Goal: Information Seeking & Learning: Learn about a topic

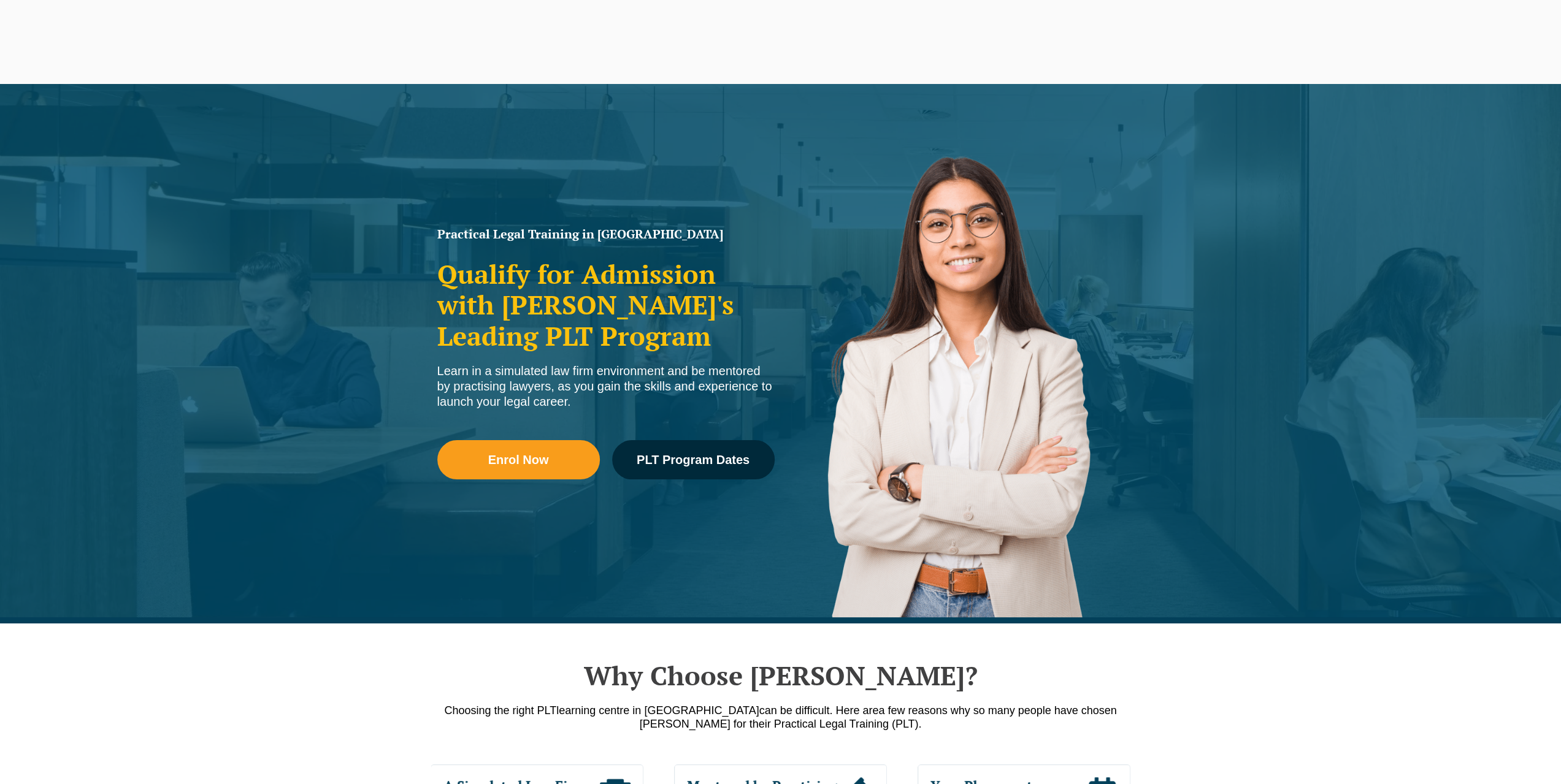
drag, startPoint x: 0, startPoint y: 0, endPoint x: 189, endPoint y: 539, distance: 571.2
click at [189, 539] on div "Practical Legal Training in Victoria Qualify for Admission with Victoria's Lead…" at bounding box center [780, 354] width 1561 height 540
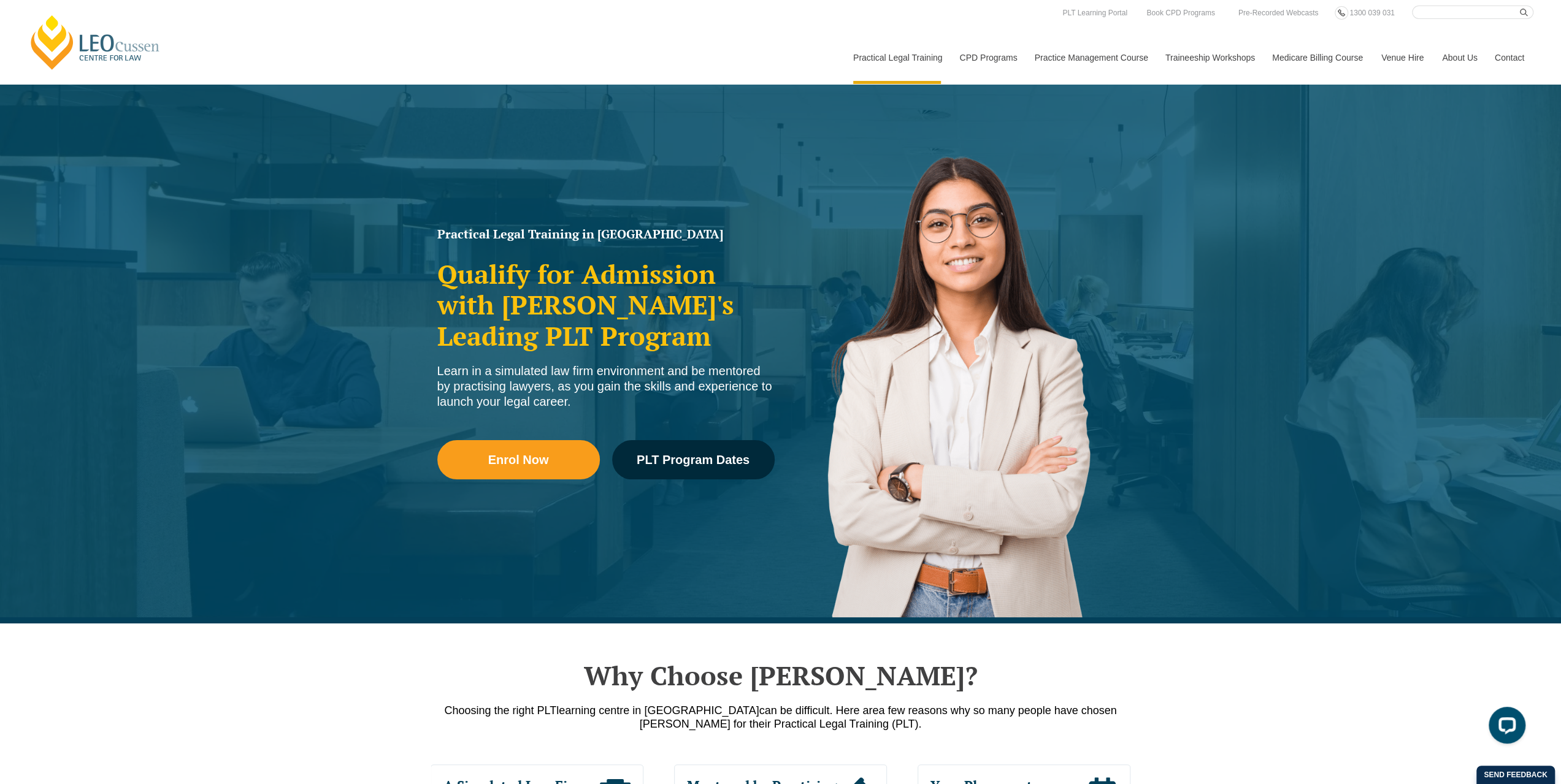
click at [177, 442] on div "Practical Legal Training in Victoria Qualify for Admission with Victoria's Lead…" at bounding box center [780, 354] width 1561 height 540
click at [450, 618] on div "Practical Legal Training in Victoria Qualify for Admission with Victoria's Lead…" at bounding box center [780, 354] width 1561 height 540
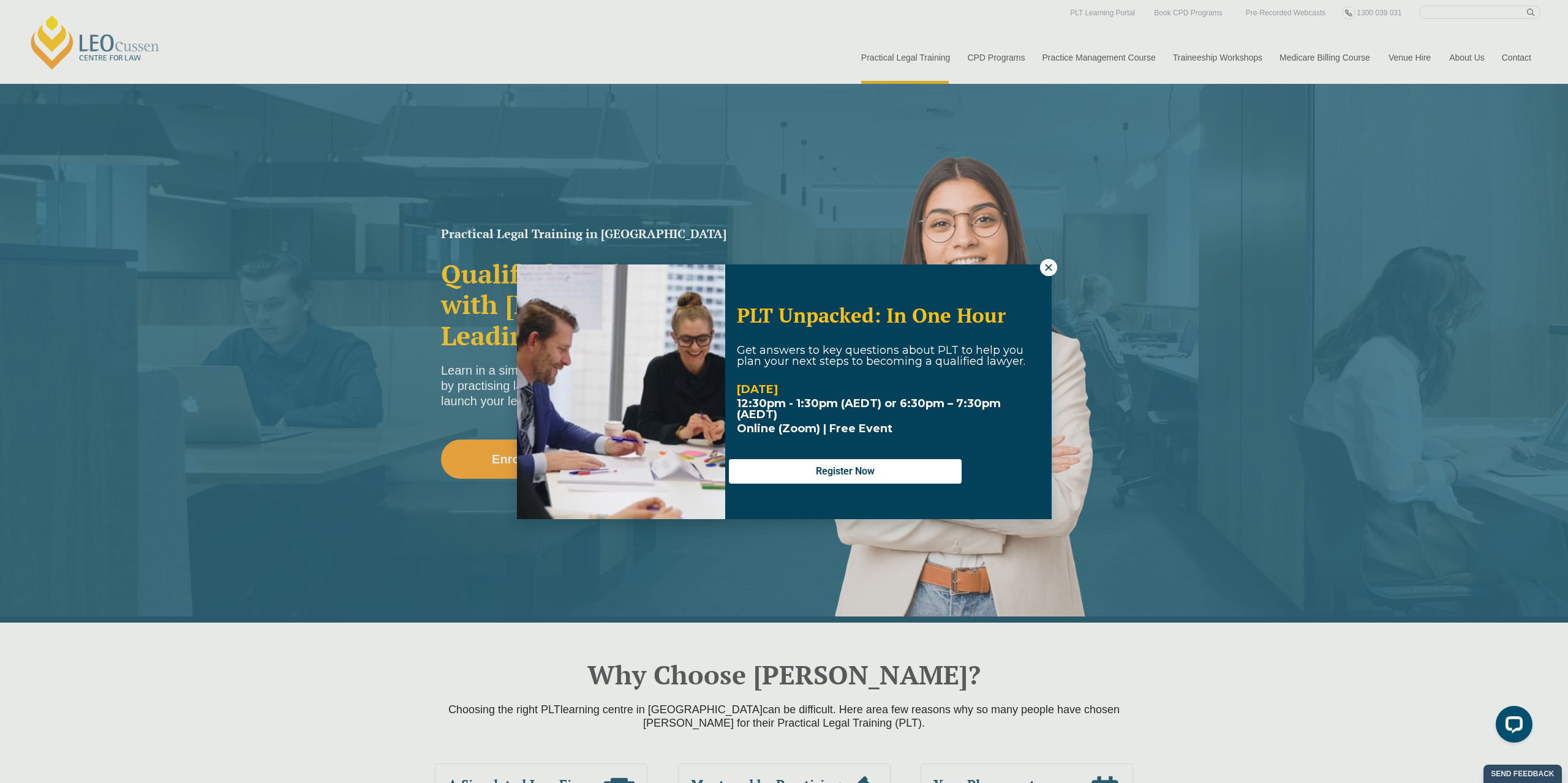
click at [1049, 264] on icon at bounding box center [1048, 268] width 11 height 11
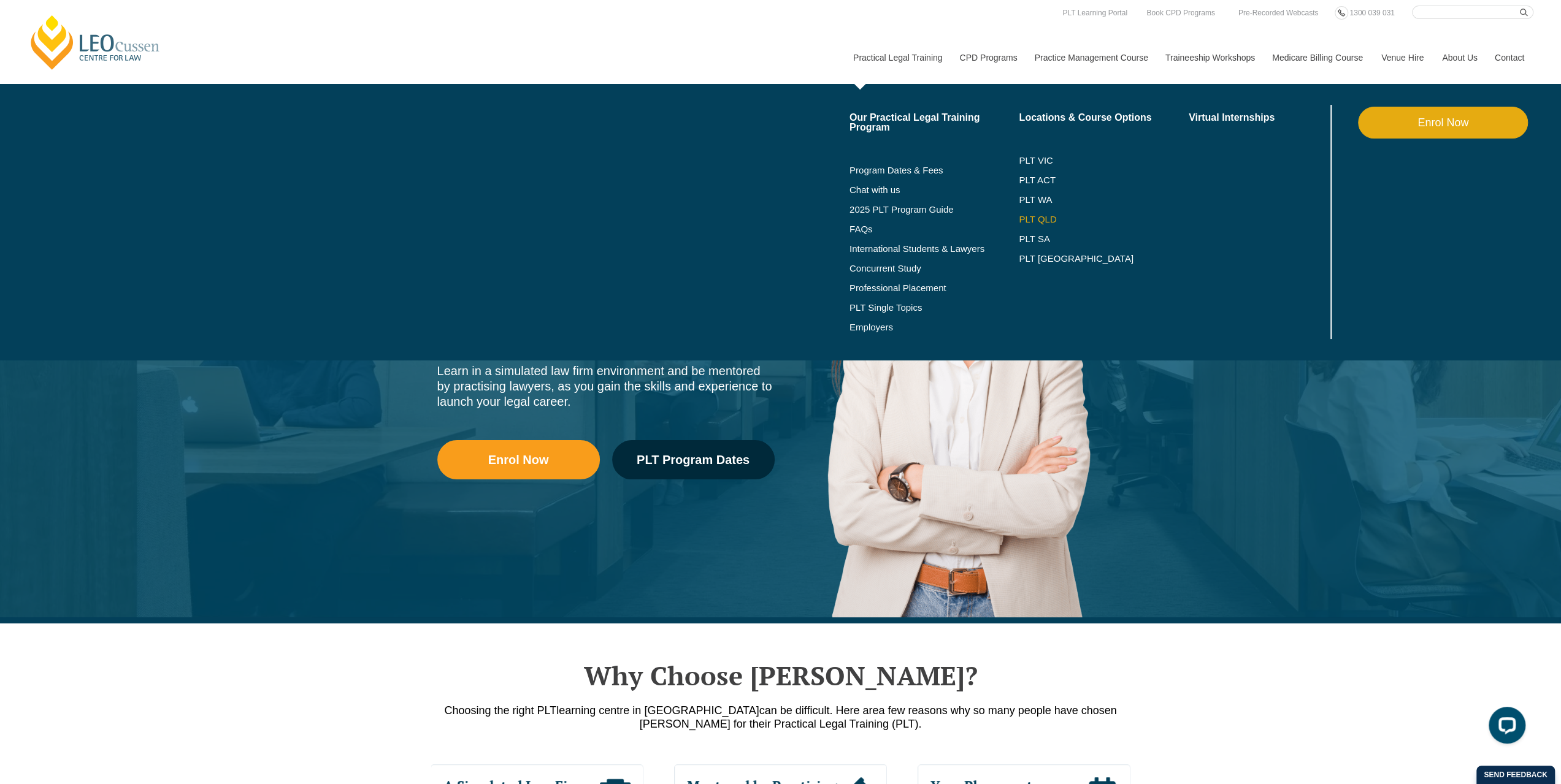
click at [1045, 224] on link "PLT QLD" at bounding box center [1104, 220] width 170 height 10
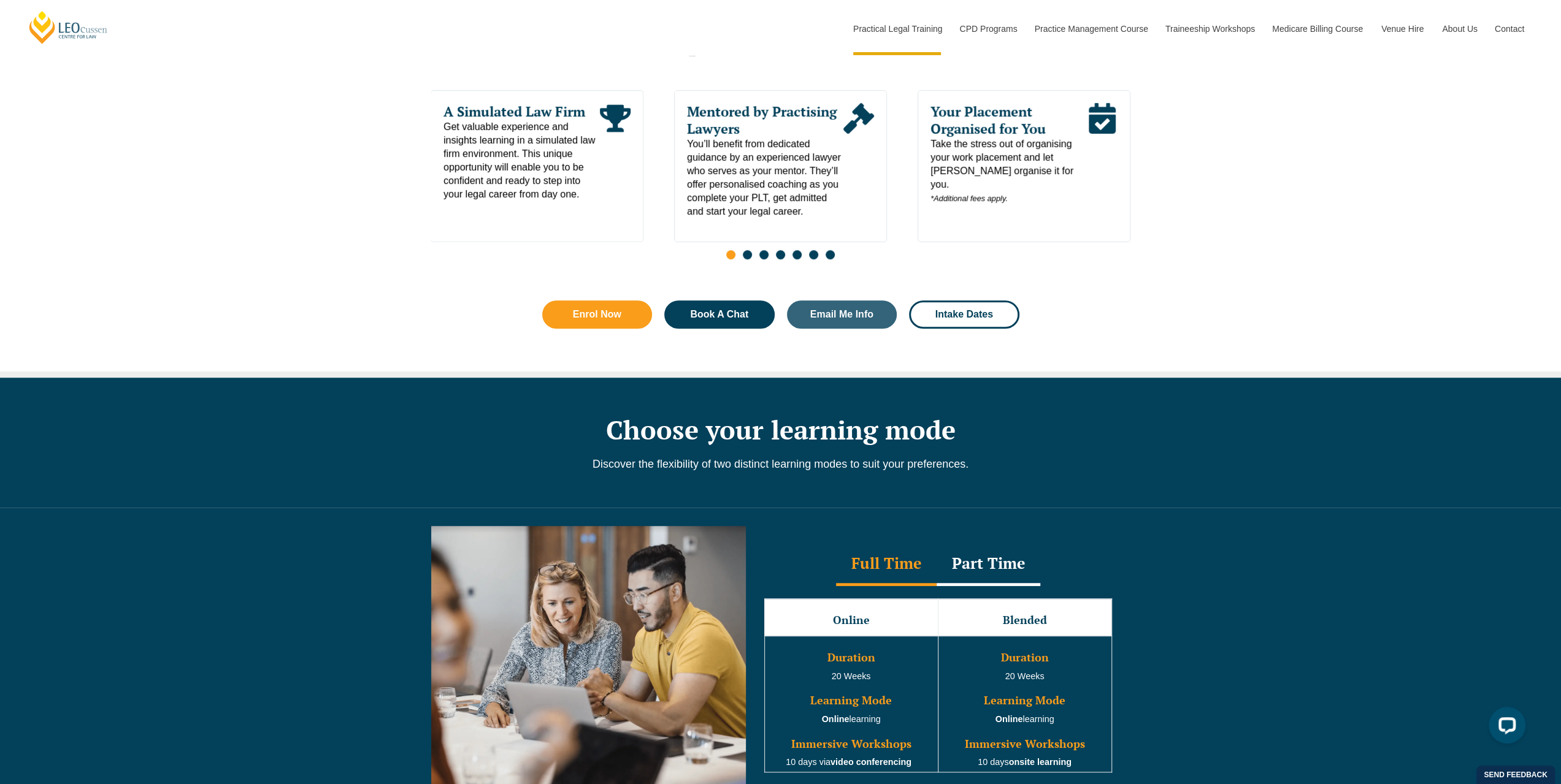
scroll to position [981, 0]
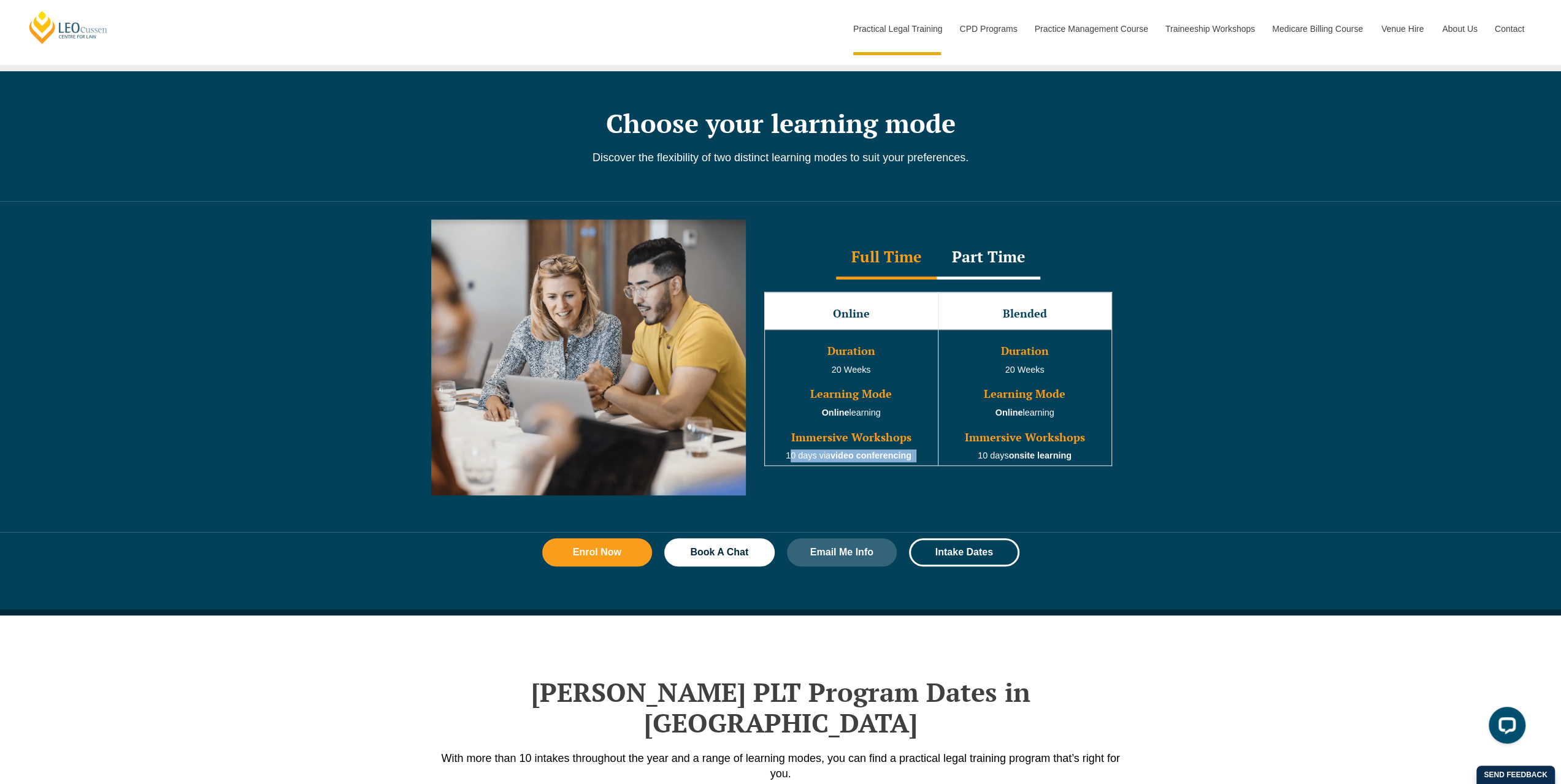
drag, startPoint x: 780, startPoint y: 442, endPoint x: 932, endPoint y: 446, distance: 152.1
click at [932, 446] on td "Duration 20 Weeks Learning Mode Online learning Immersive Workshops 10 days via…" at bounding box center [851, 397] width 174 height 136
click at [1166, 499] on div "Full Time Part Time Full Time Online Blended Duration 20 Weeks Learning Mode On…" at bounding box center [780, 366] width 1561 height 331
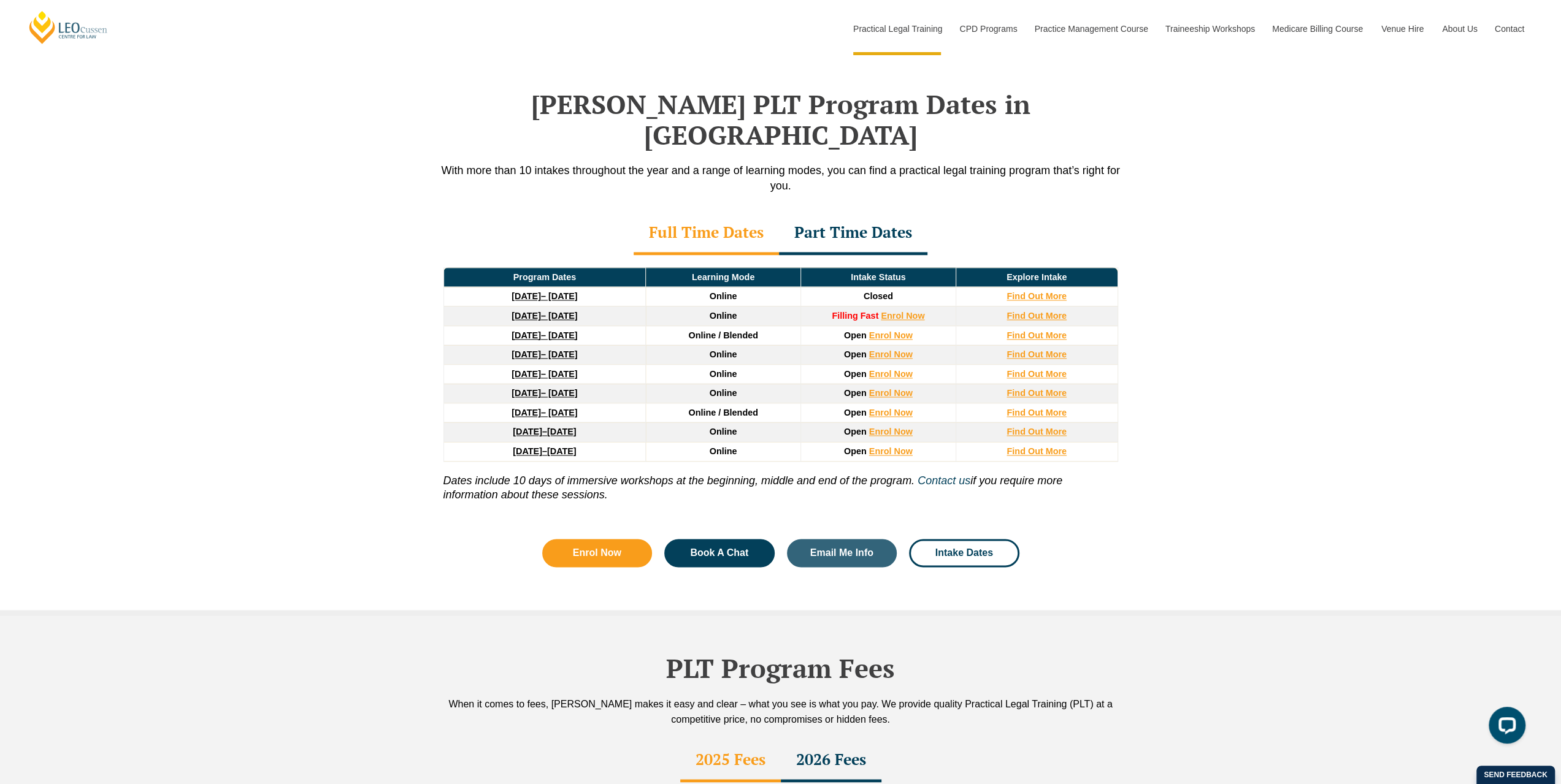
scroll to position [1595, 0]
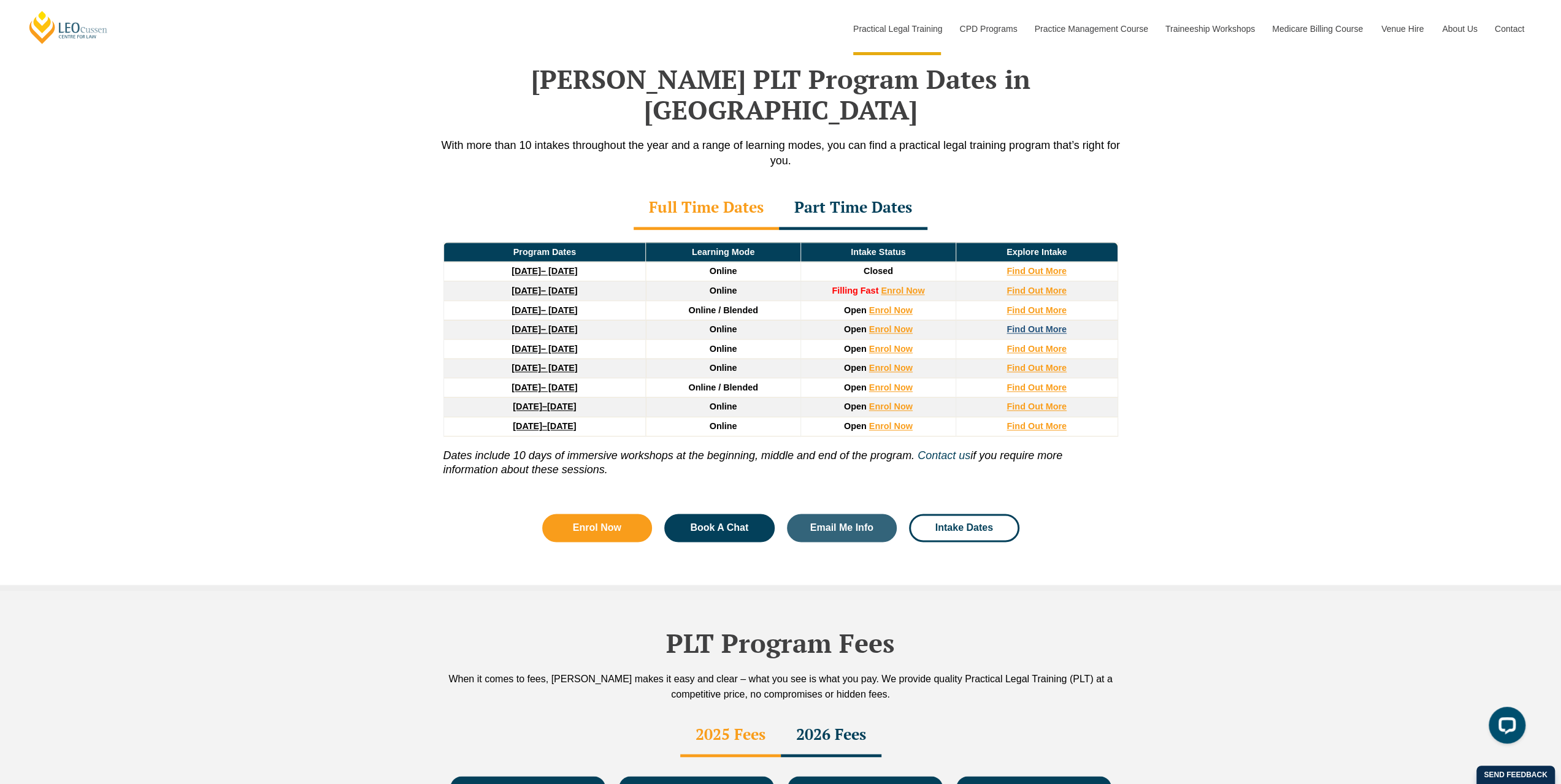
click at [1016, 324] on strong "Find Out More" at bounding box center [1036, 329] width 60 height 10
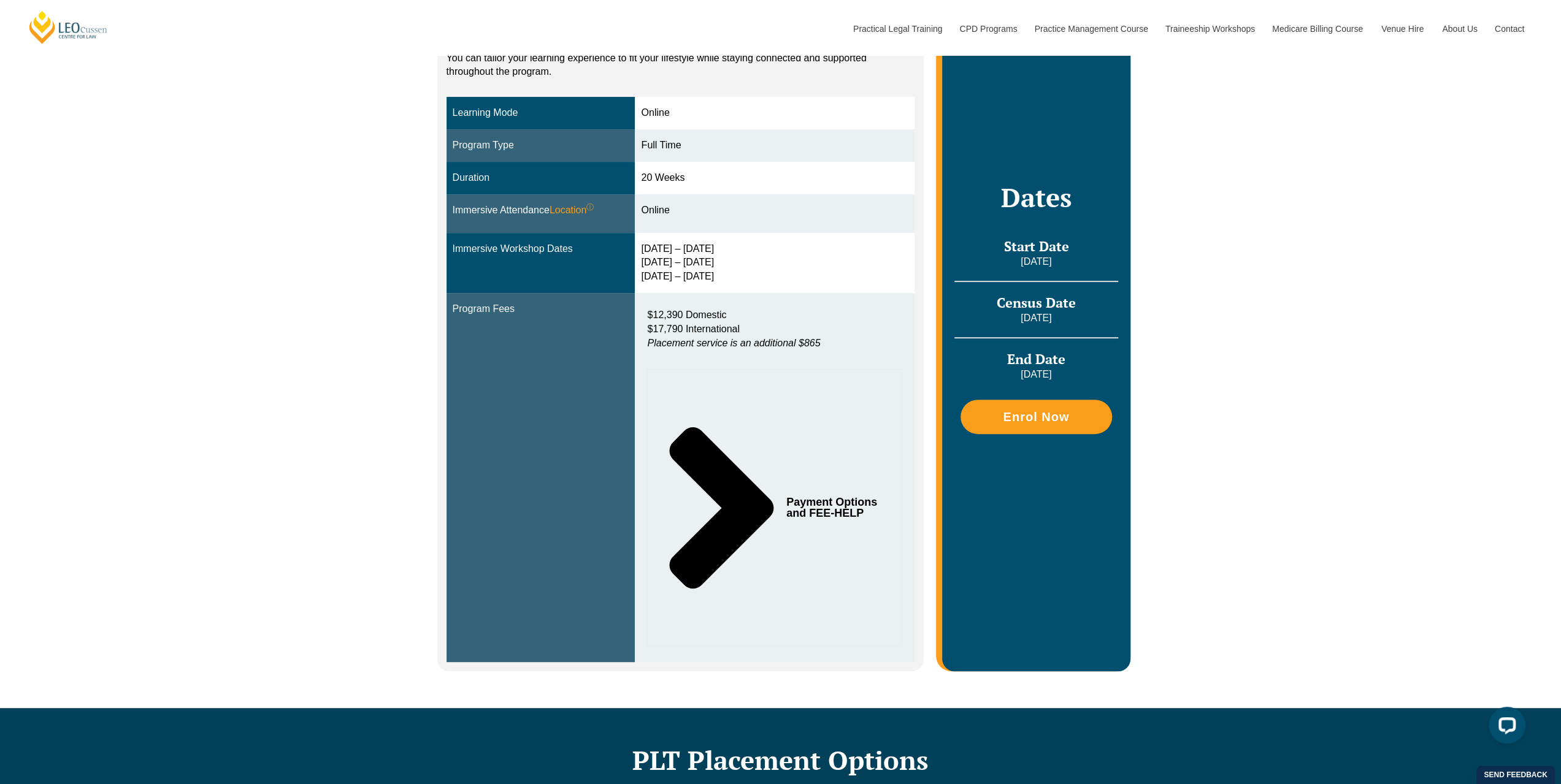
scroll to position [306, 0]
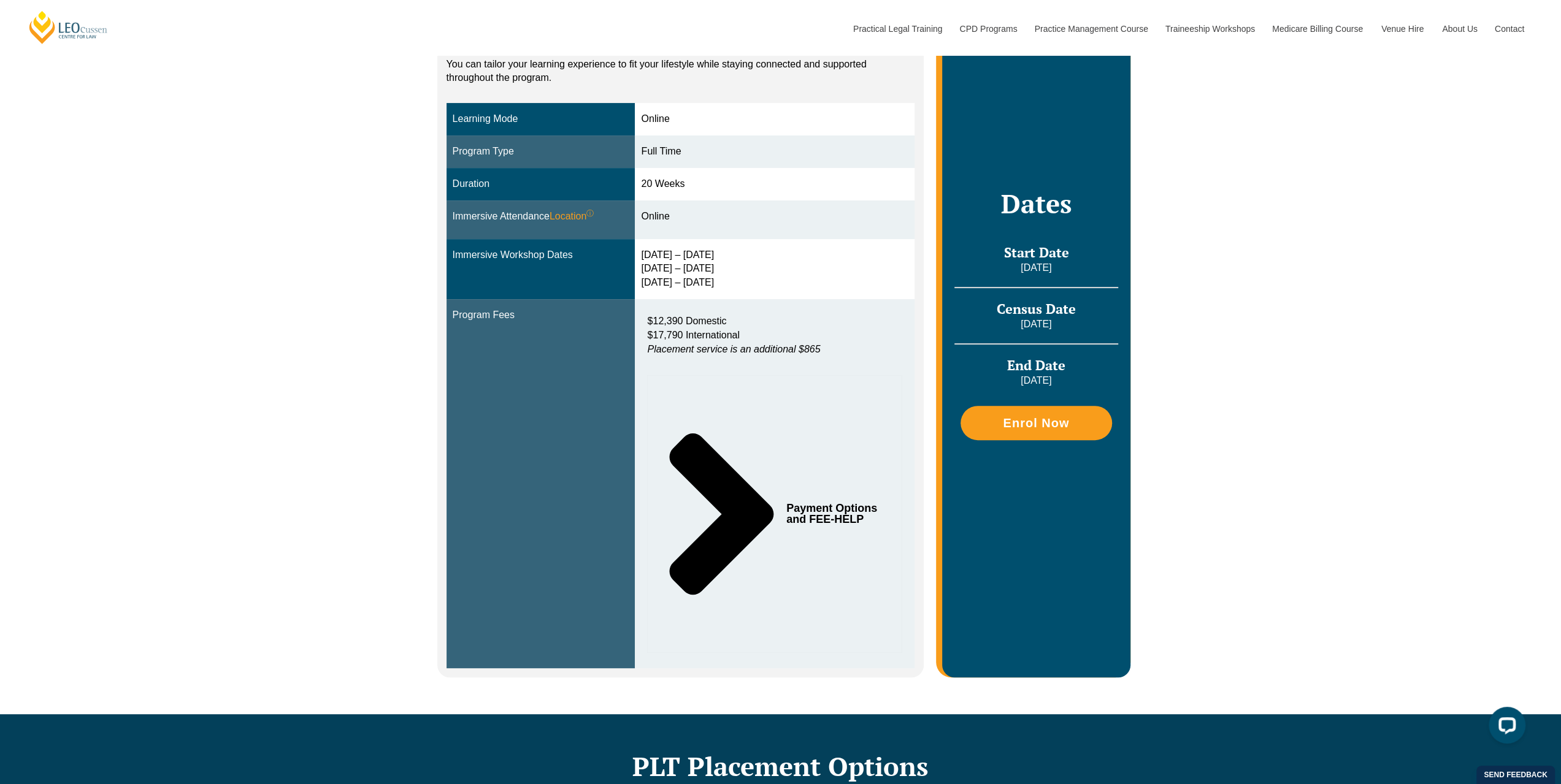
drag, startPoint x: 990, startPoint y: 302, endPoint x: 1079, endPoint y: 308, distance: 89.2
click at [1079, 308] on h3 "Census Date" at bounding box center [1036, 309] width 163 height 17
drag, startPoint x: 1076, startPoint y: 243, endPoint x: 1008, endPoint y: 245, distance: 68.0
click at [1011, 245] on h3 "Start Date" at bounding box center [1036, 253] width 163 height 17
drag, startPoint x: 991, startPoint y: 302, endPoint x: 1075, endPoint y: 306, distance: 84.1
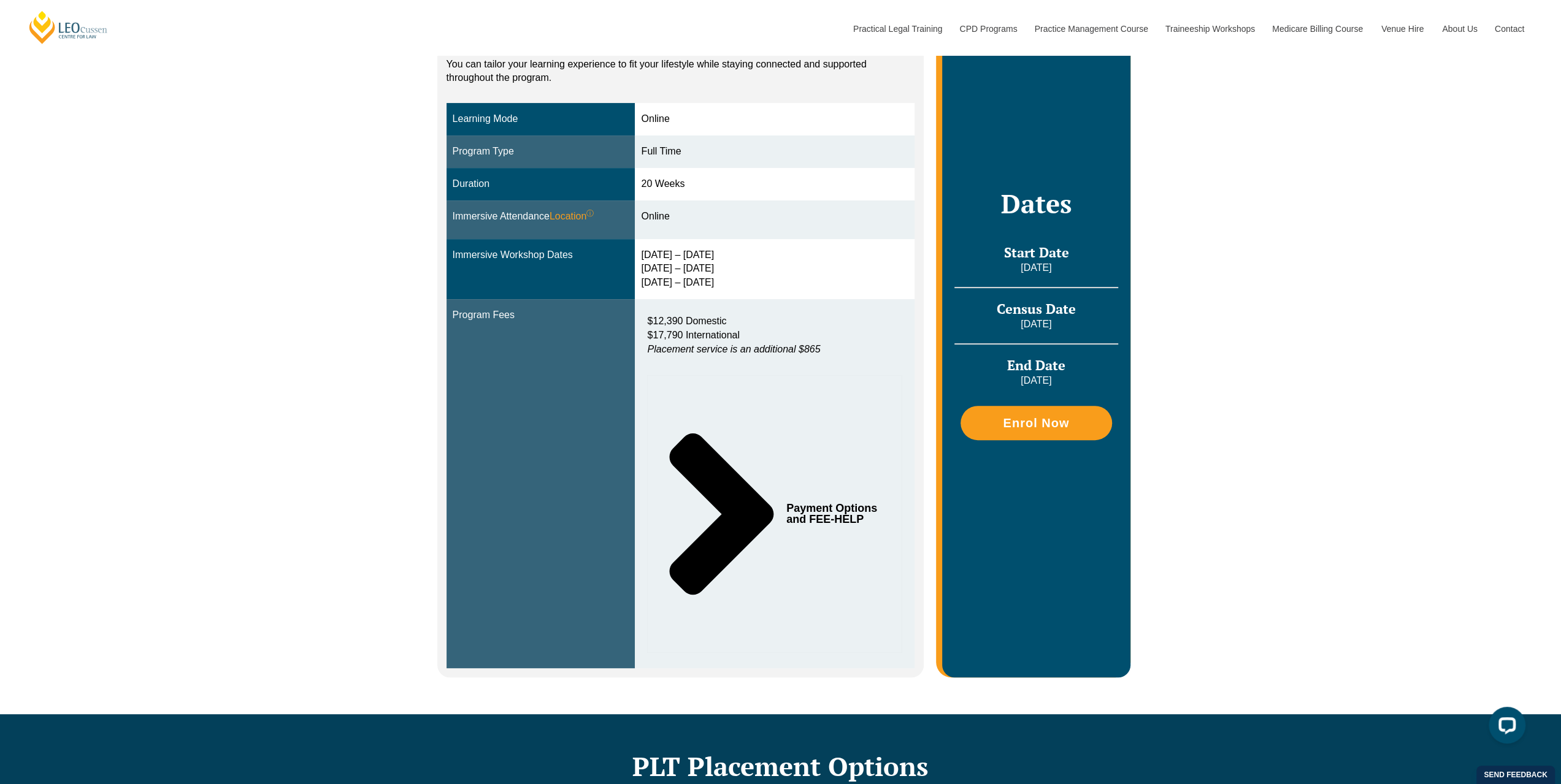
click at [1075, 306] on h3 "Census Date" at bounding box center [1036, 309] width 163 height 17
drag, startPoint x: 736, startPoint y: 283, endPoint x: 645, endPoint y: 253, distance: 95.8
click at [645, 253] on div "24 – 27 Feb 2026 6 – 8 May 2026 24 – 26 Jun 2026" at bounding box center [774, 269] width 267 height 42
click at [654, 385] on div "Payment Options and FEE-HELP" at bounding box center [774, 514] width 255 height 278
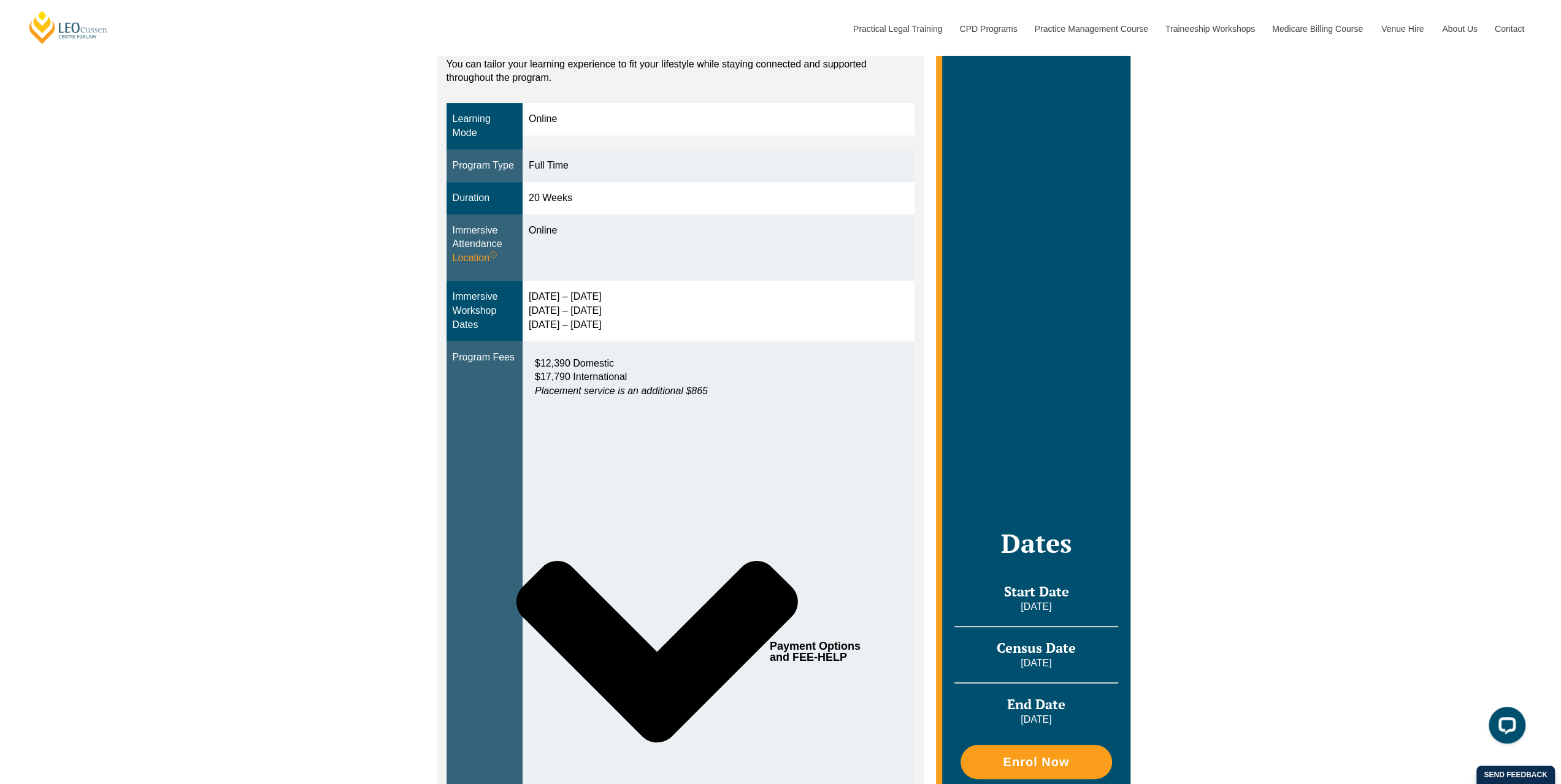
click at [572, 310] on div "24 – 27 Feb 2026 6 – 8 May 2026 24 – 26 Jun 2026" at bounding box center [718, 311] width 379 height 42
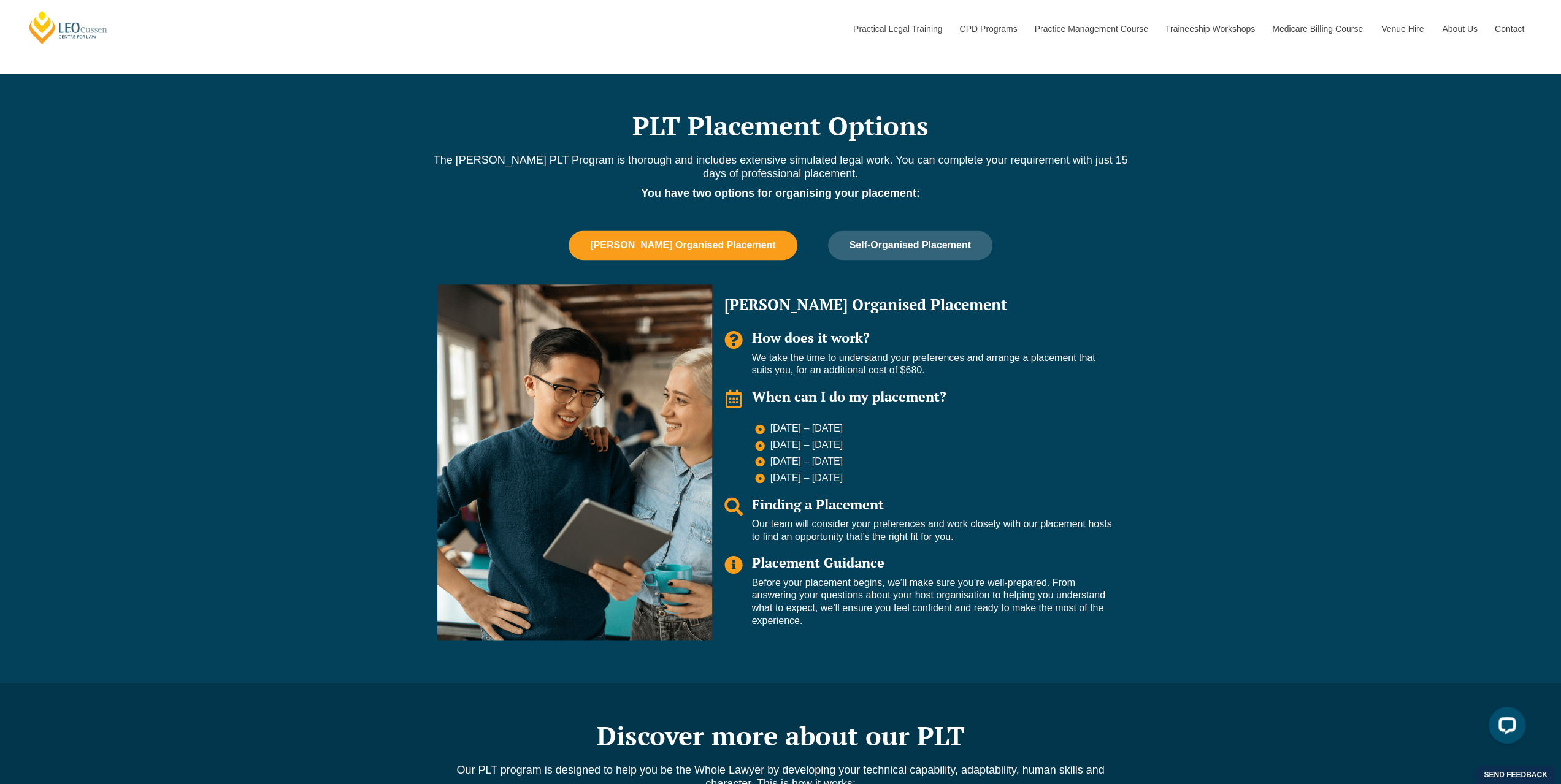
scroll to position [1595, 0]
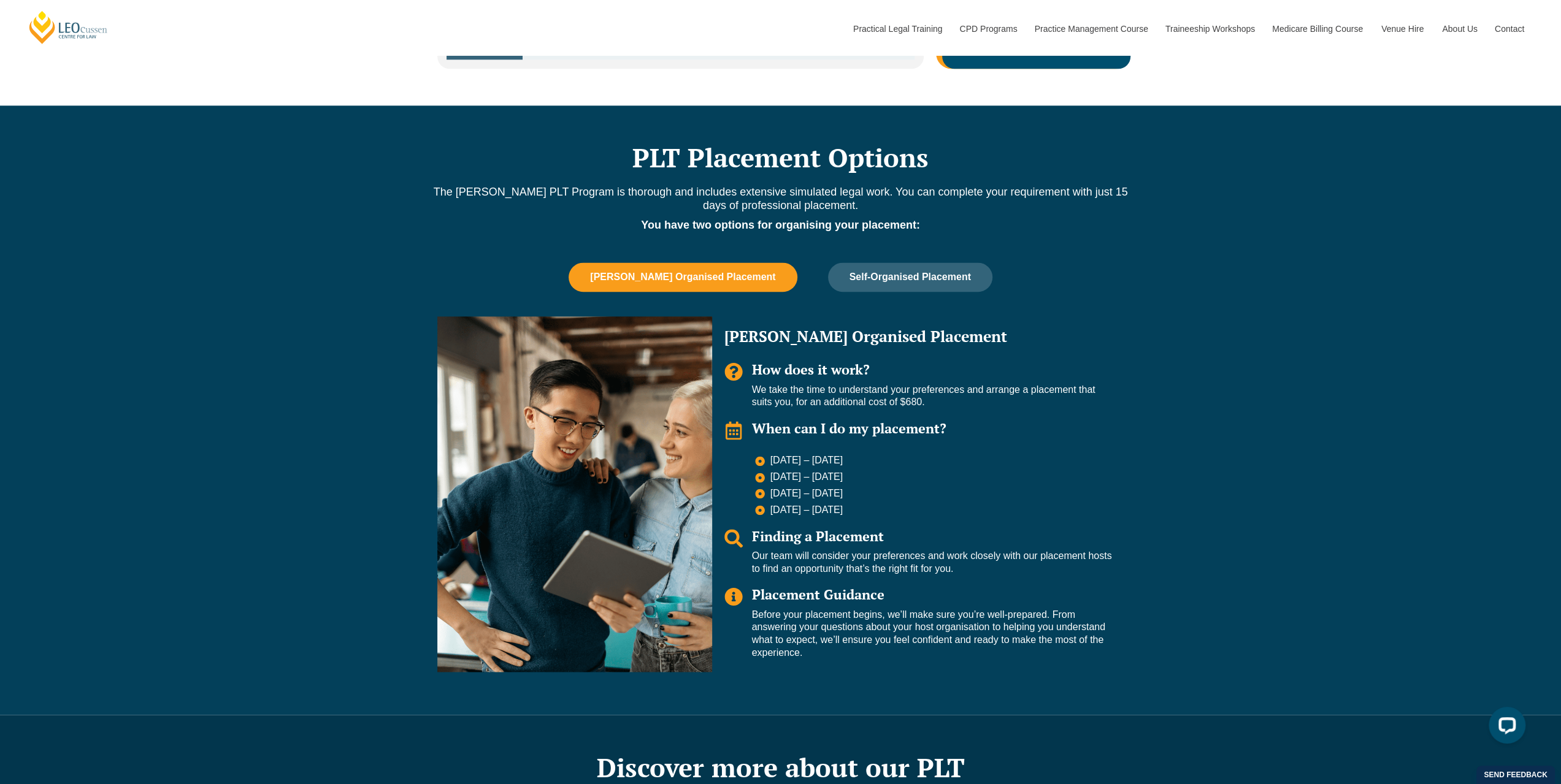
click at [56, 517] on div "PLT Placement Options The Leo Cussen PLT Program is thorough and includes exten…" at bounding box center [780, 410] width 1561 height 610
drag, startPoint x: 70, startPoint y: 426, endPoint x: 80, endPoint y: 426, distance: 10.0
click at [72, 426] on div "PLT Placement Options The Leo Cussen PLT Program is thorough and includes exten…" at bounding box center [780, 410] width 1561 height 610
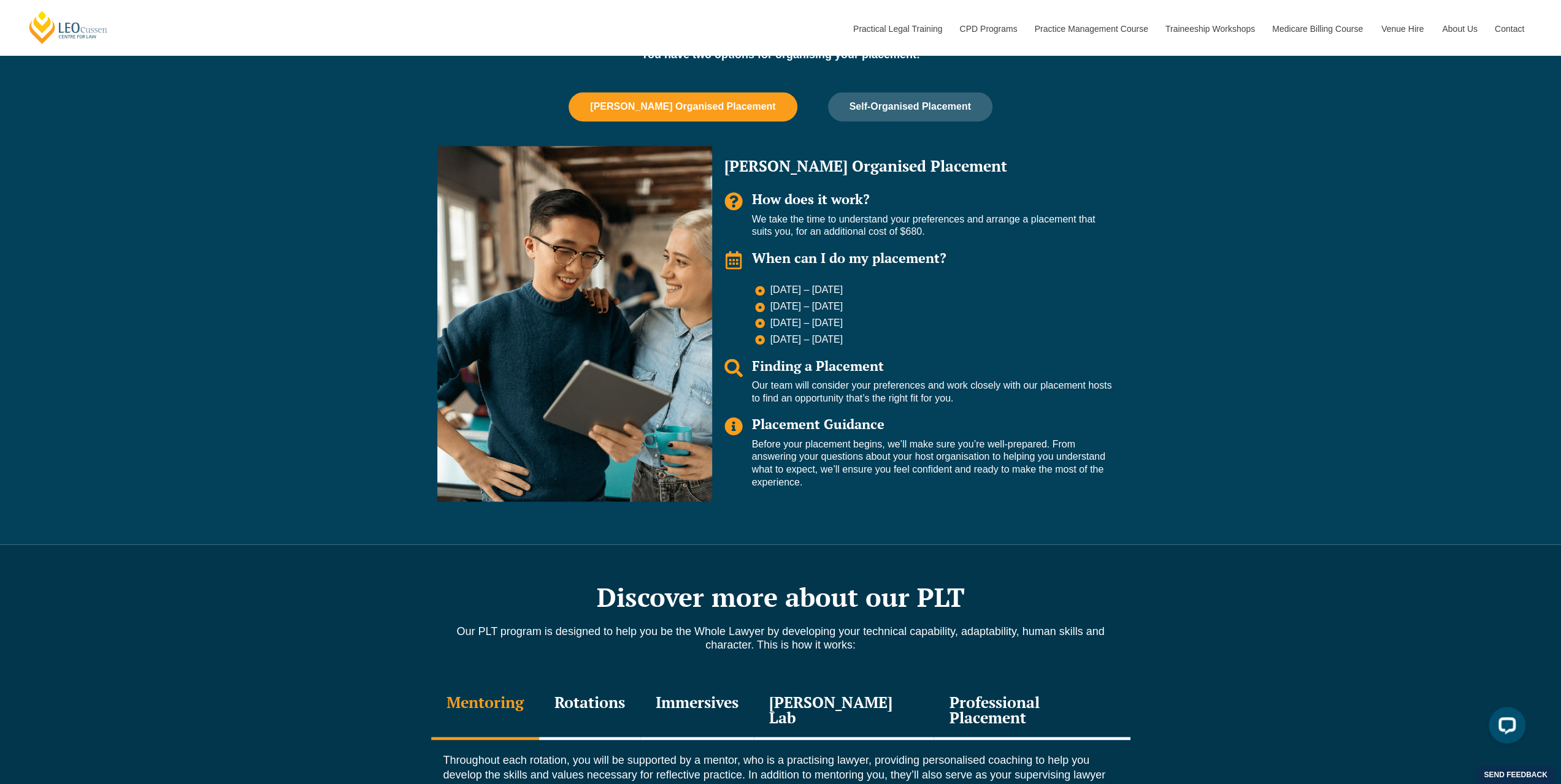
scroll to position [1717, 0]
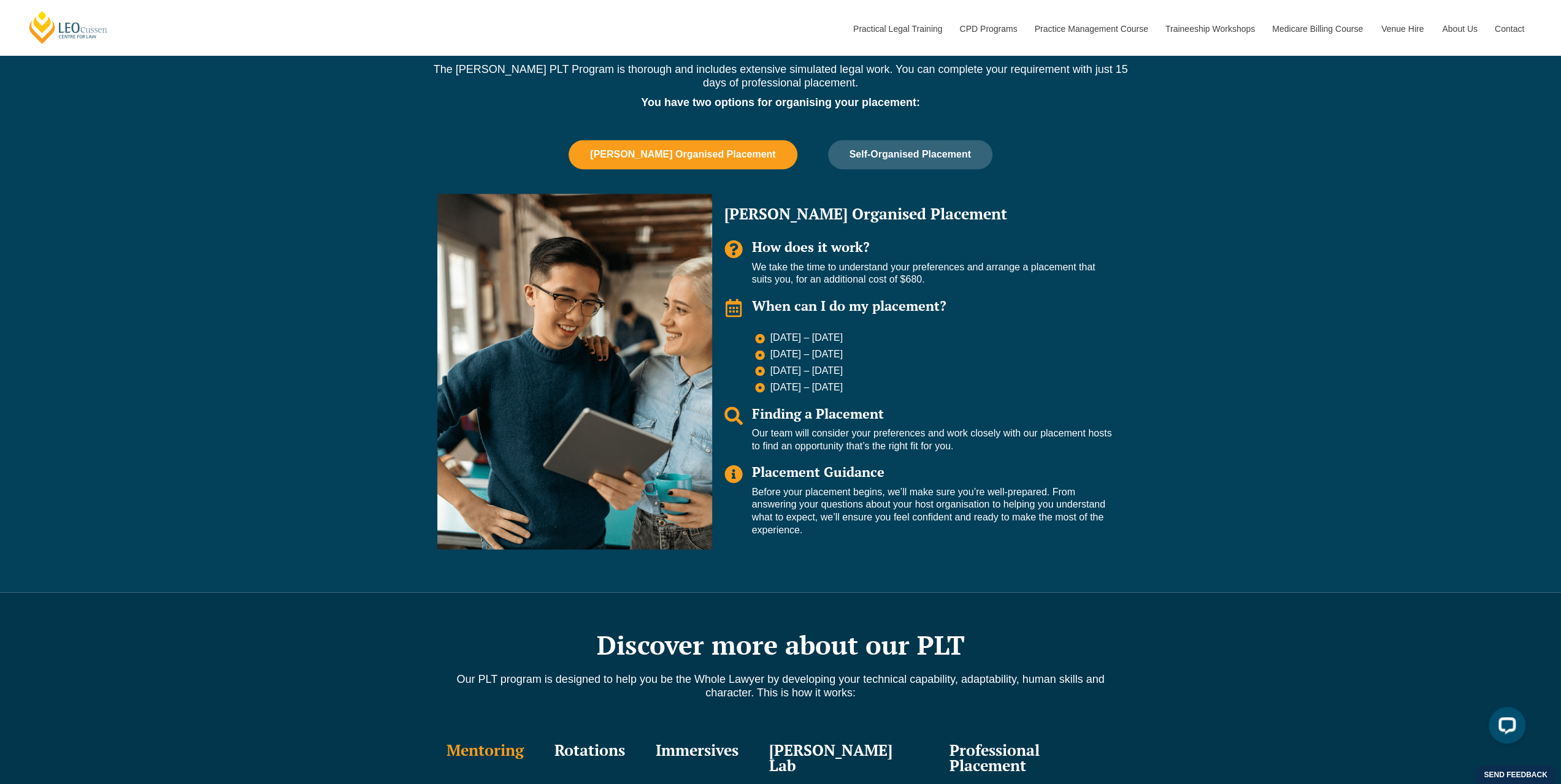
drag, startPoint x: 751, startPoint y: 413, endPoint x: 1052, endPoint y: 434, distance: 301.7
click at [1052, 434] on div "Finding a Placement Our team will consider your preferences and work closely wi…" at bounding box center [918, 430] width 387 height 46
click at [1272, 320] on div "PLT Placement Options The Leo Cussen PLT Program is thorough and includes exten…" at bounding box center [780, 287] width 1561 height 610
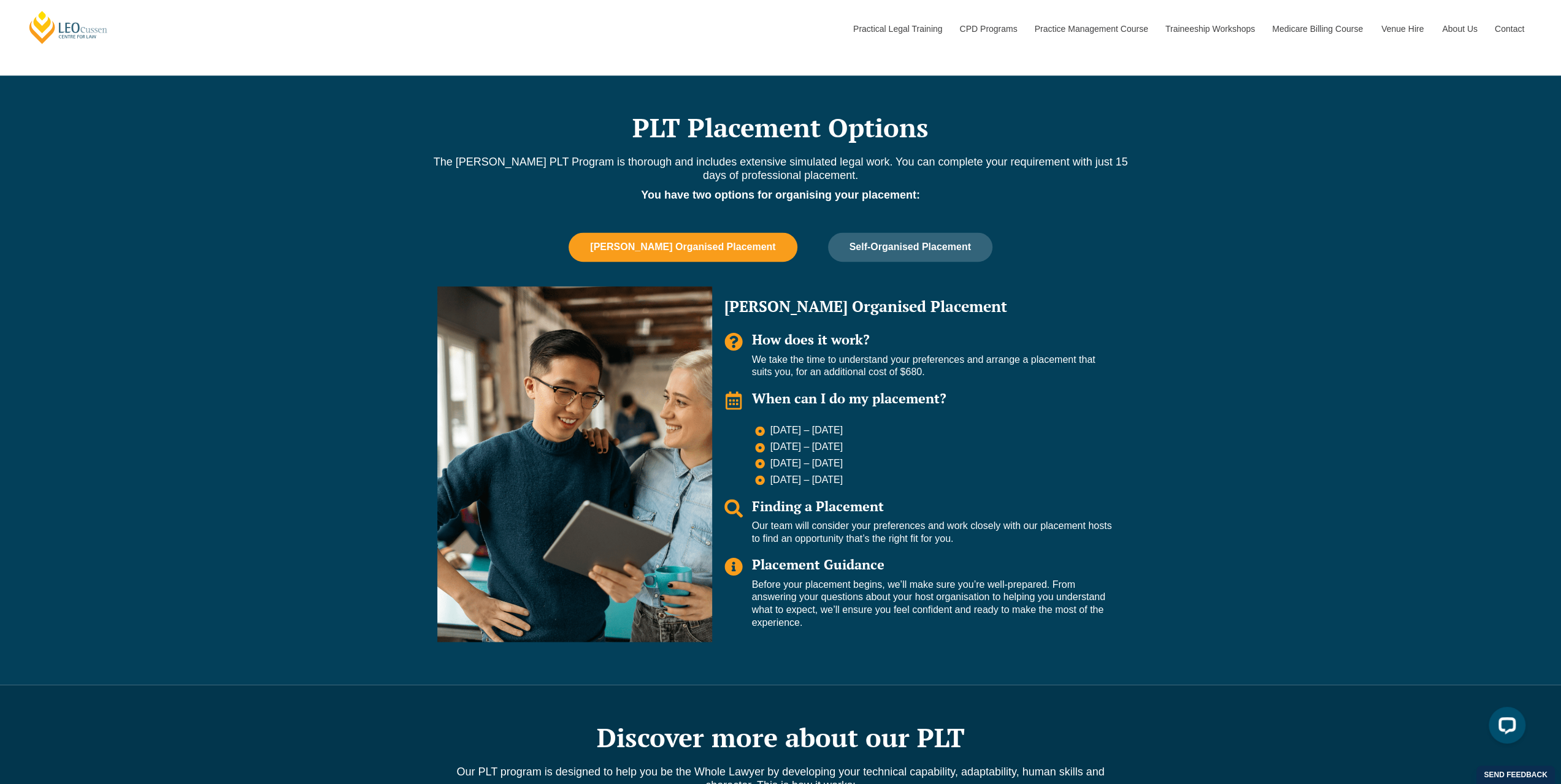
scroll to position [1595, 0]
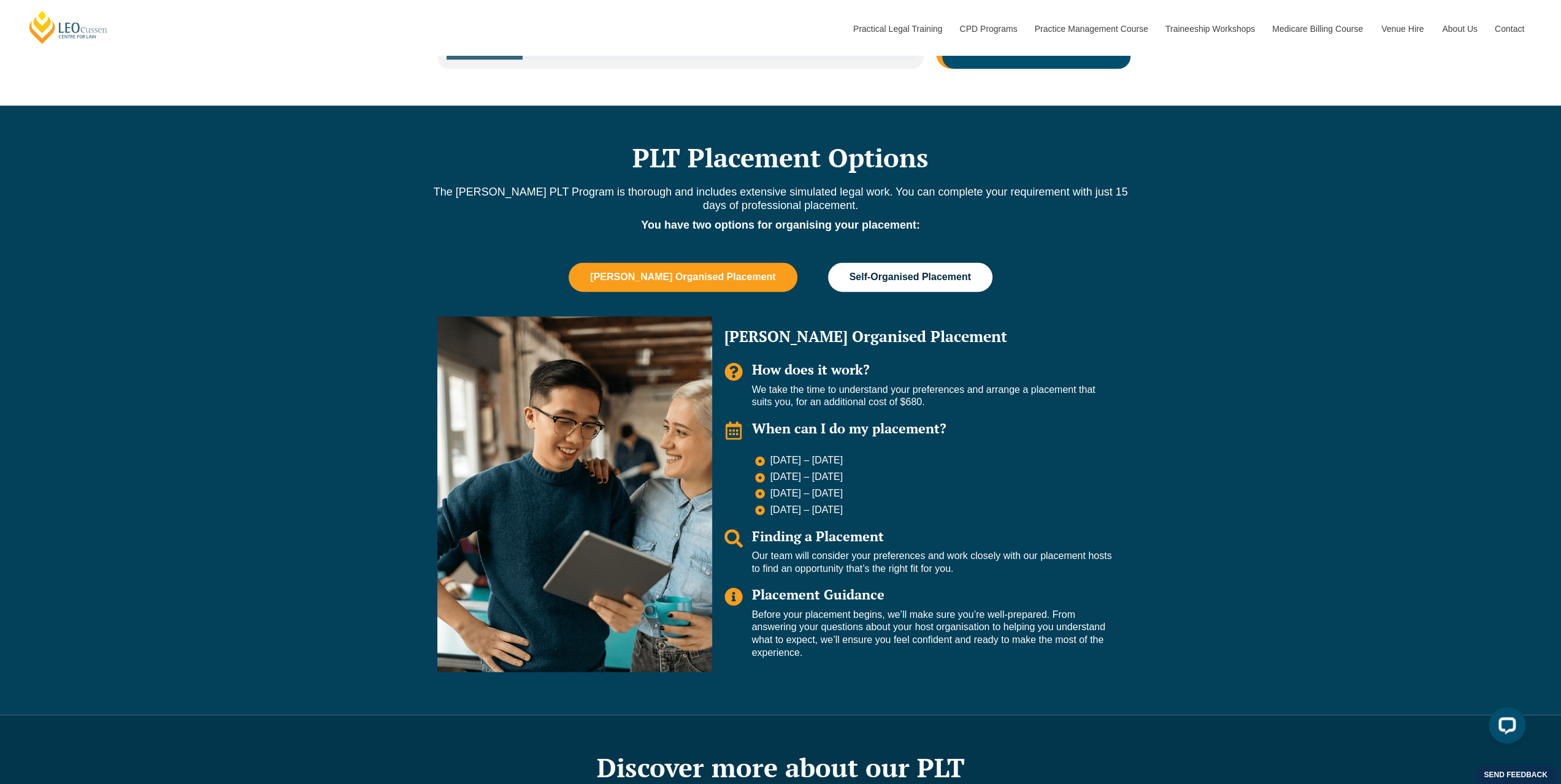
click at [926, 265] on button "Self-Organised Placement" at bounding box center [910, 277] width 165 height 29
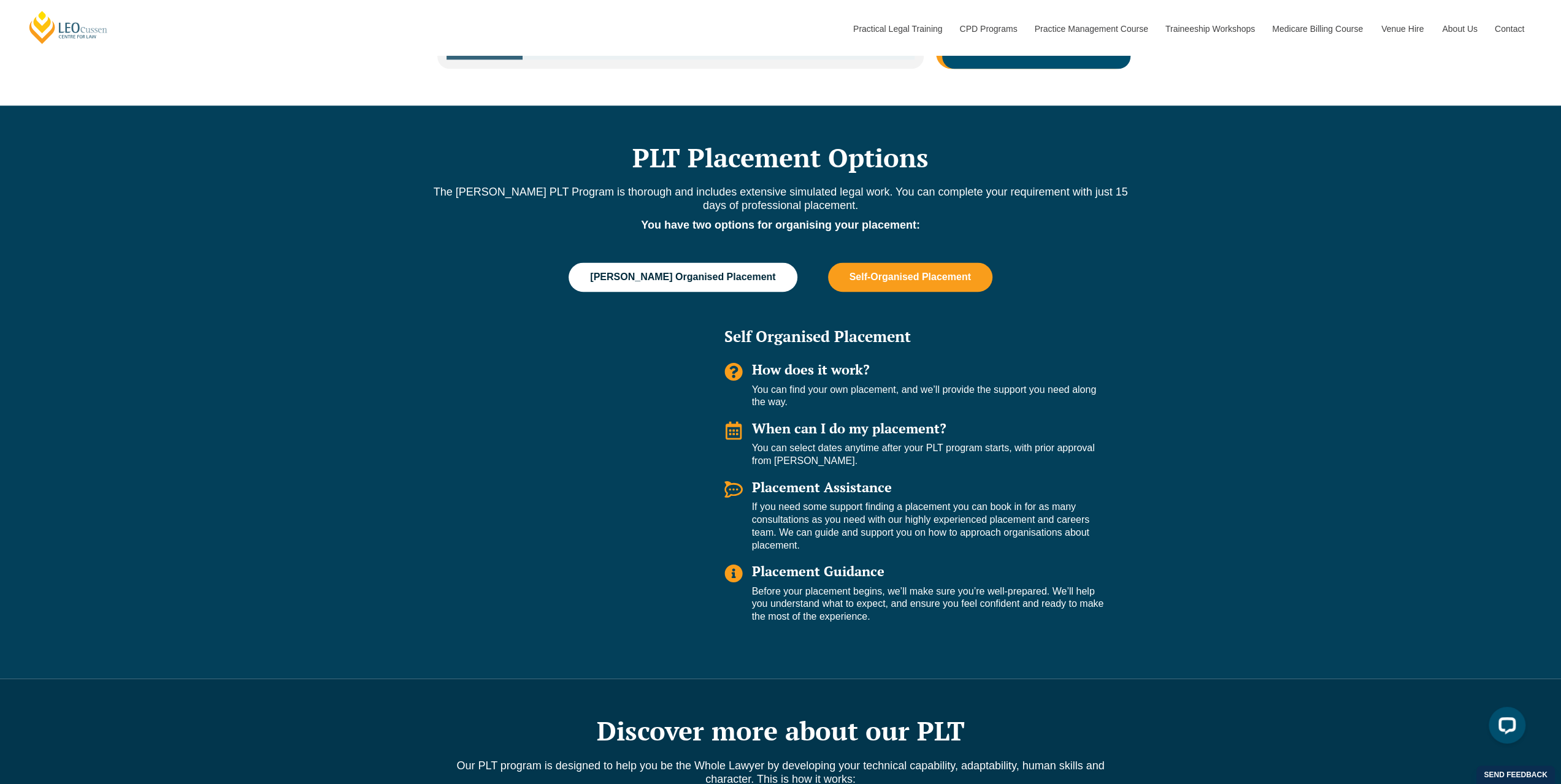
click at [721, 264] on button "Leo Cussen Organised Placement" at bounding box center [683, 277] width 228 height 29
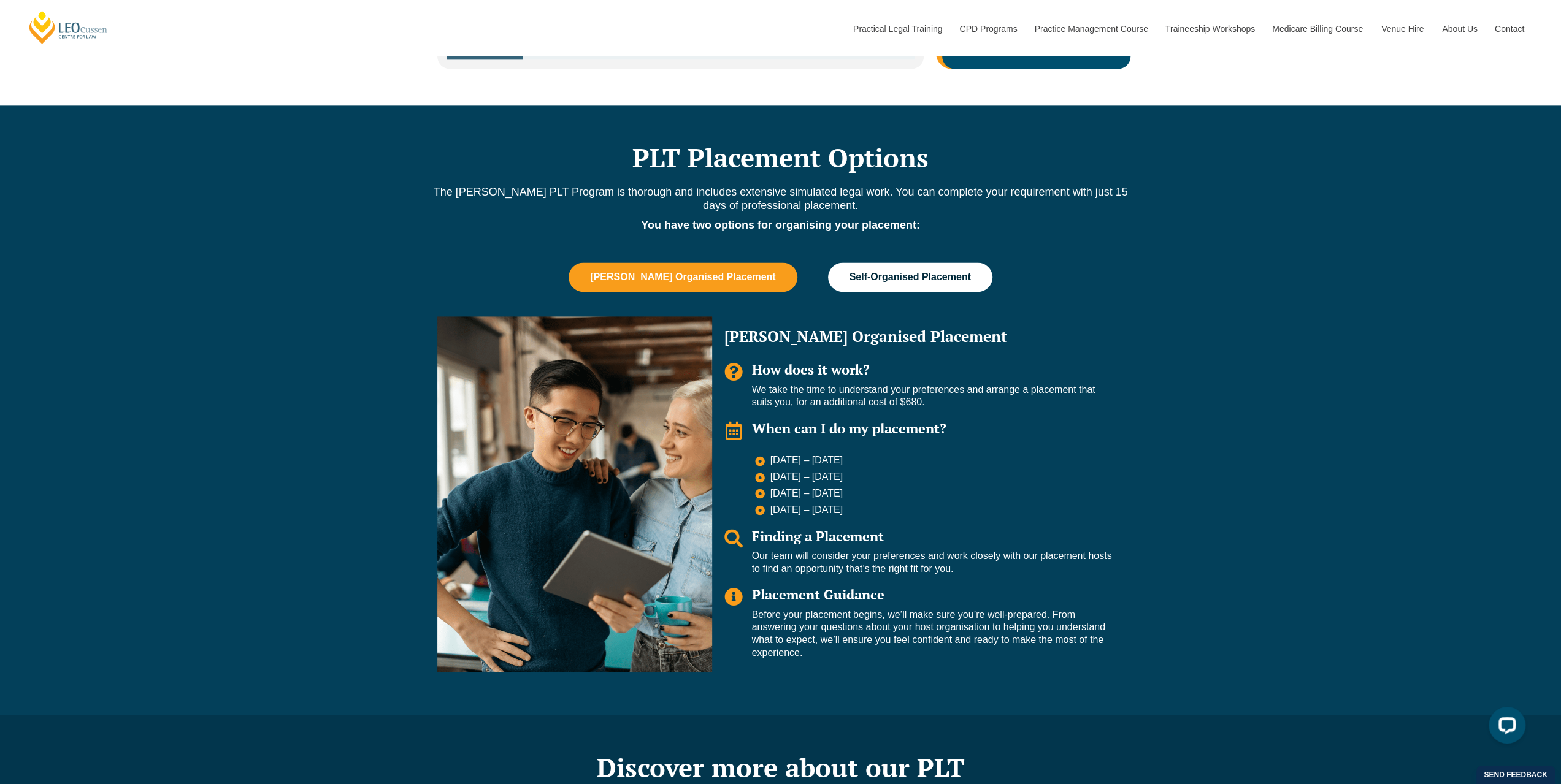
click at [959, 263] on button "Self-Organised Placement" at bounding box center [910, 277] width 165 height 29
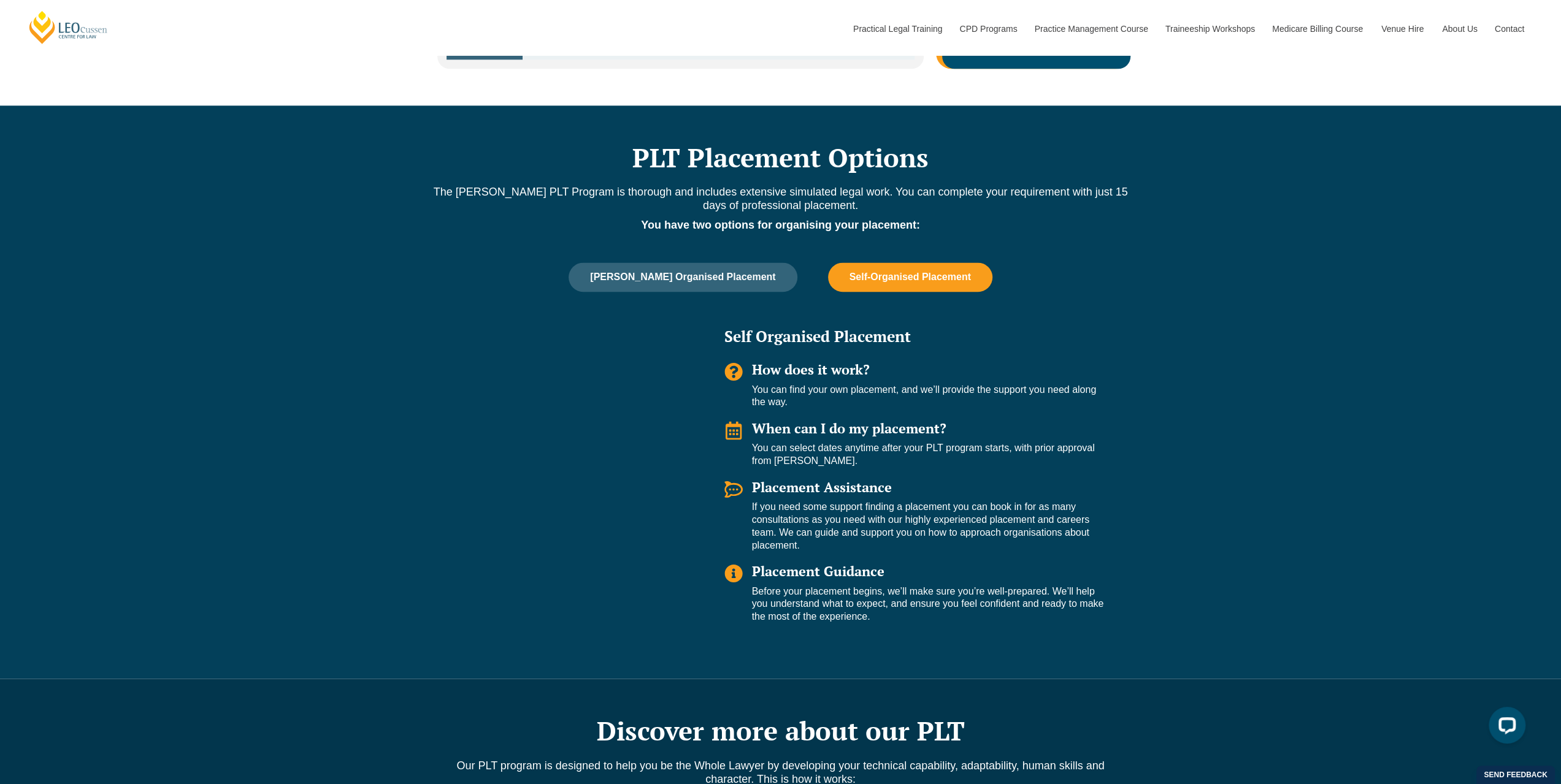
drag, startPoint x: 833, startPoint y: 382, endPoint x: 742, endPoint y: 376, distance: 91.2
click at [742, 376] on div "How does it work? You can find your own placement, and we’ll provide the suppor…" at bounding box center [918, 385] width 387 height 46
drag, startPoint x: 823, startPoint y: 446, endPoint x: 746, endPoint y: 425, distance: 79.8
click at [746, 425] on div "When can I do my placement? You can select dates anytime after your PLT program…" at bounding box center [918, 444] width 387 height 46
drag, startPoint x: 840, startPoint y: 532, endPoint x: 744, endPoint y: 488, distance: 105.6
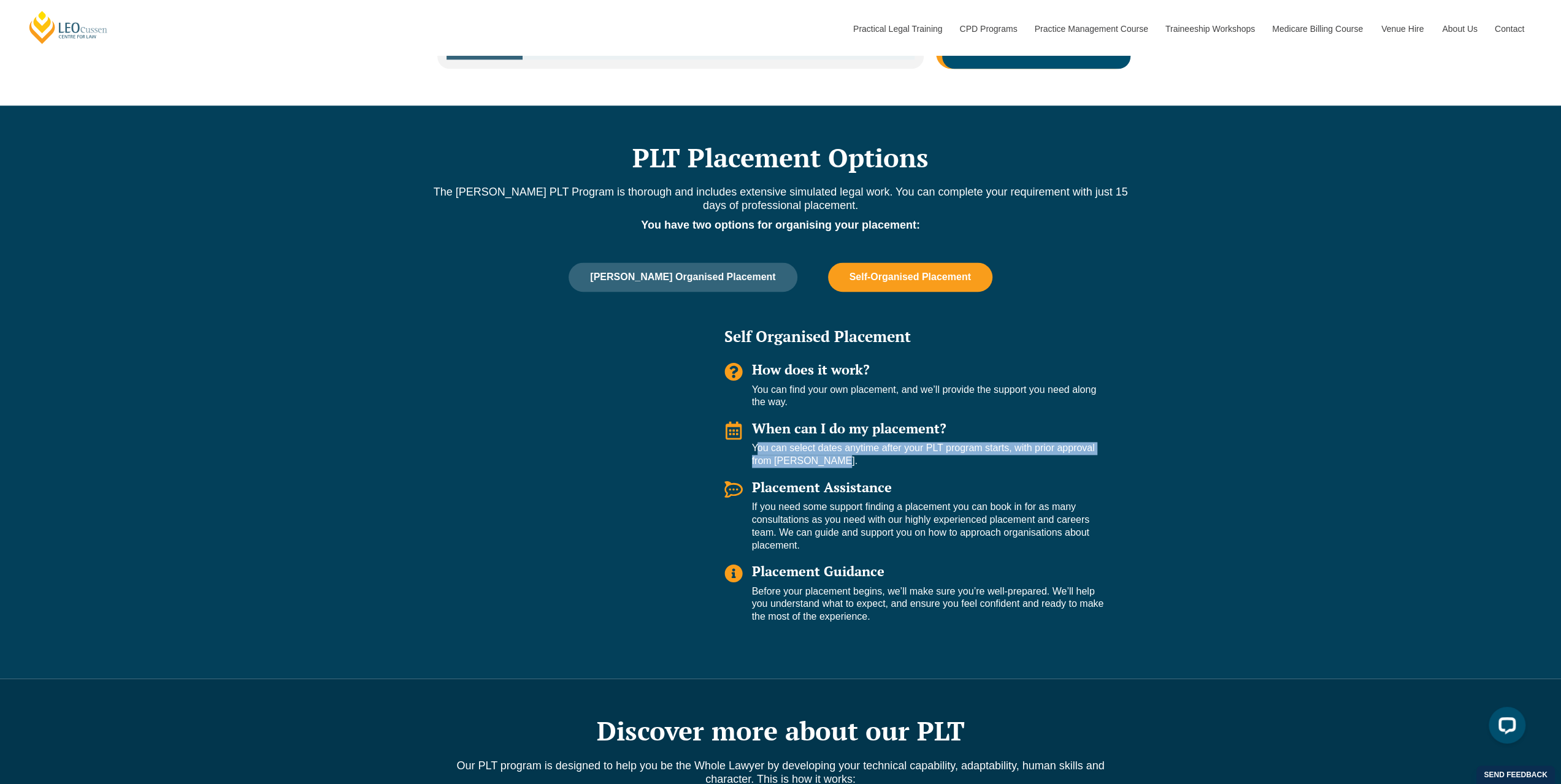
click at [744, 488] on div "Placement Assistance If you need some support finding a placement you can book …" at bounding box center [918, 516] width 387 height 72
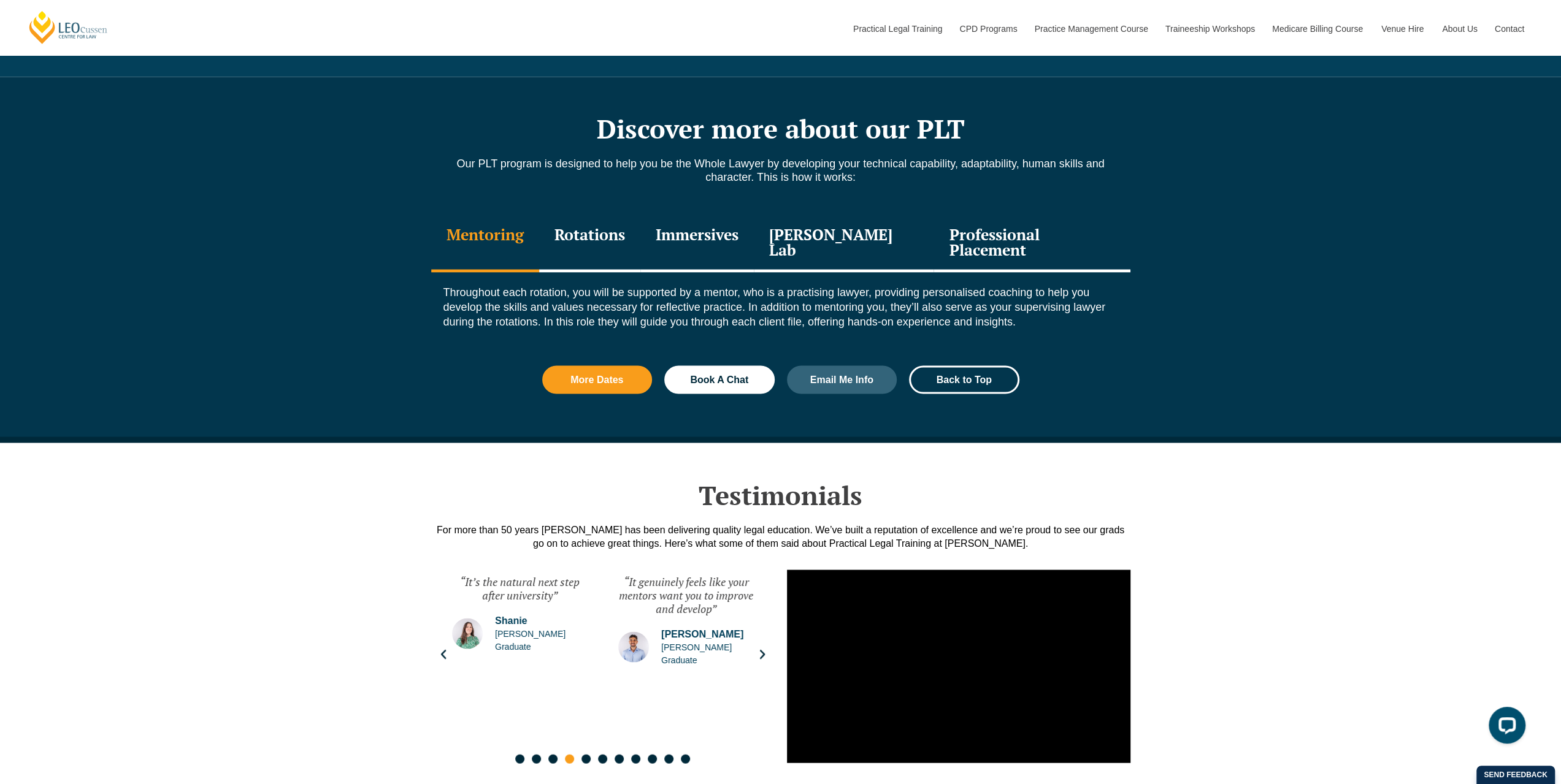
scroll to position [2207, 0]
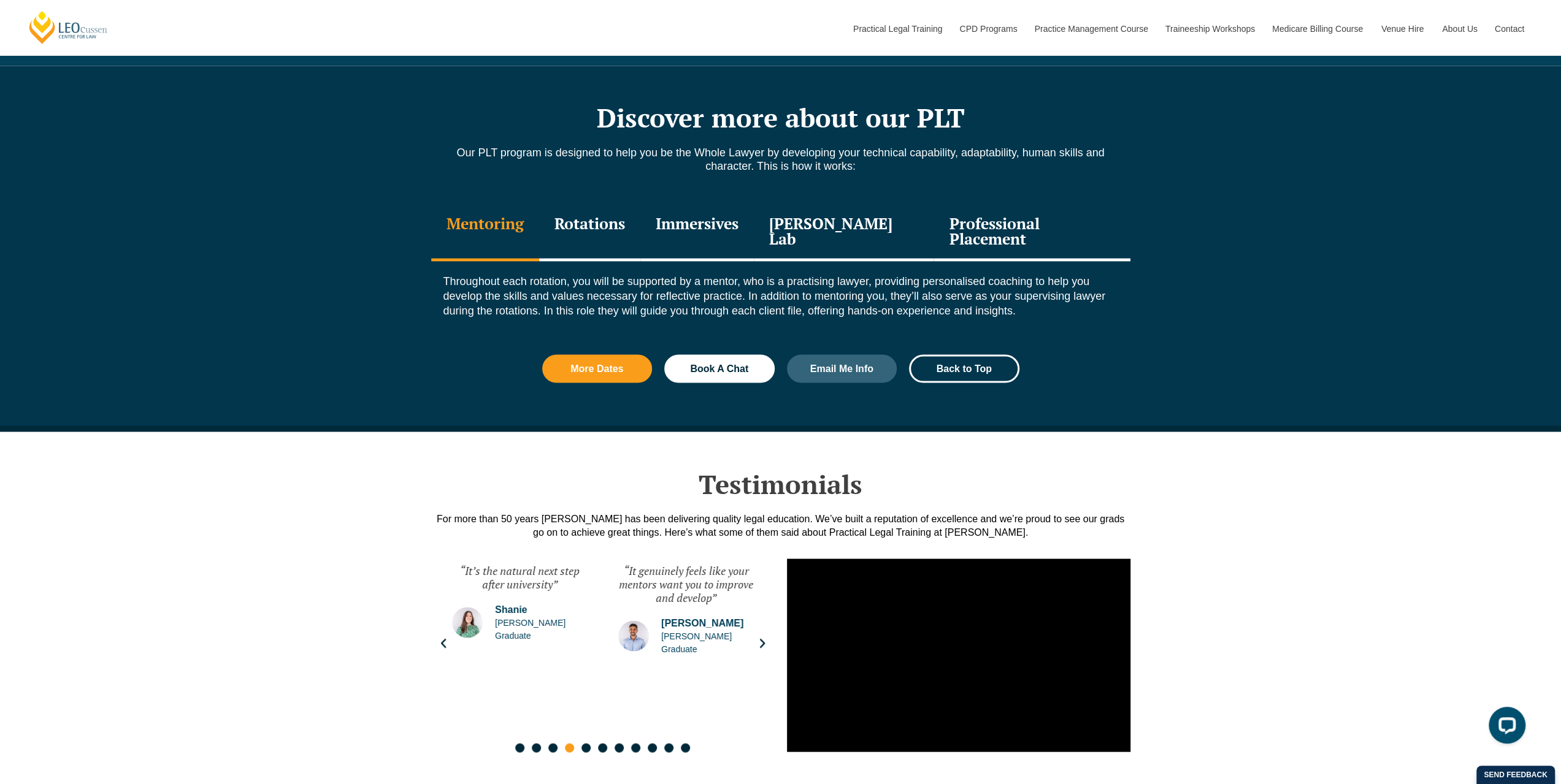
click at [588, 211] on div "Rotations" at bounding box center [590, 232] width 102 height 58
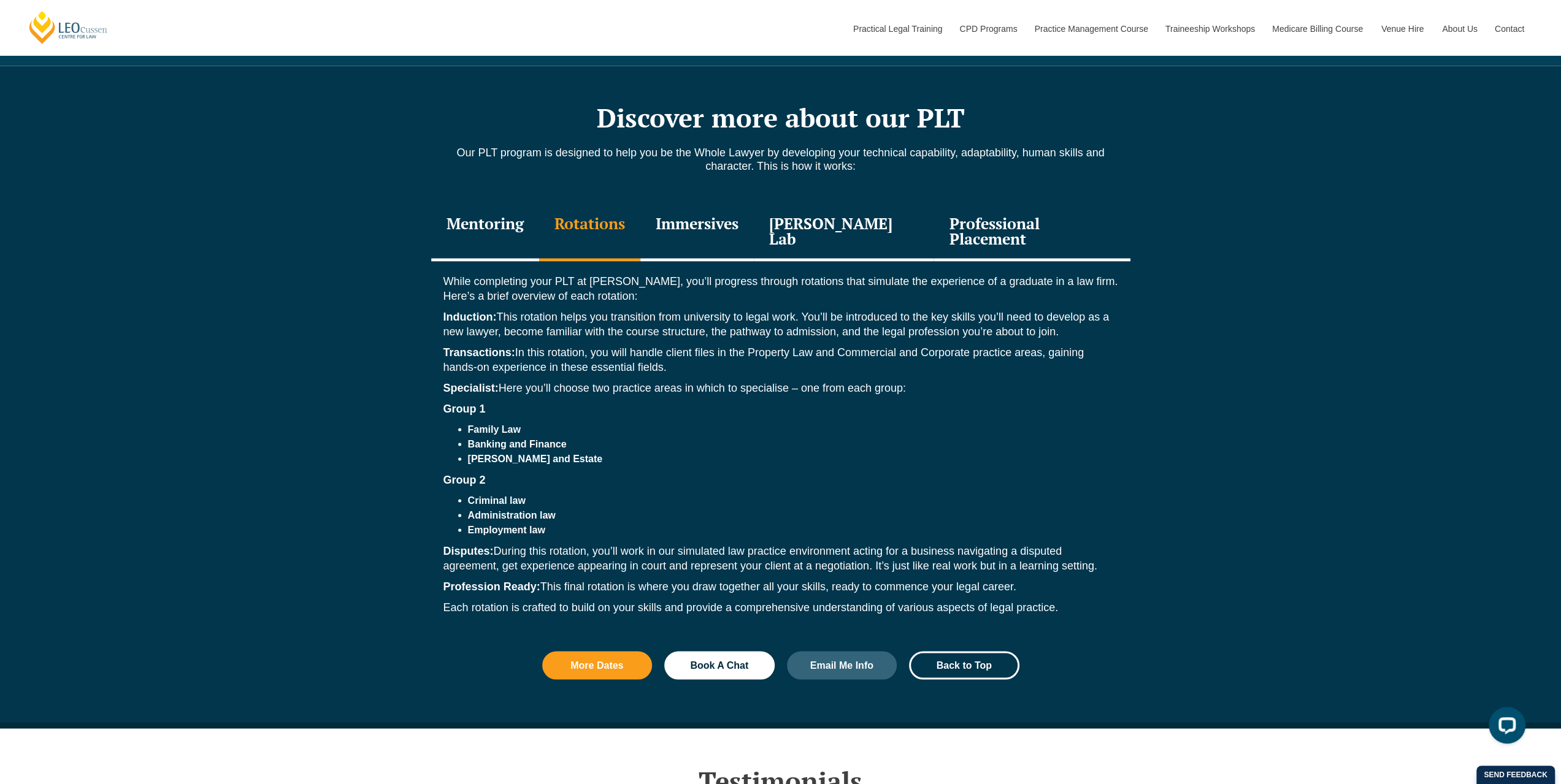
click at [705, 204] on div "Immersives" at bounding box center [697, 232] width 113 height 58
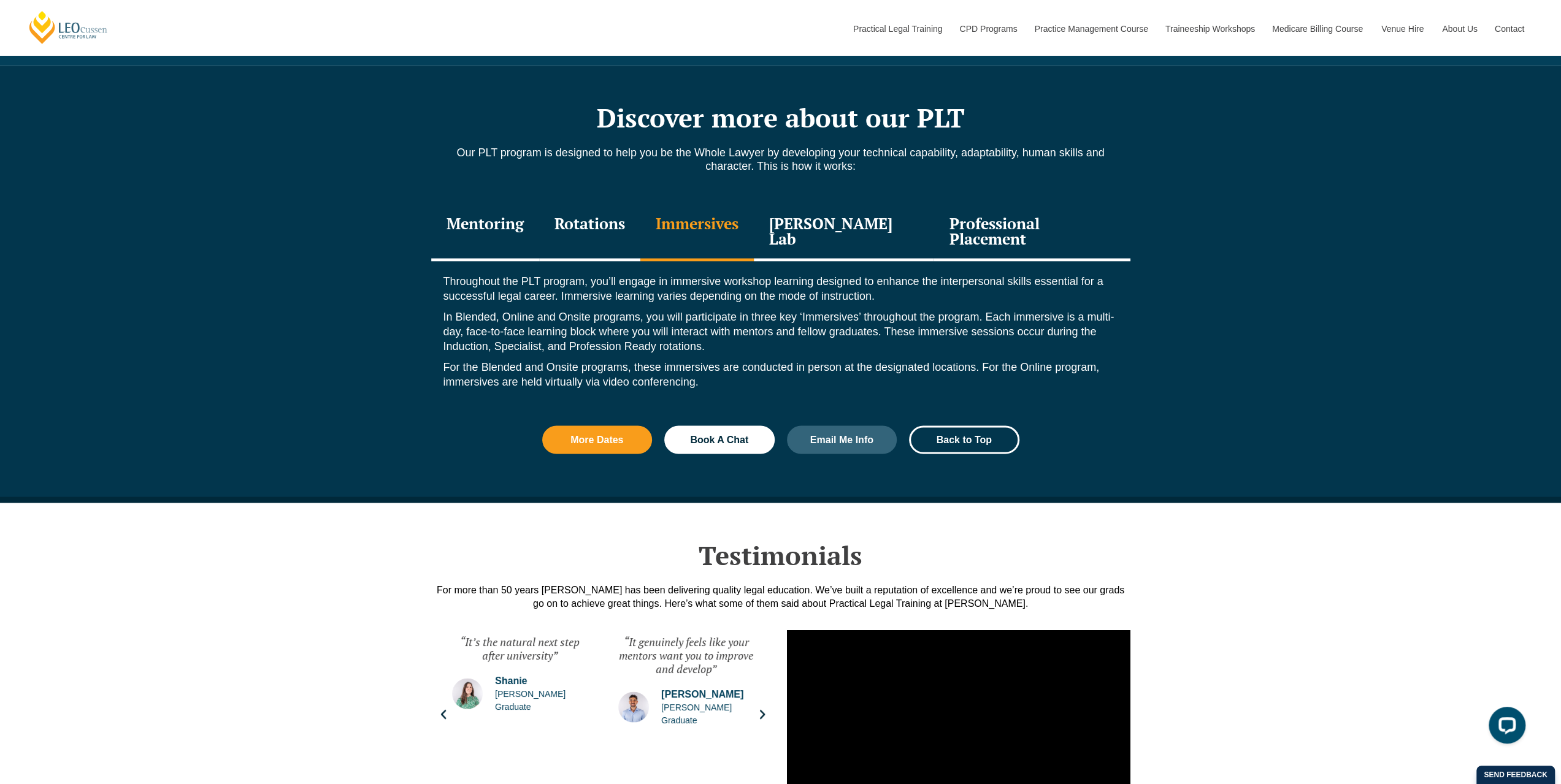
click at [864, 206] on div "Leo Justice Lab" at bounding box center [844, 232] width 180 height 58
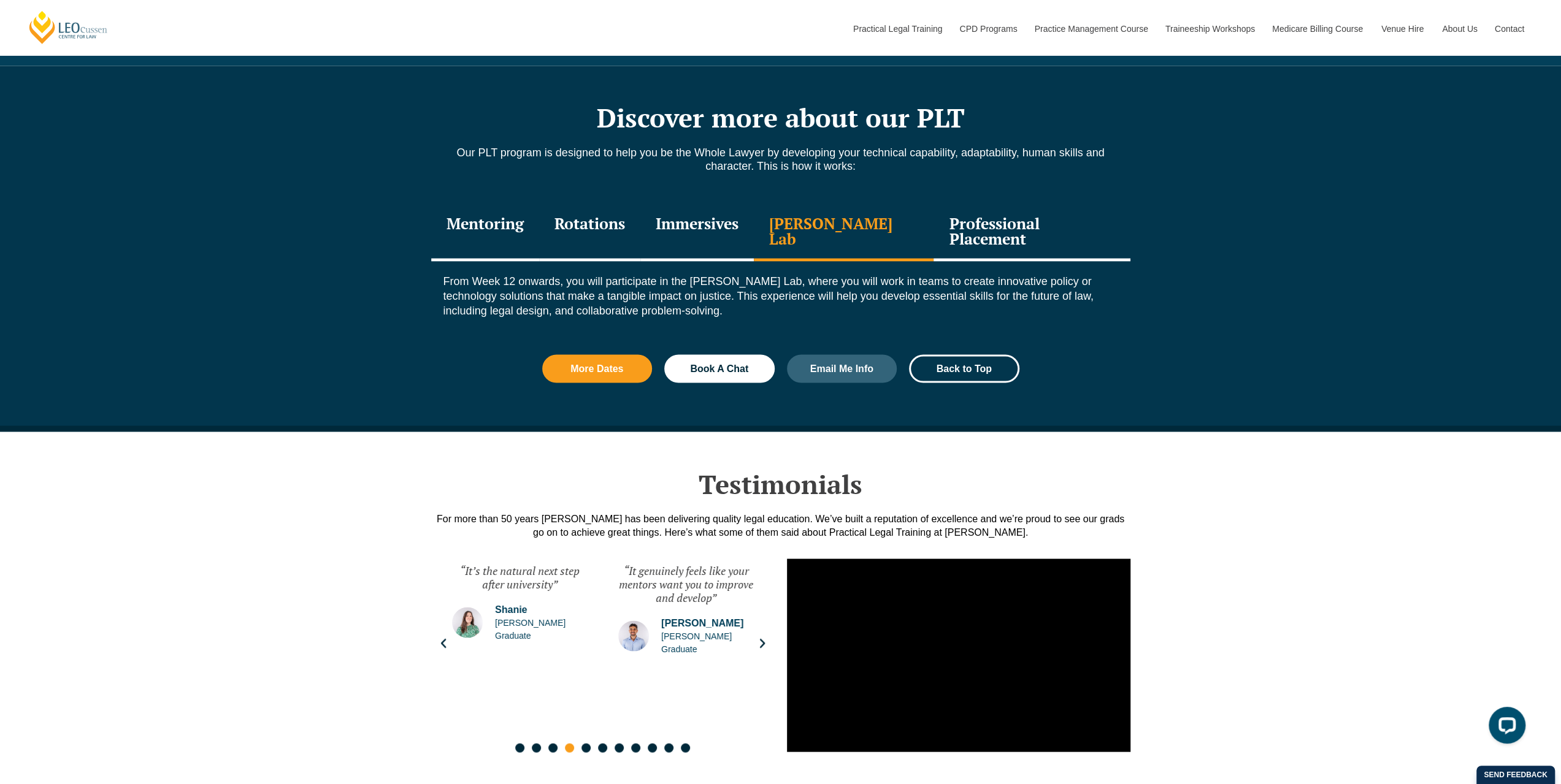
click at [1012, 208] on div "Professional Placement" at bounding box center [1032, 232] width 196 height 58
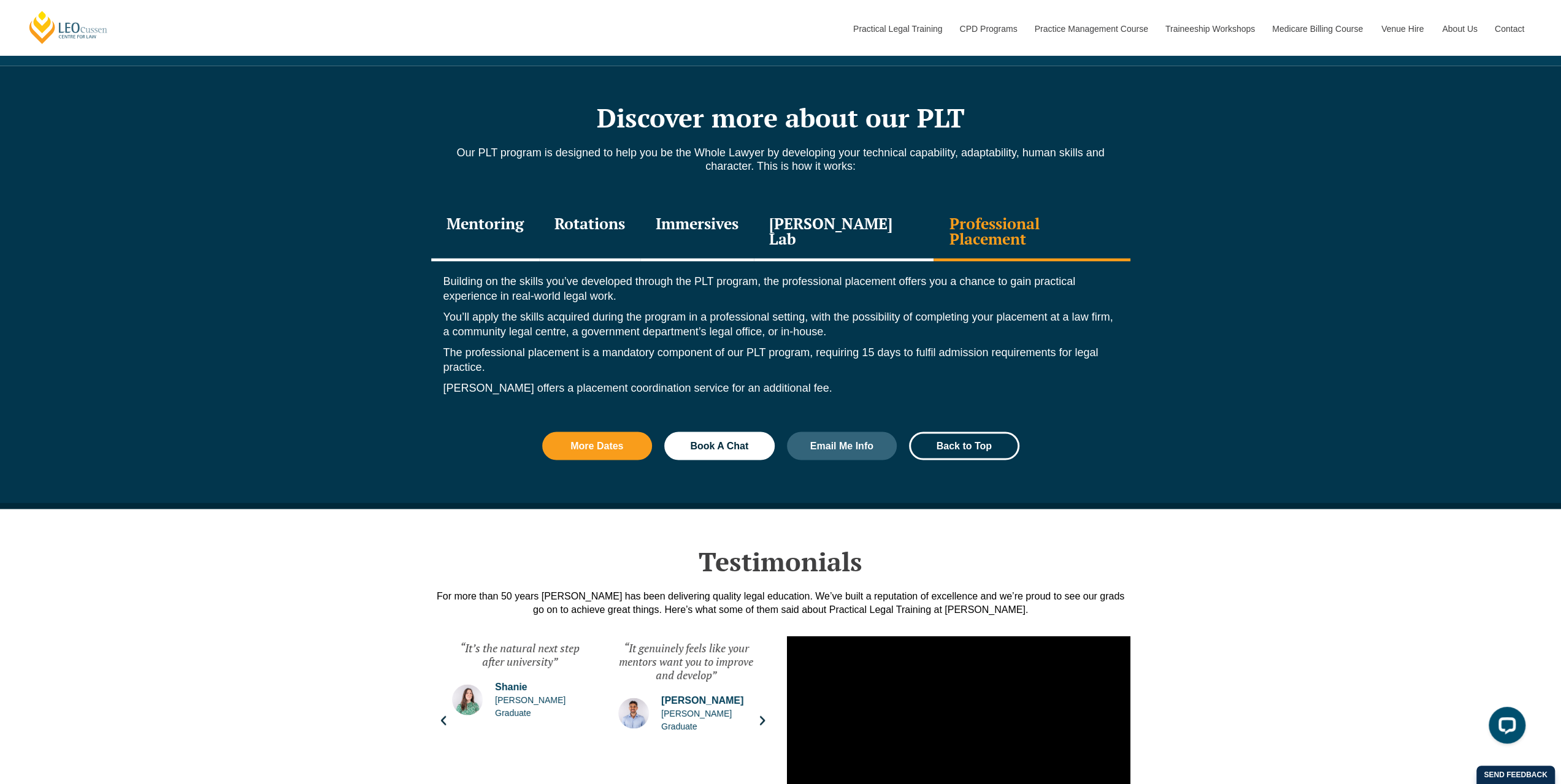
click at [538, 226] on div "Mentoring" at bounding box center [485, 232] width 108 height 58
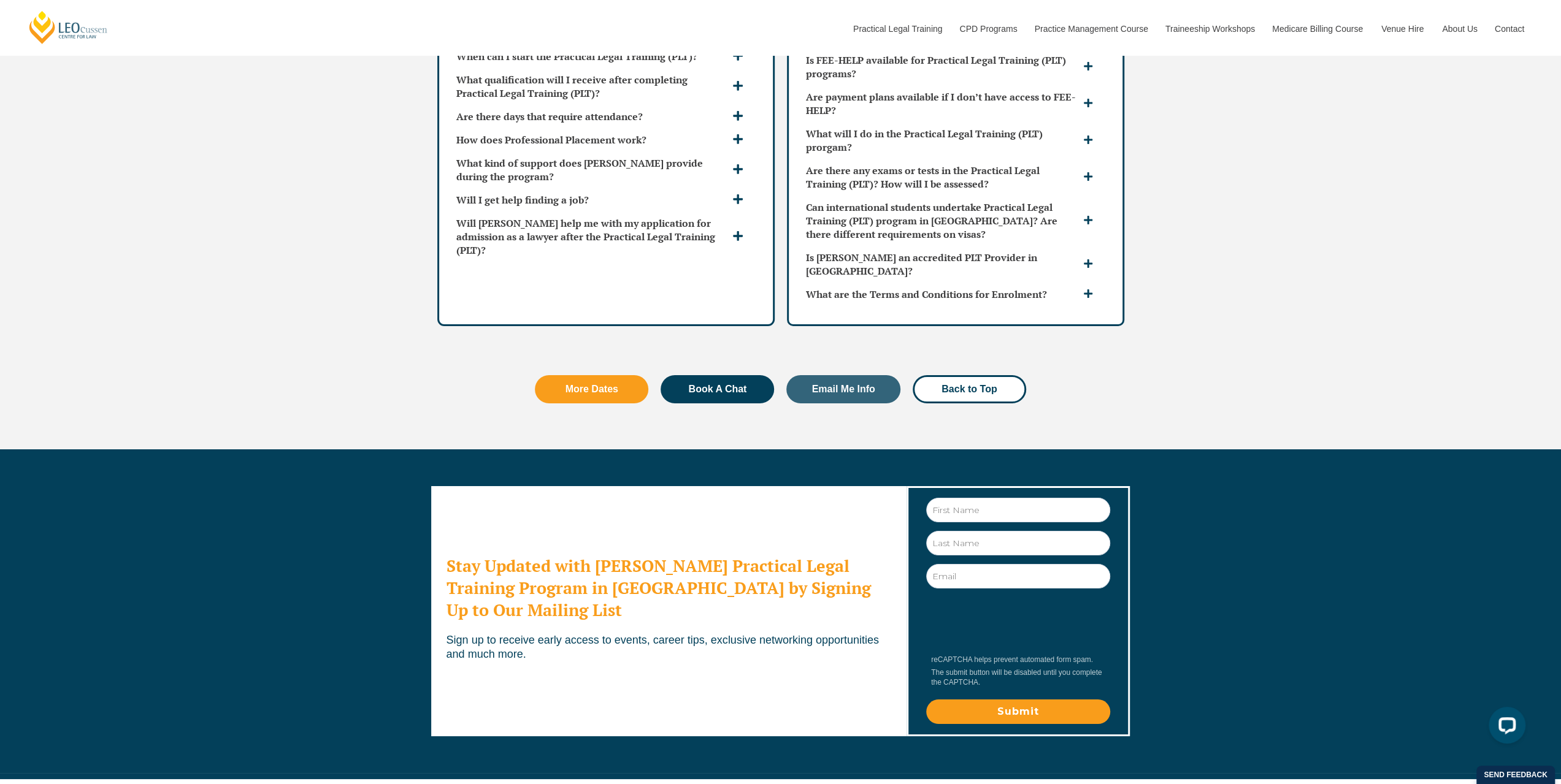
scroll to position [4047, 0]
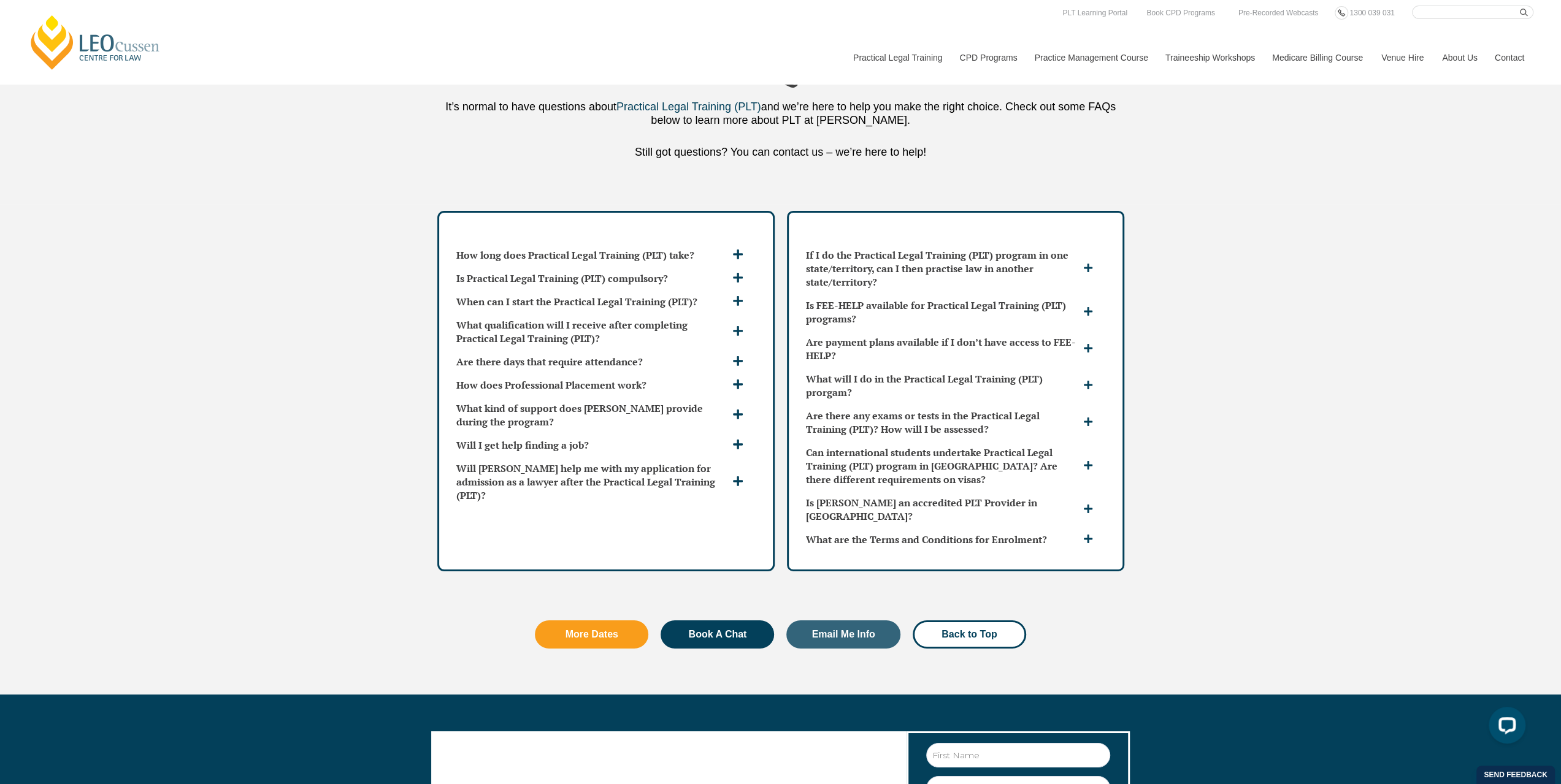
click at [1150, 154] on div "FAQ's It’s normal to have questions about Practical Legal Training (PLT) and we…" at bounding box center [780, 103] width 1561 height 203
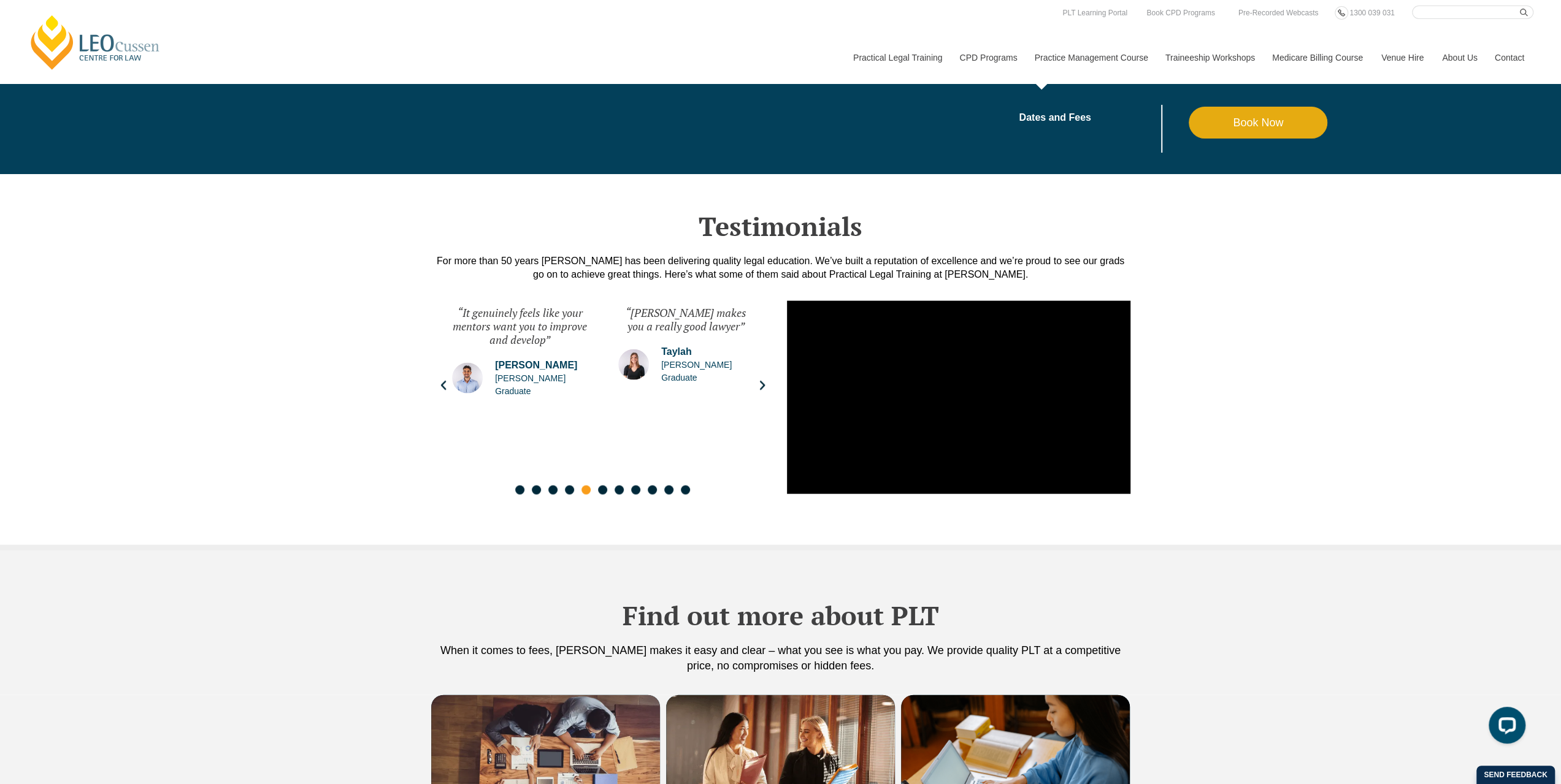
scroll to position [0, 0]
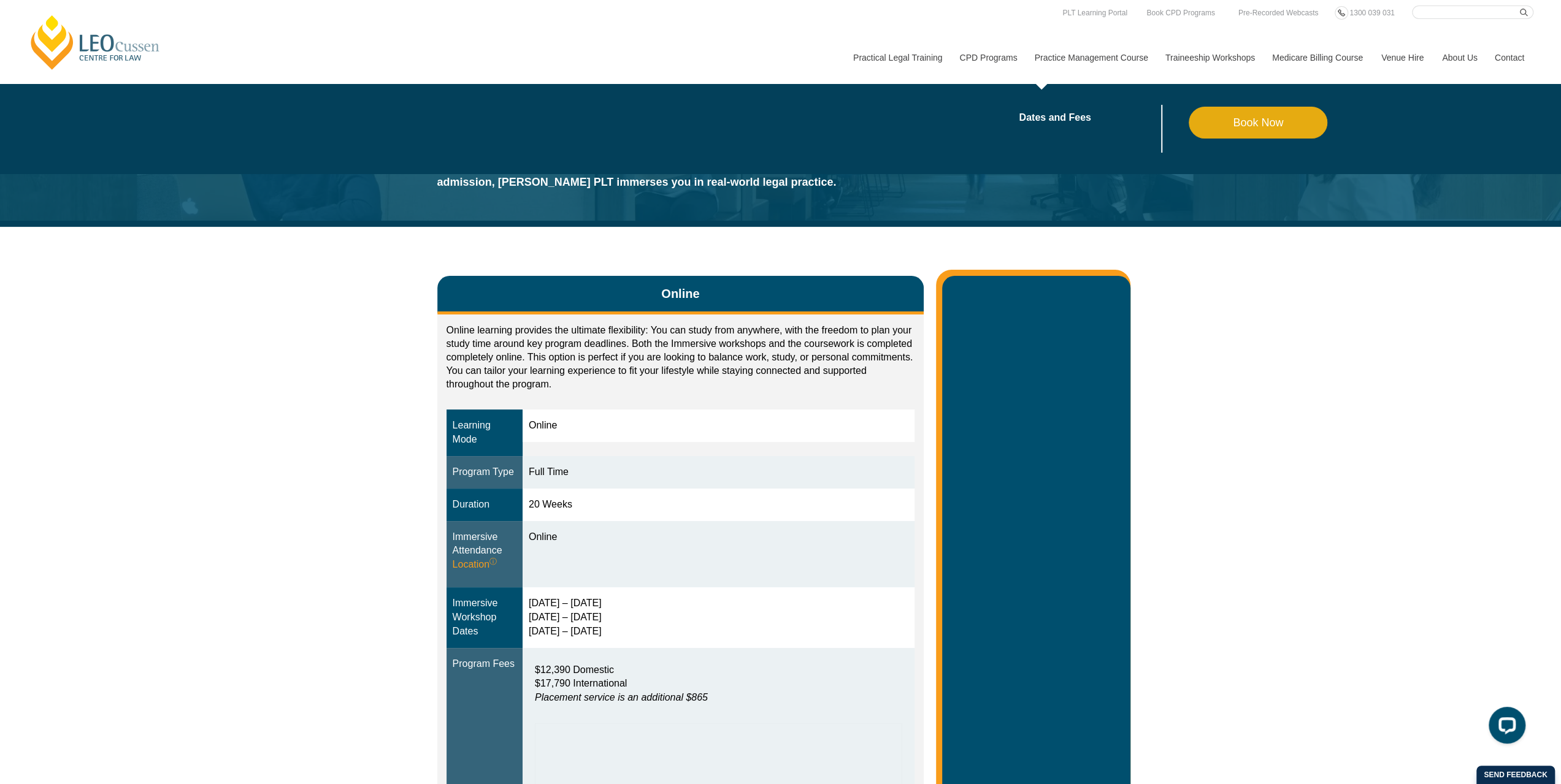
drag, startPoint x: 1269, startPoint y: 513, endPoint x: 1118, endPoint y: 53, distance: 484.1
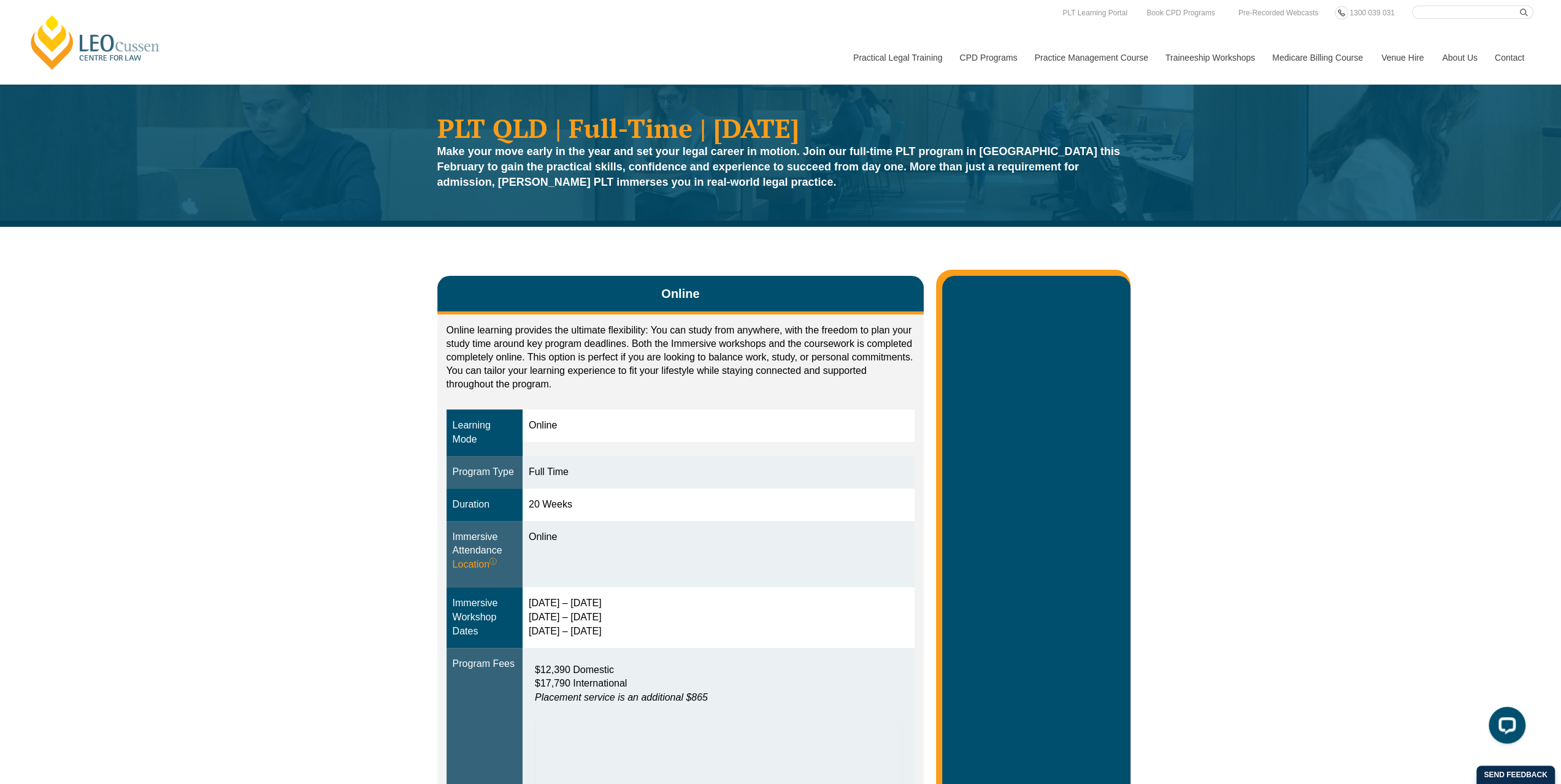
drag, startPoint x: 587, startPoint y: 505, endPoint x: 523, endPoint y: 506, distance: 64.0
click at [523, 506] on td "20 Weeks" at bounding box center [718, 505] width 392 height 33
drag, startPoint x: 577, startPoint y: 534, endPoint x: 529, endPoint y: 533, distance: 48.0
click at [529, 533] on div "Online" at bounding box center [718, 537] width 379 height 14
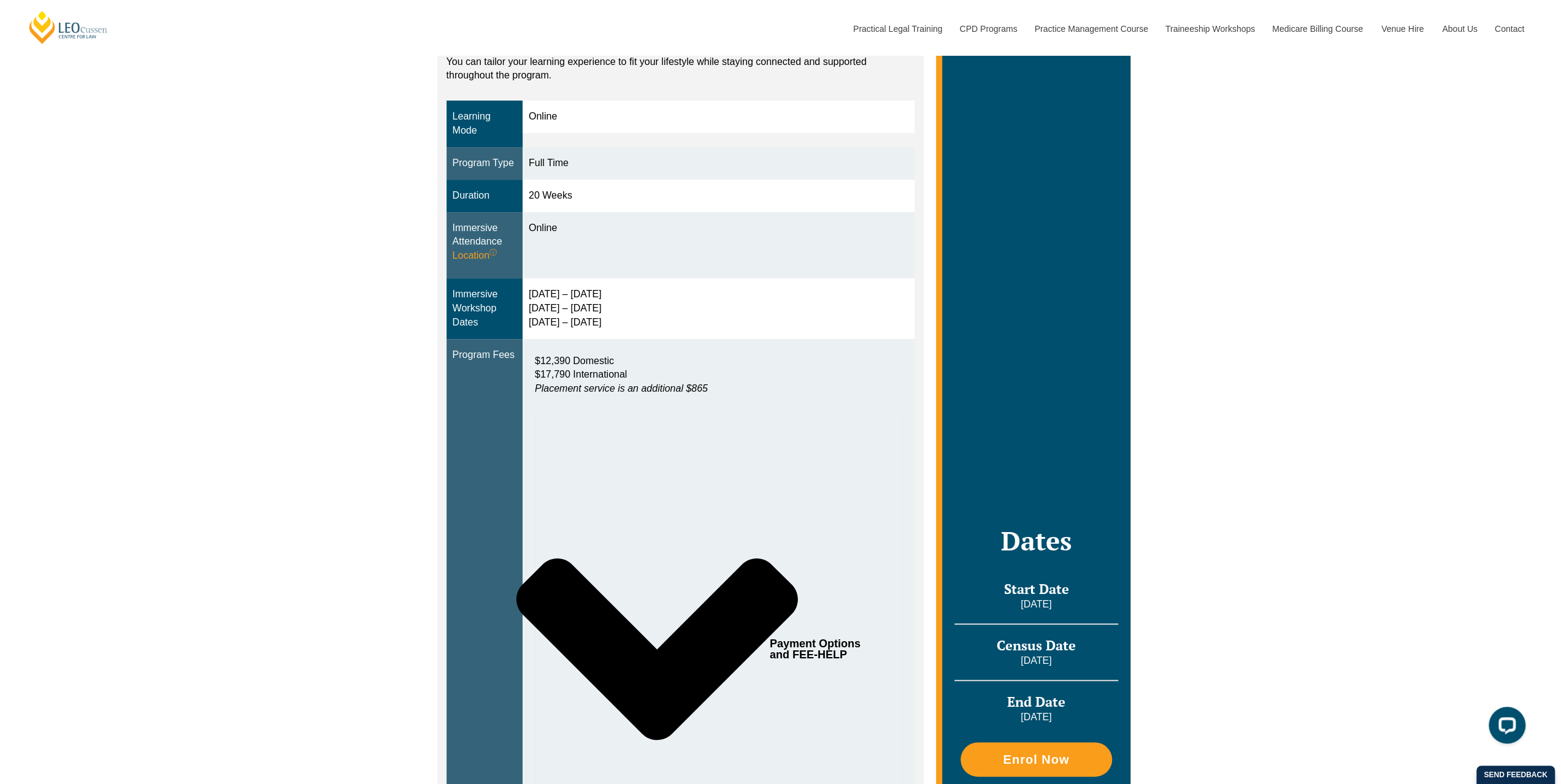
scroll to position [123, 0]
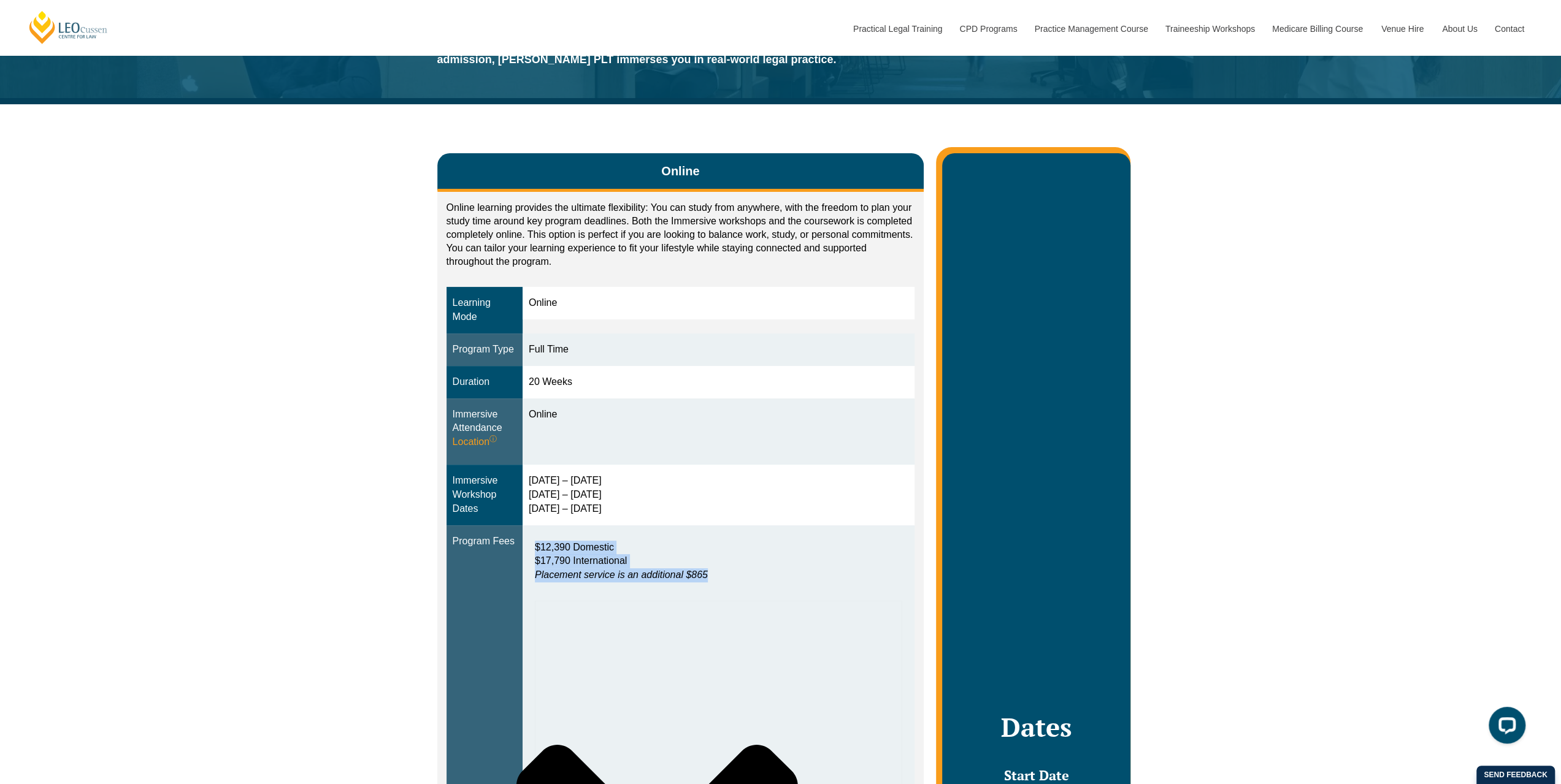
drag, startPoint x: 533, startPoint y: 545, endPoint x: 766, endPoint y: 582, distance: 235.9
click at [766, 582] on div "$12,390 Domestic $17,790 International Placement service is an additional $865" at bounding box center [718, 565] width 379 height 61
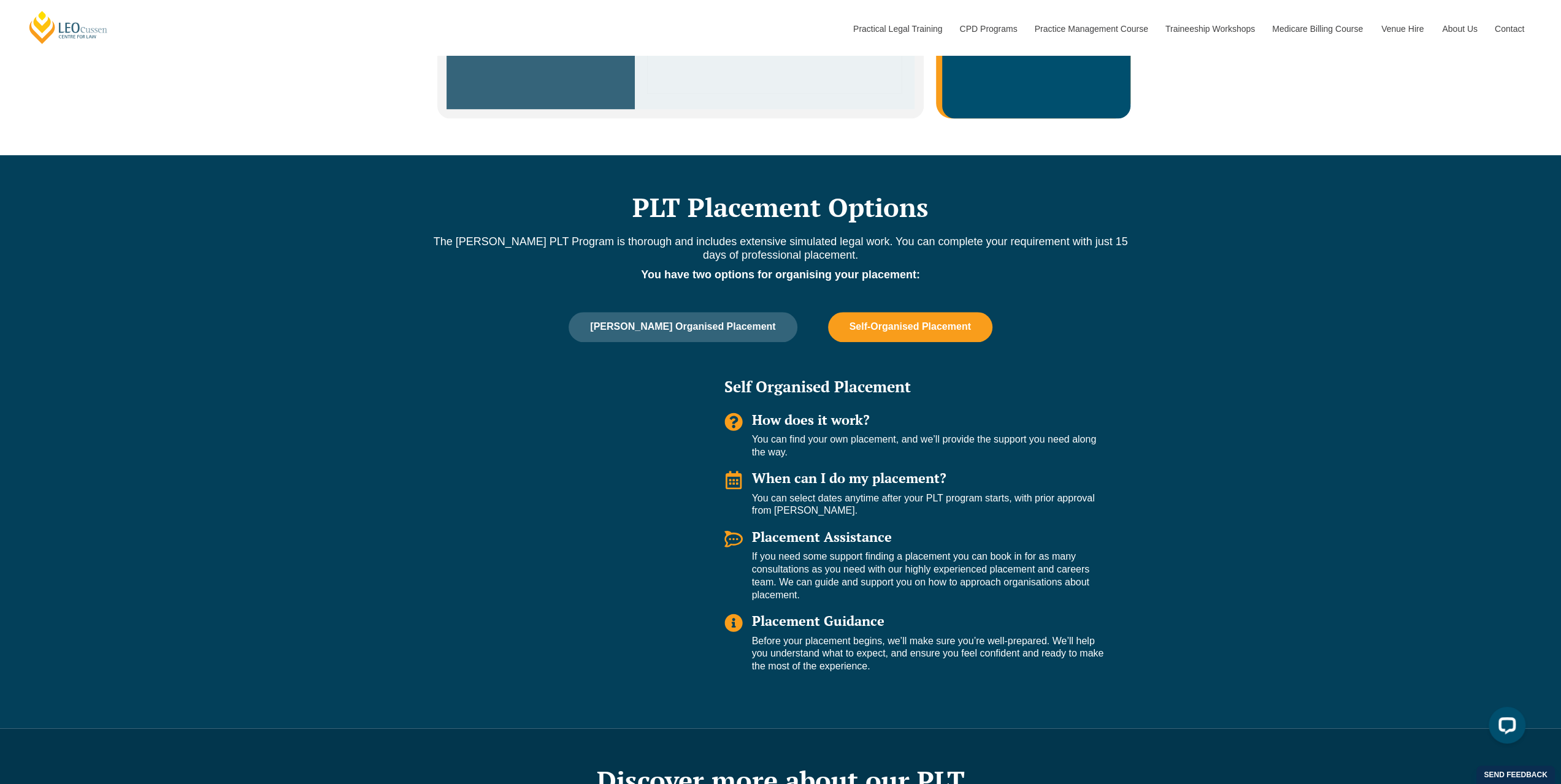
scroll to position [675, 0]
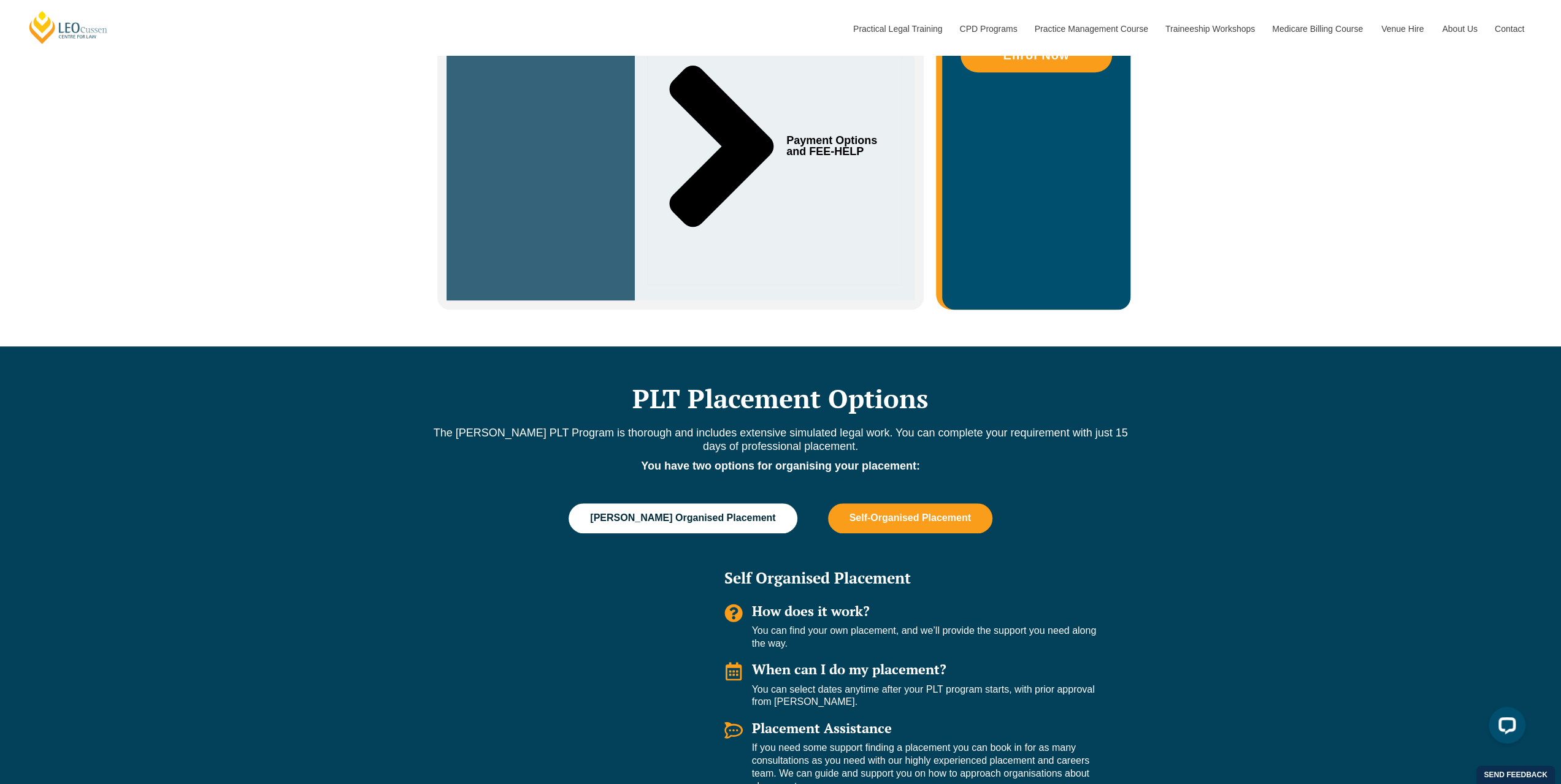
click at [720, 513] on span "Leo Cussen Organised Placement" at bounding box center [682, 518] width 185 height 11
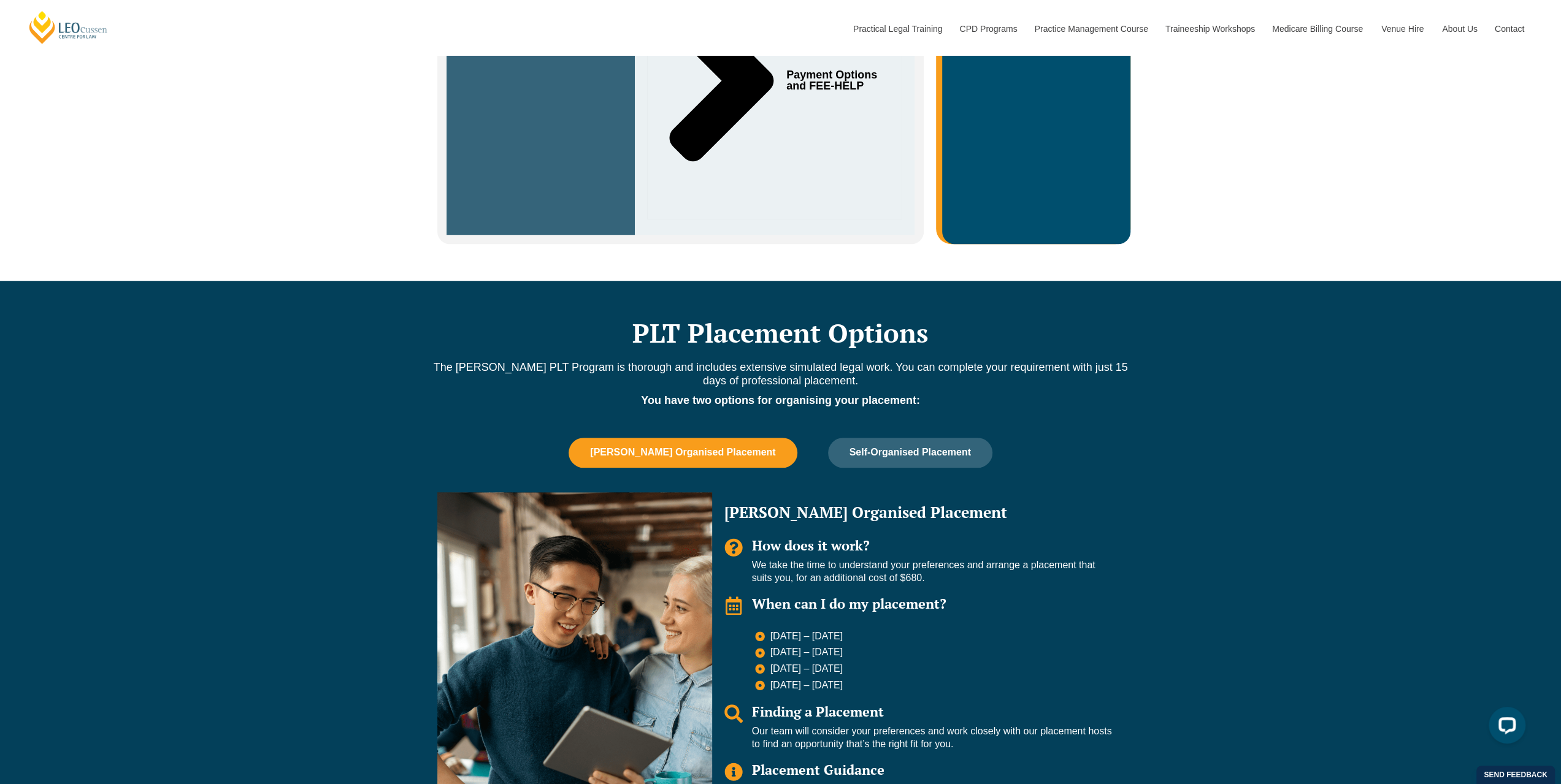
scroll to position [920, 0]
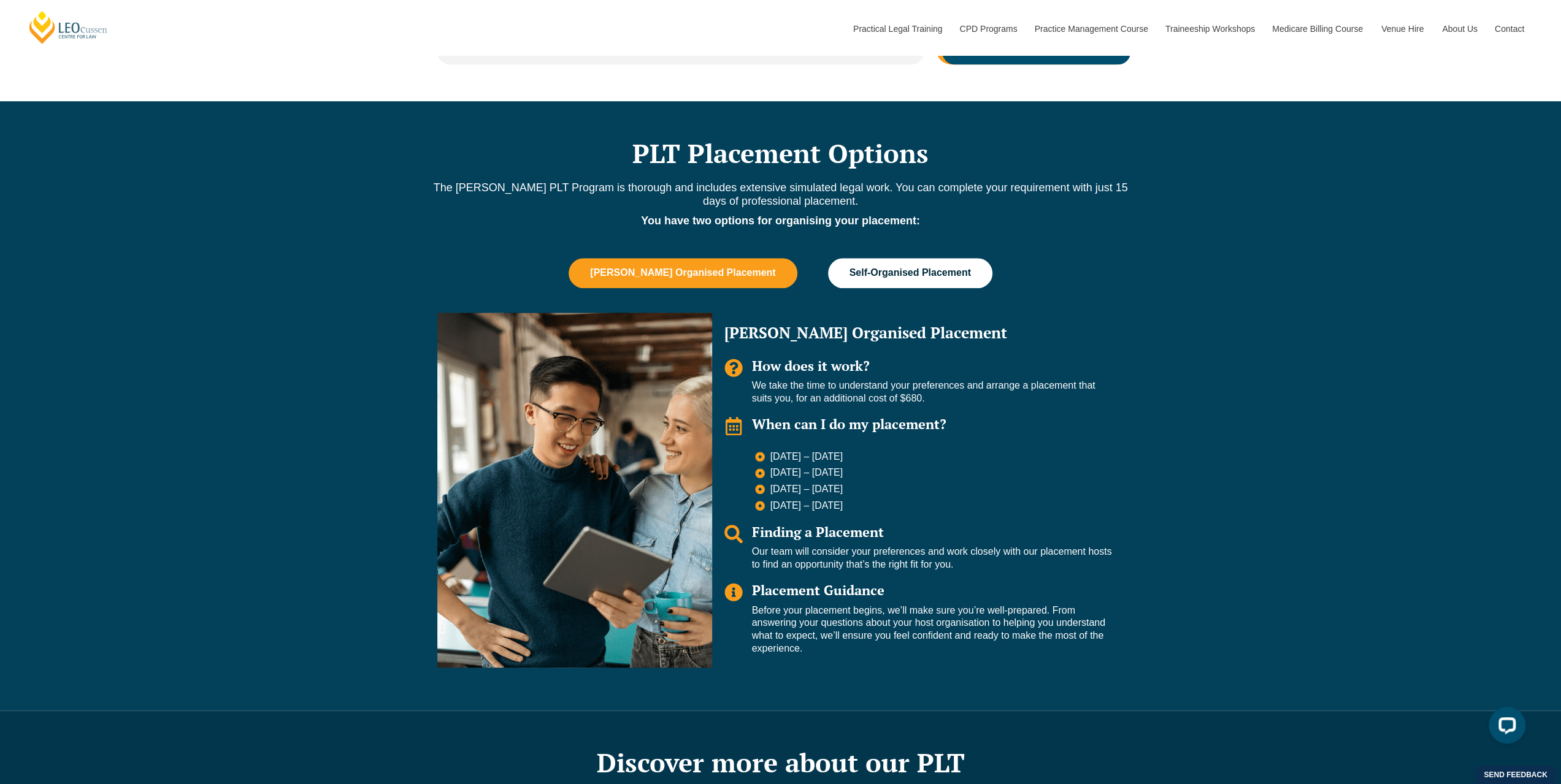
click at [902, 276] on button "Self-Organised Placement" at bounding box center [910, 273] width 165 height 29
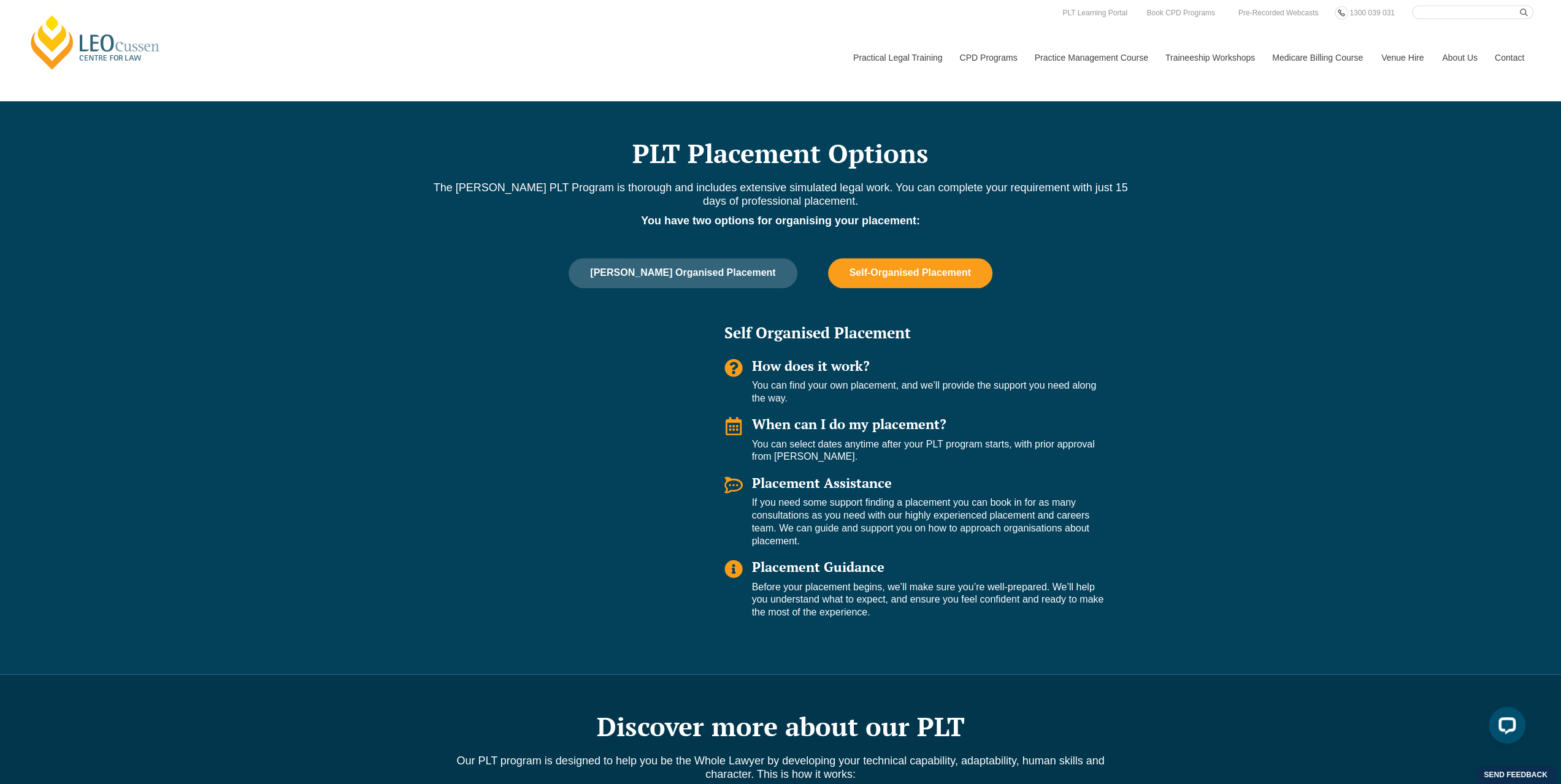
click at [1355, 337] on div "PLT Placement Options The Leo Cussen PLT Program is thorough and includes exten…" at bounding box center [780, 388] width 1561 height 573
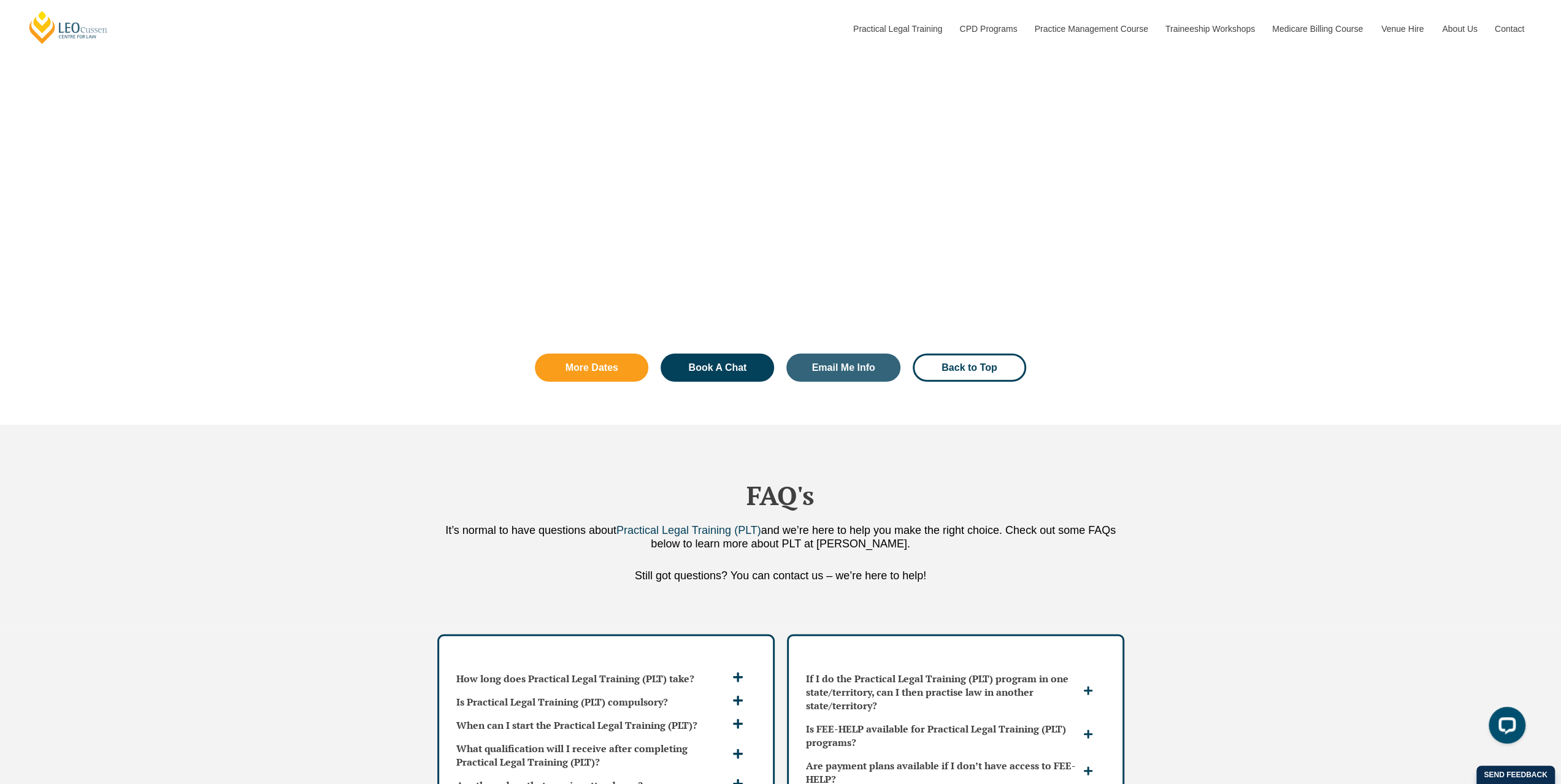
scroll to position [2759, 0]
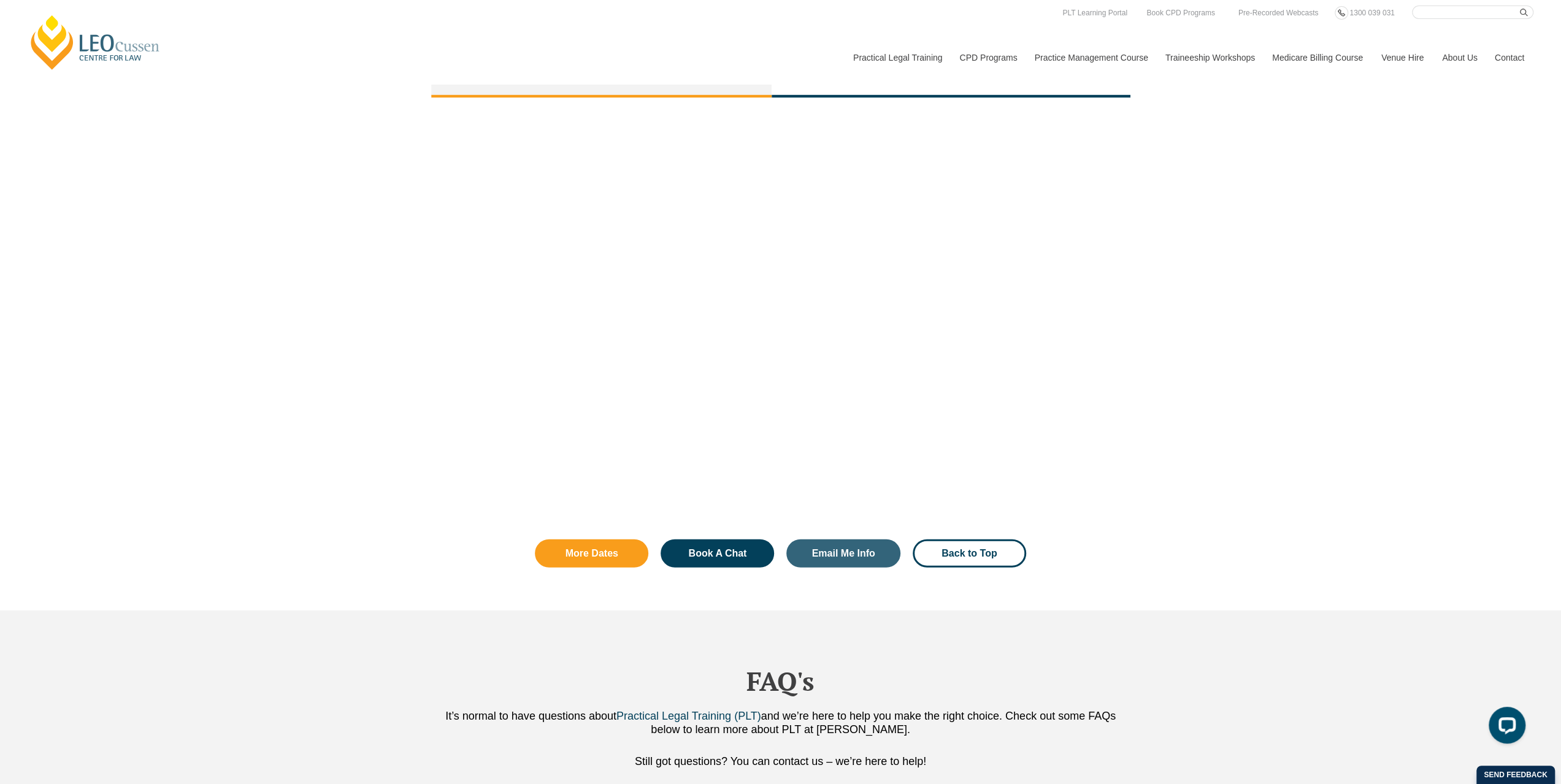
click at [1264, 434] on div "Book A Chat With Us Domestic Students International Students" at bounding box center [780, 247] width 1561 height 572
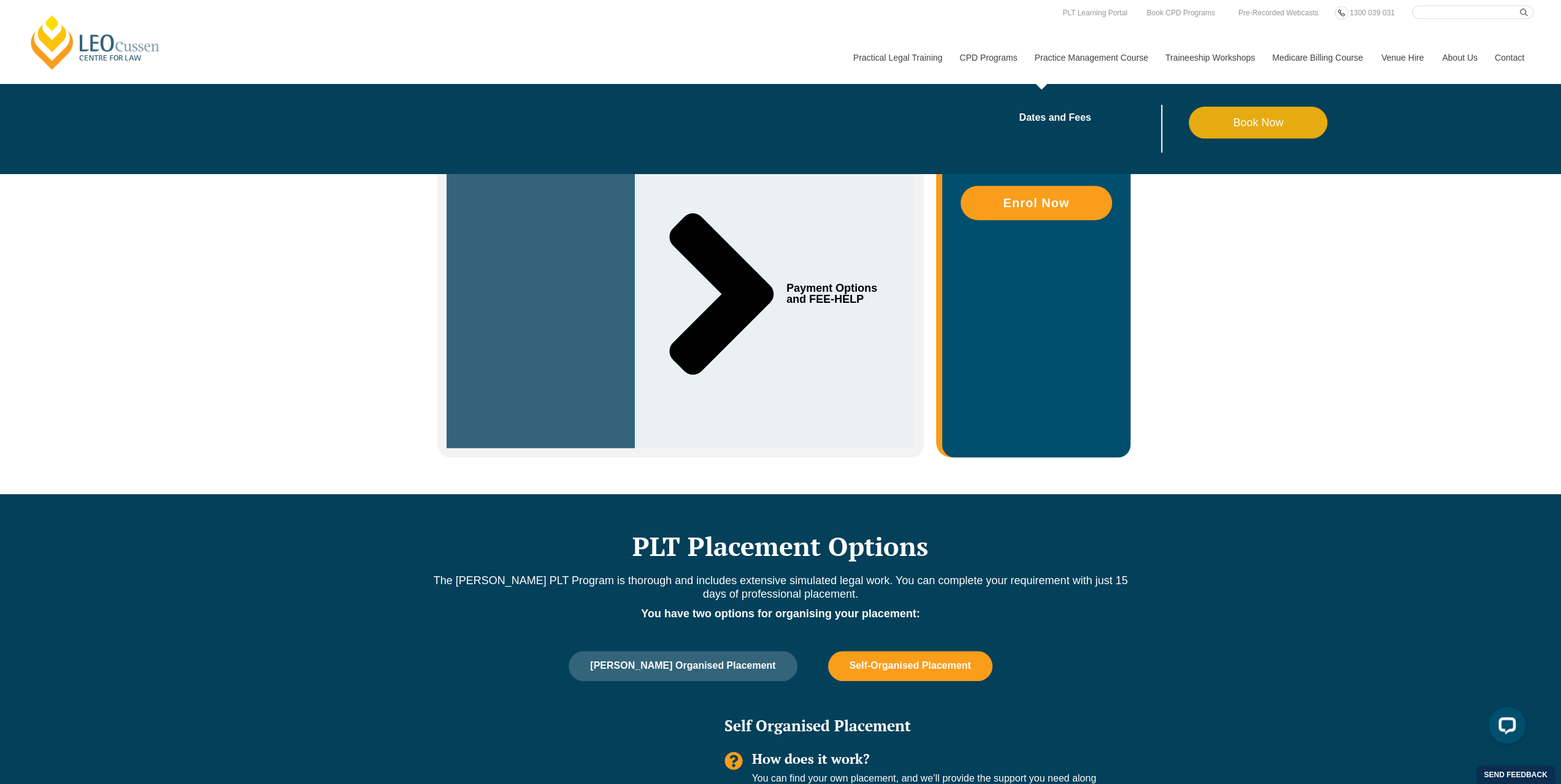
scroll to position [0, 0]
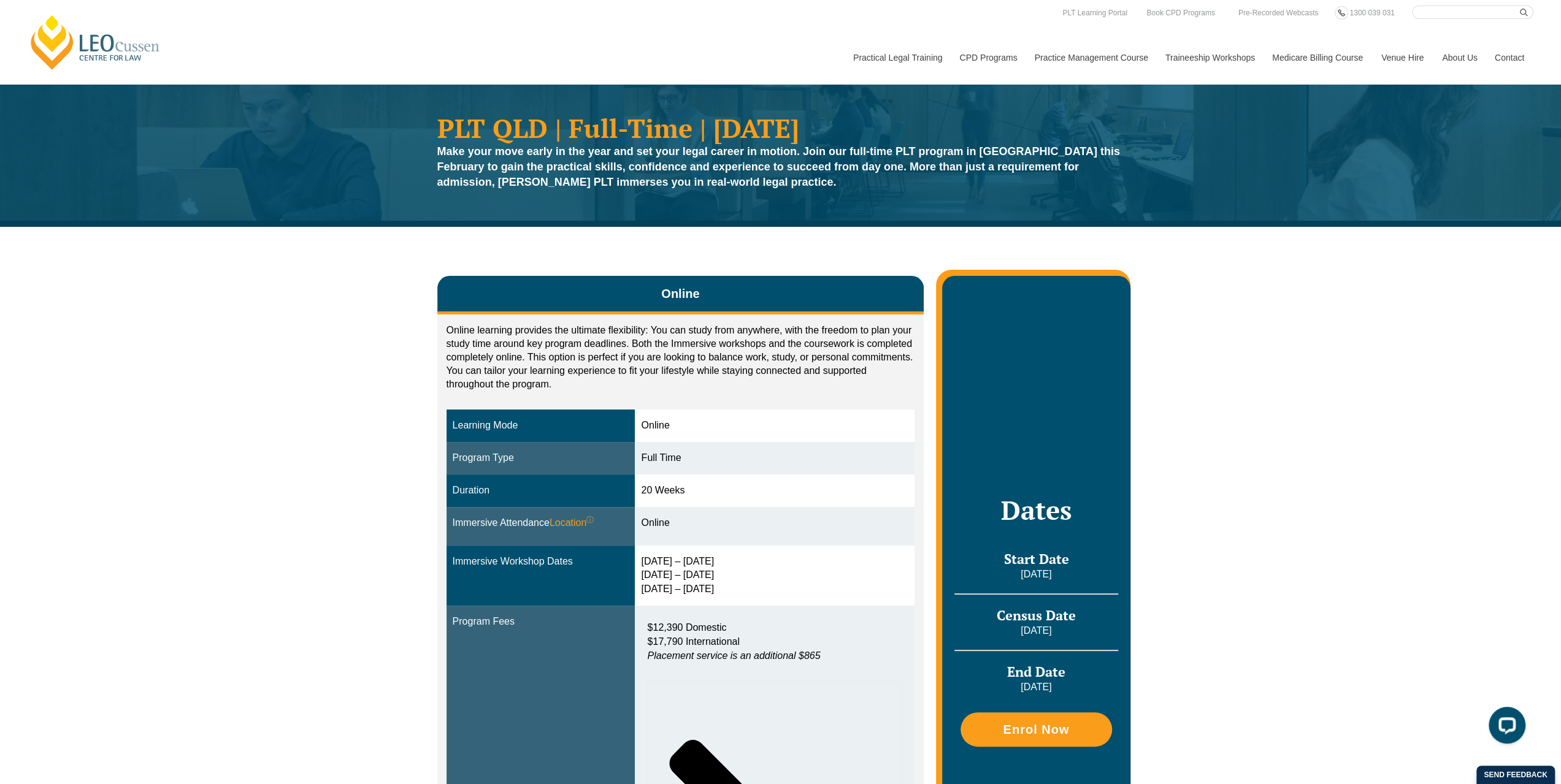
drag, startPoint x: 1276, startPoint y: 515, endPoint x: 1134, endPoint y: 14, distance: 520.7
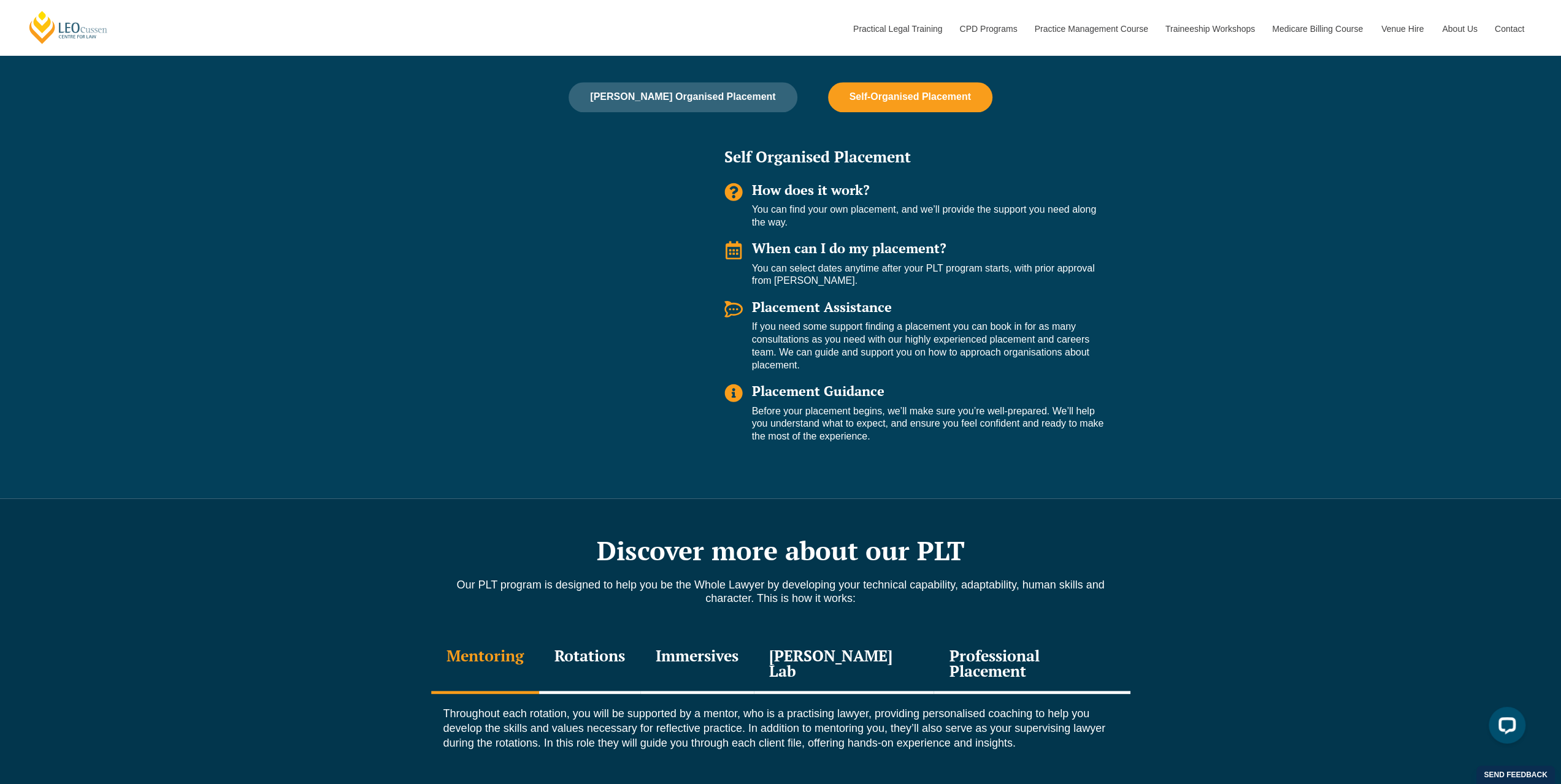
scroll to position [1410, 0]
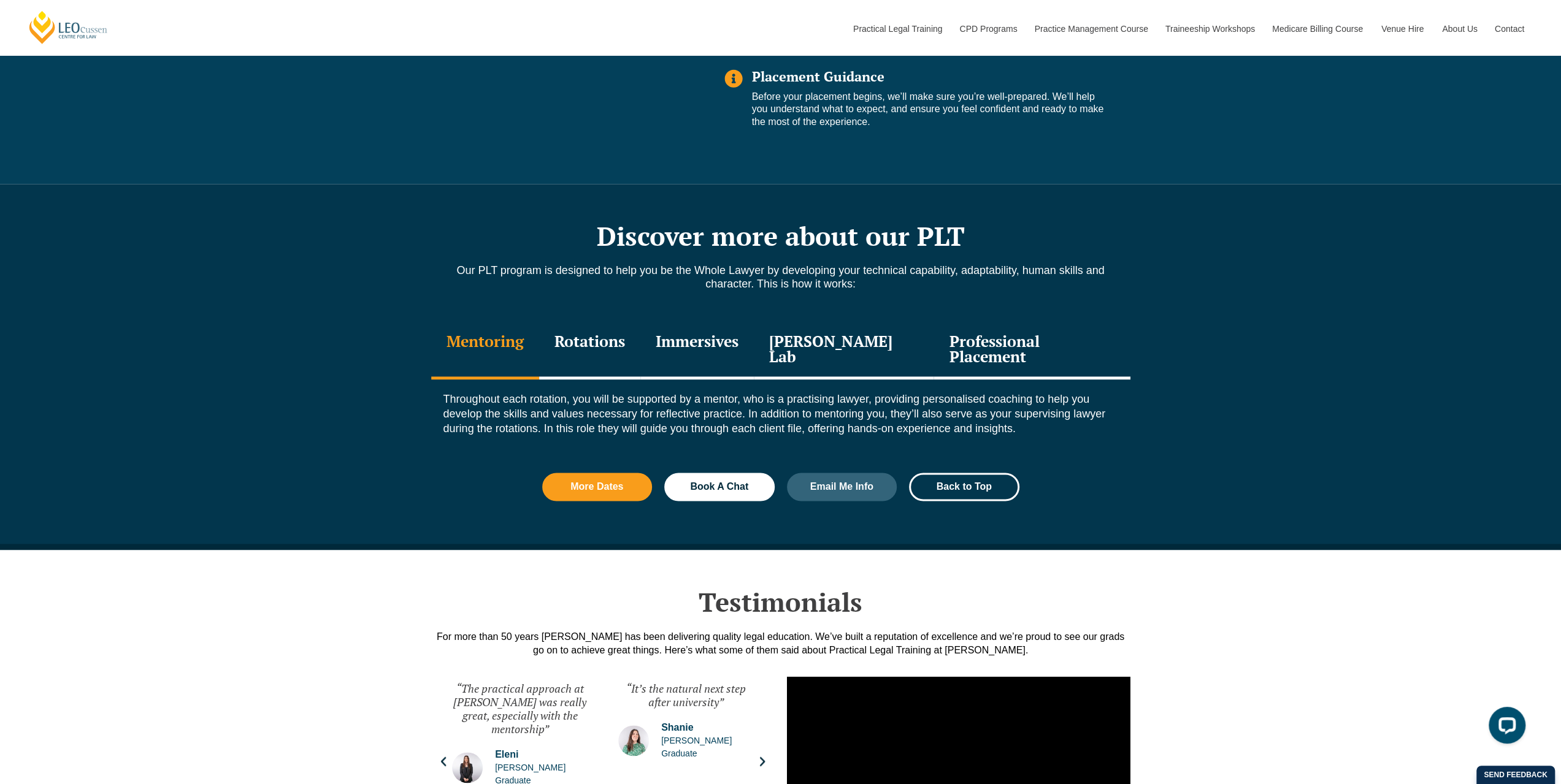
click at [835, 337] on div "Leo Justice Lab" at bounding box center [844, 350] width 180 height 58
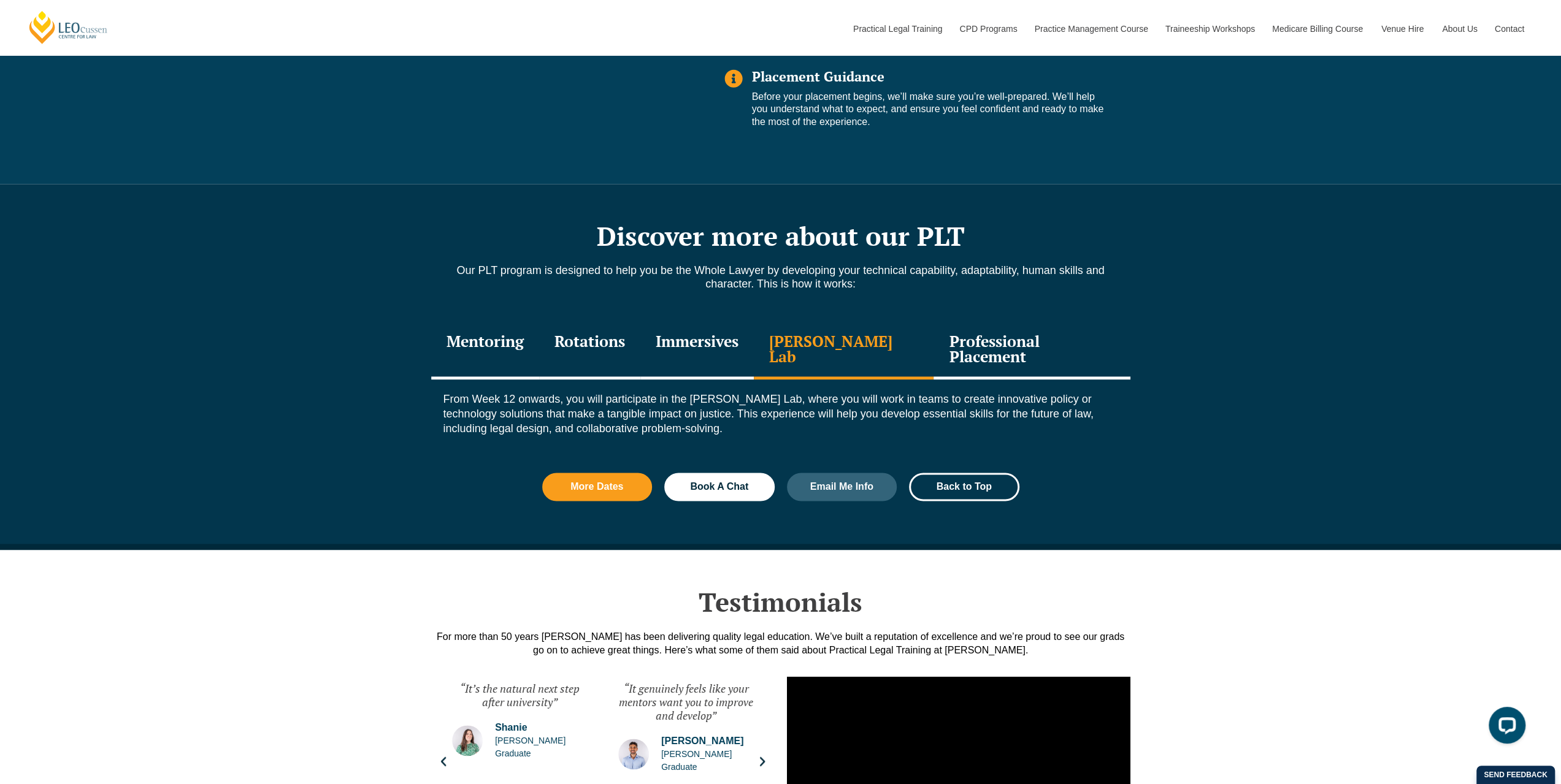
click at [721, 340] on div "Immersives" at bounding box center [697, 350] width 113 height 58
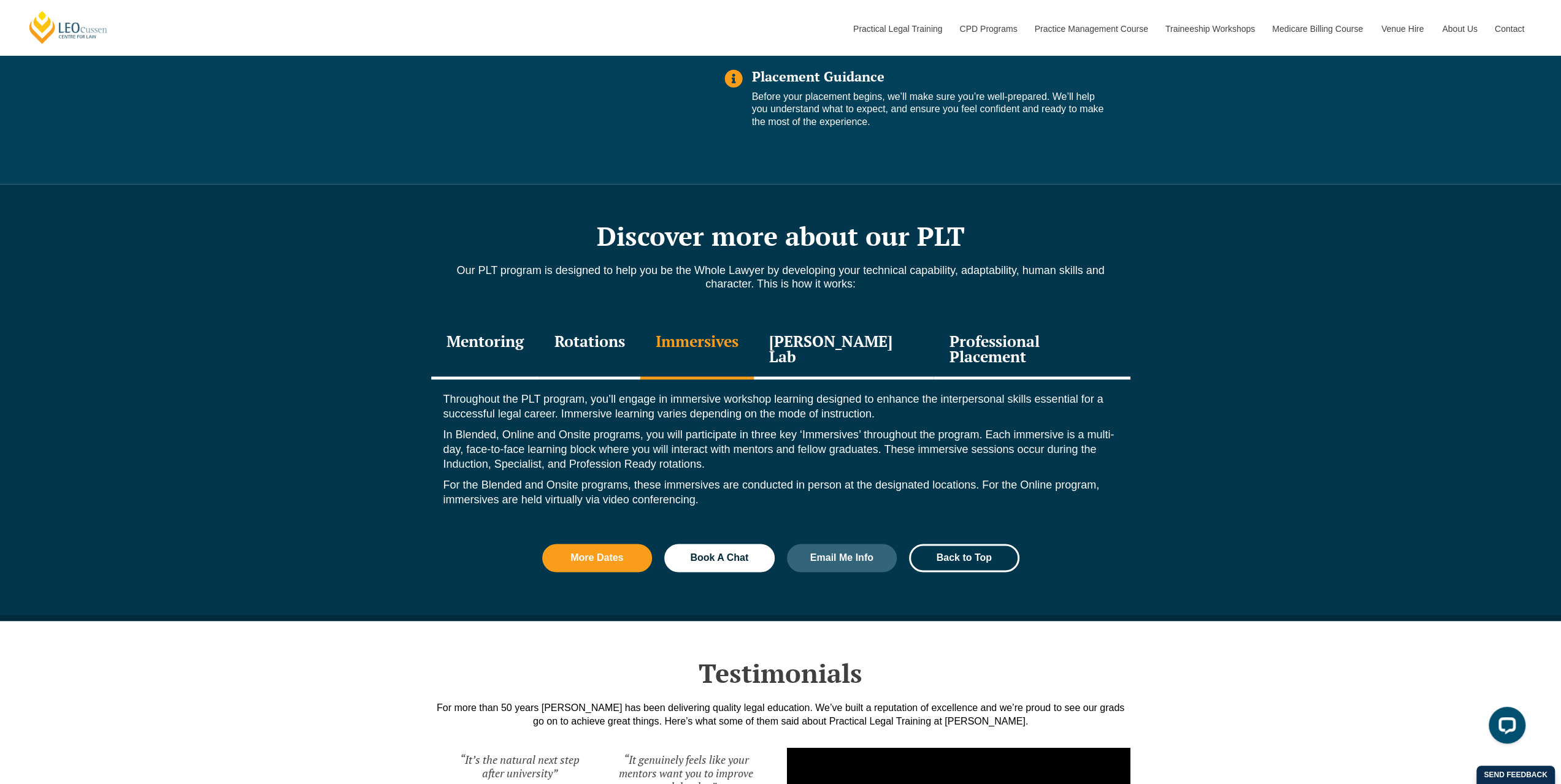
click at [603, 330] on div "Rotations" at bounding box center [590, 350] width 102 height 58
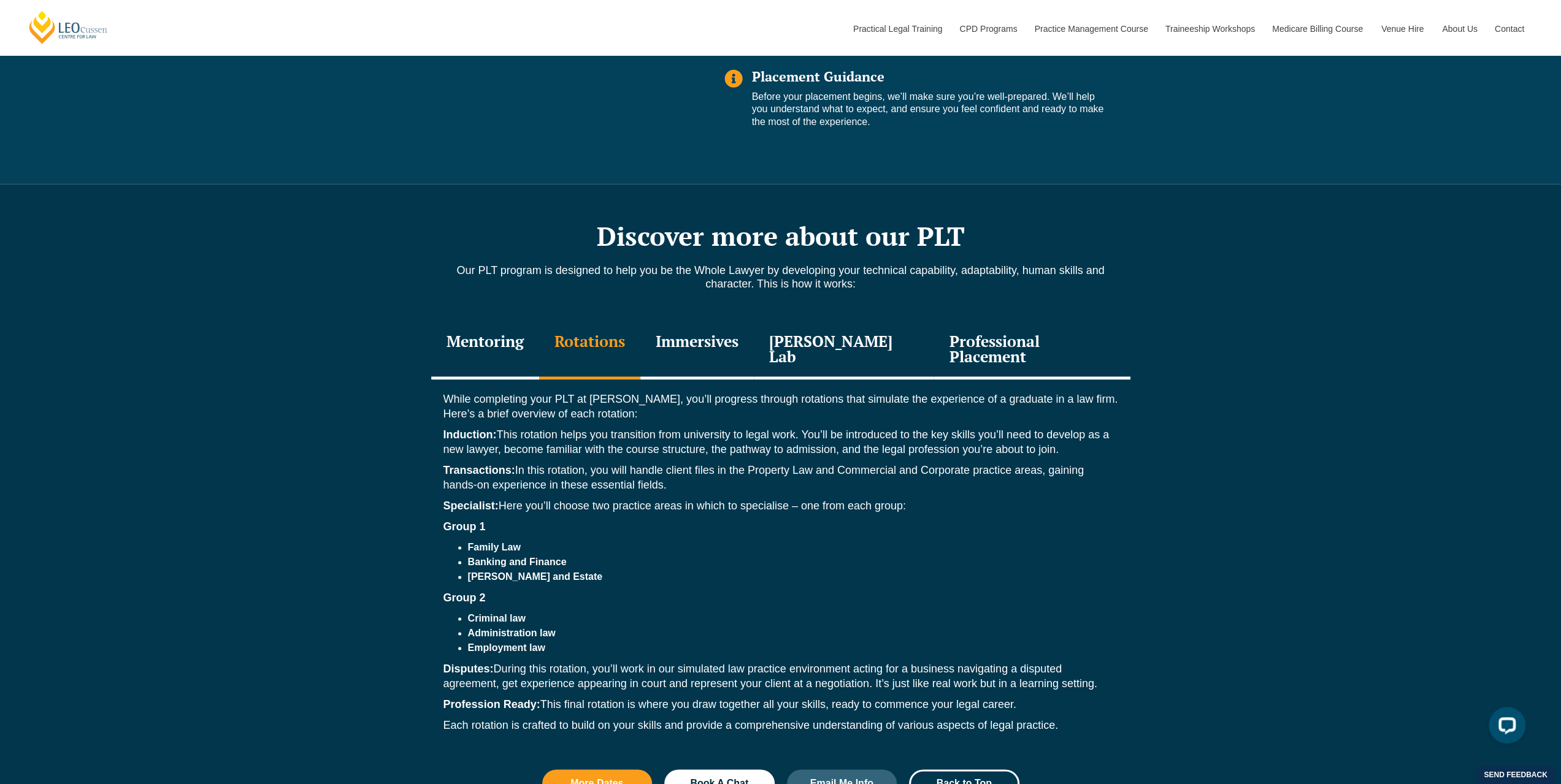
click at [1203, 517] on div "Discover more about our PLT Our PLT program is designed to help you be the Whol…" at bounding box center [780, 515] width 1561 height 663
click at [977, 344] on div "Professional Placement" at bounding box center [1032, 350] width 196 height 58
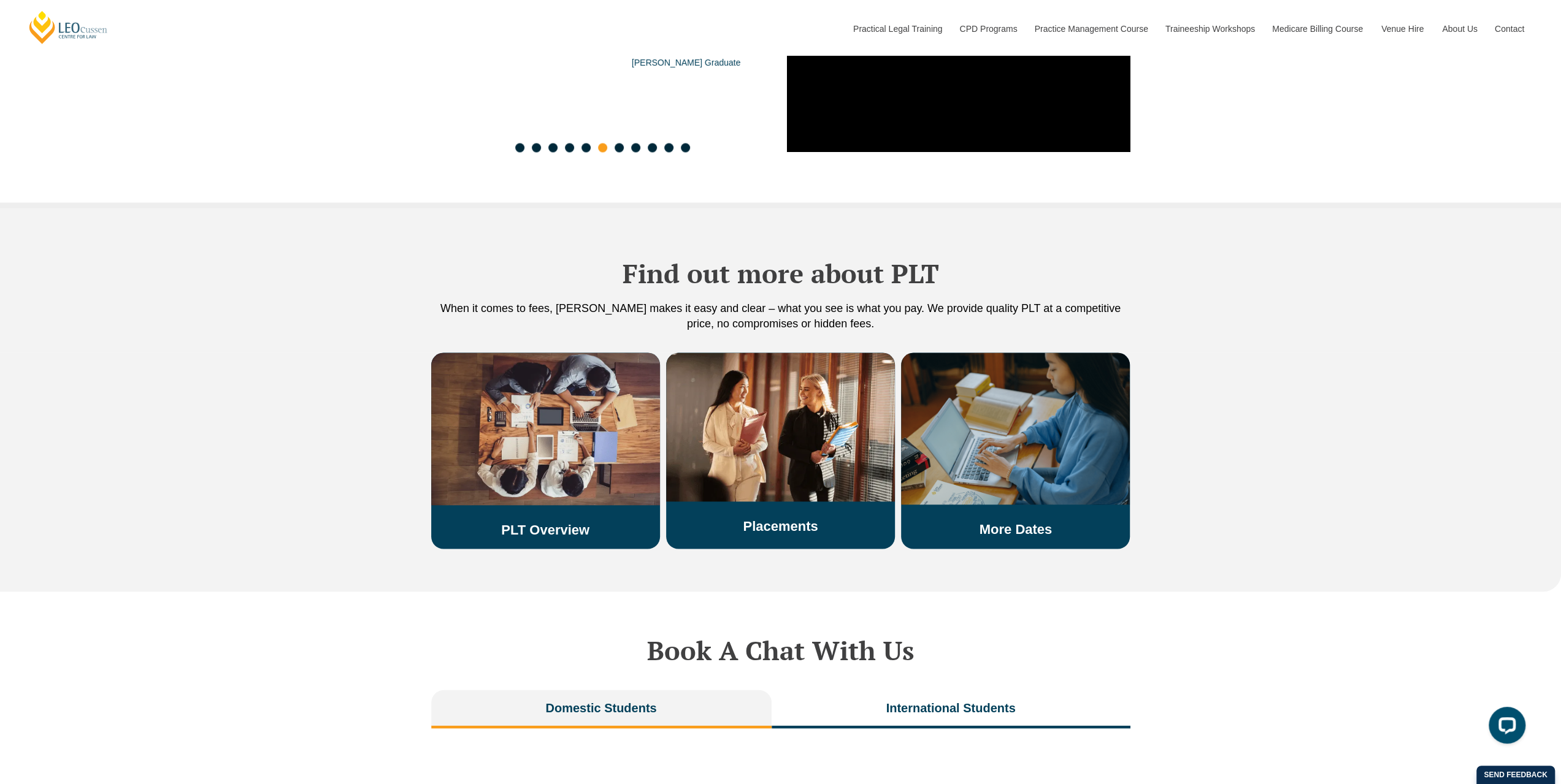
scroll to position [2391, 0]
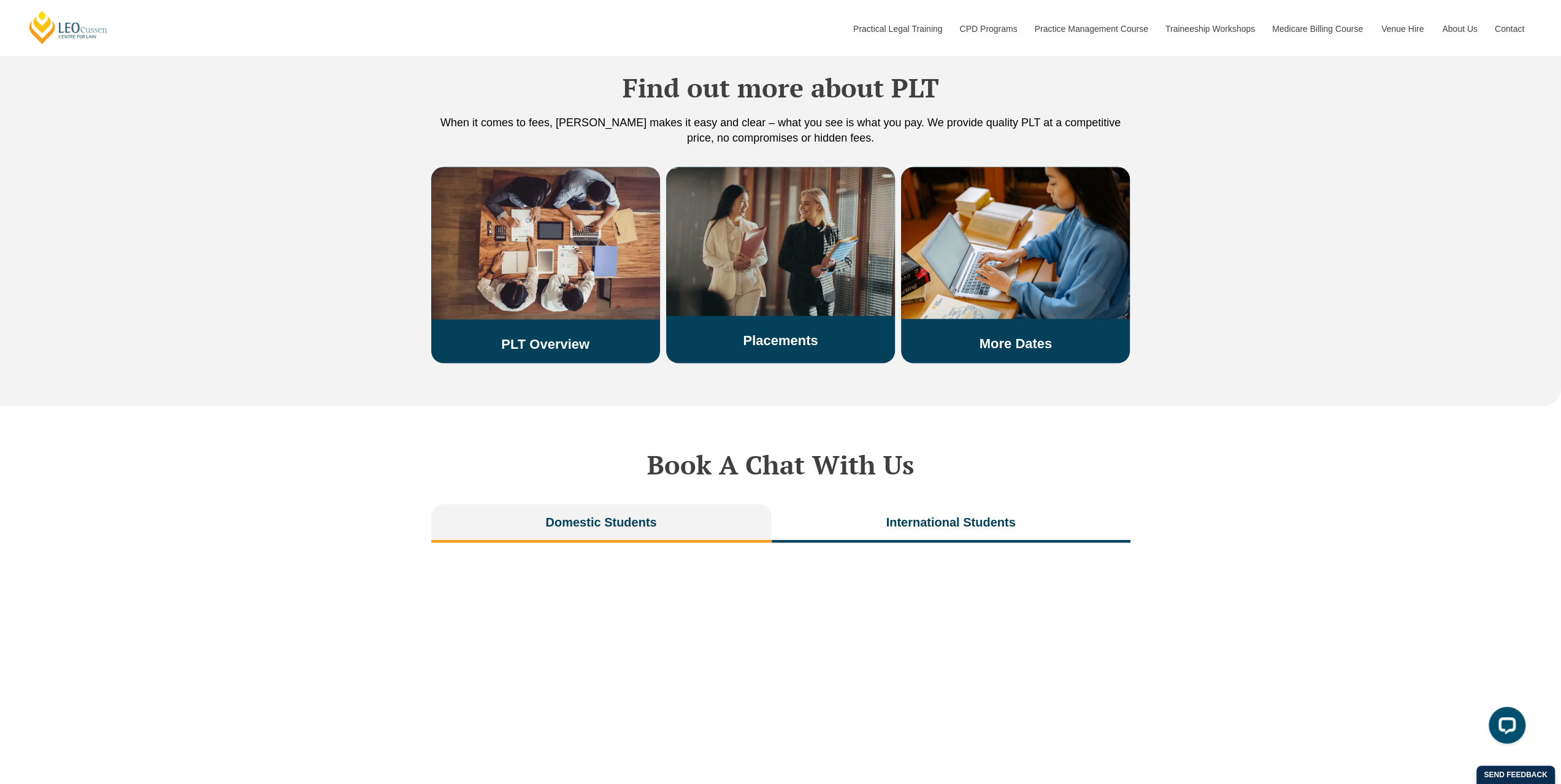
click at [744, 293] on div "Placements" at bounding box center [780, 257] width 229 height 181
click at [774, 333] on link "Placements" at bounding box center [780, 340] width 75 height 15
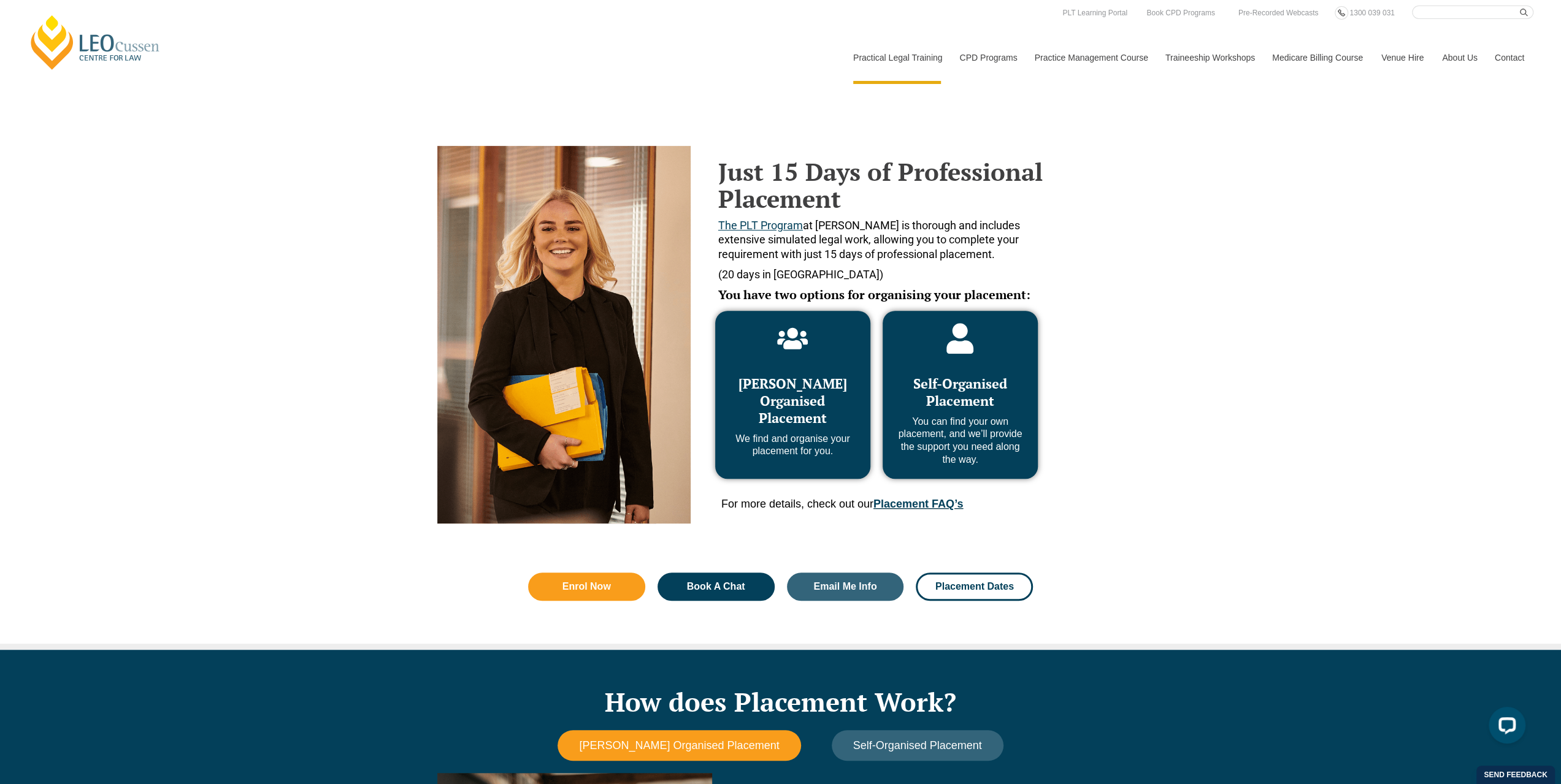
click at [1167, 168] on div "Just 15 Days of Professional Placement The PLT Program at Leo Cussen is thoroug…" at bounding box center [780, 301] width 1561 height 458
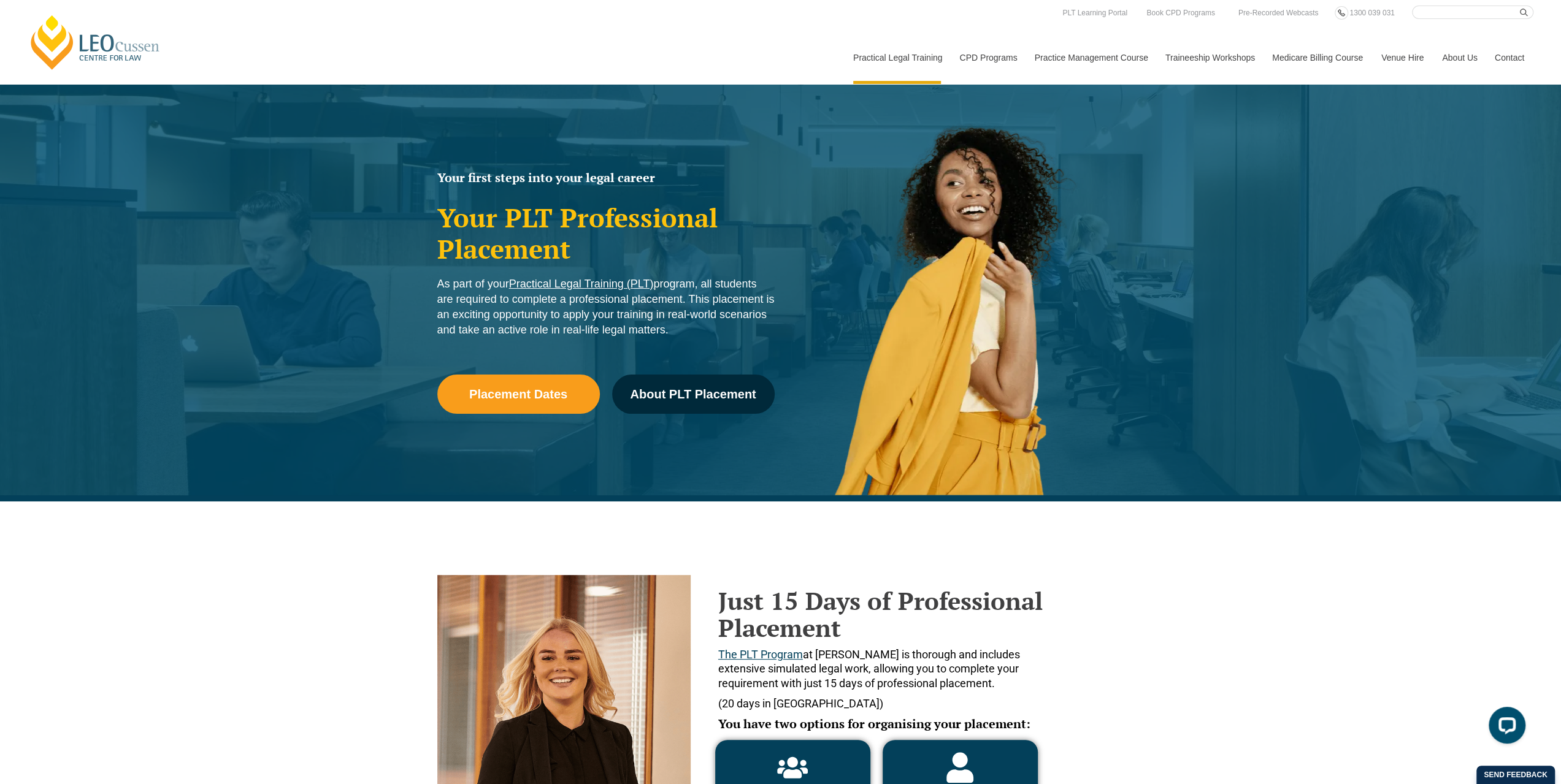
drag, startPoint x: 1186, startPoint y: 421, endPoint x: 1172, endPoint y: 151, distance: 270.4
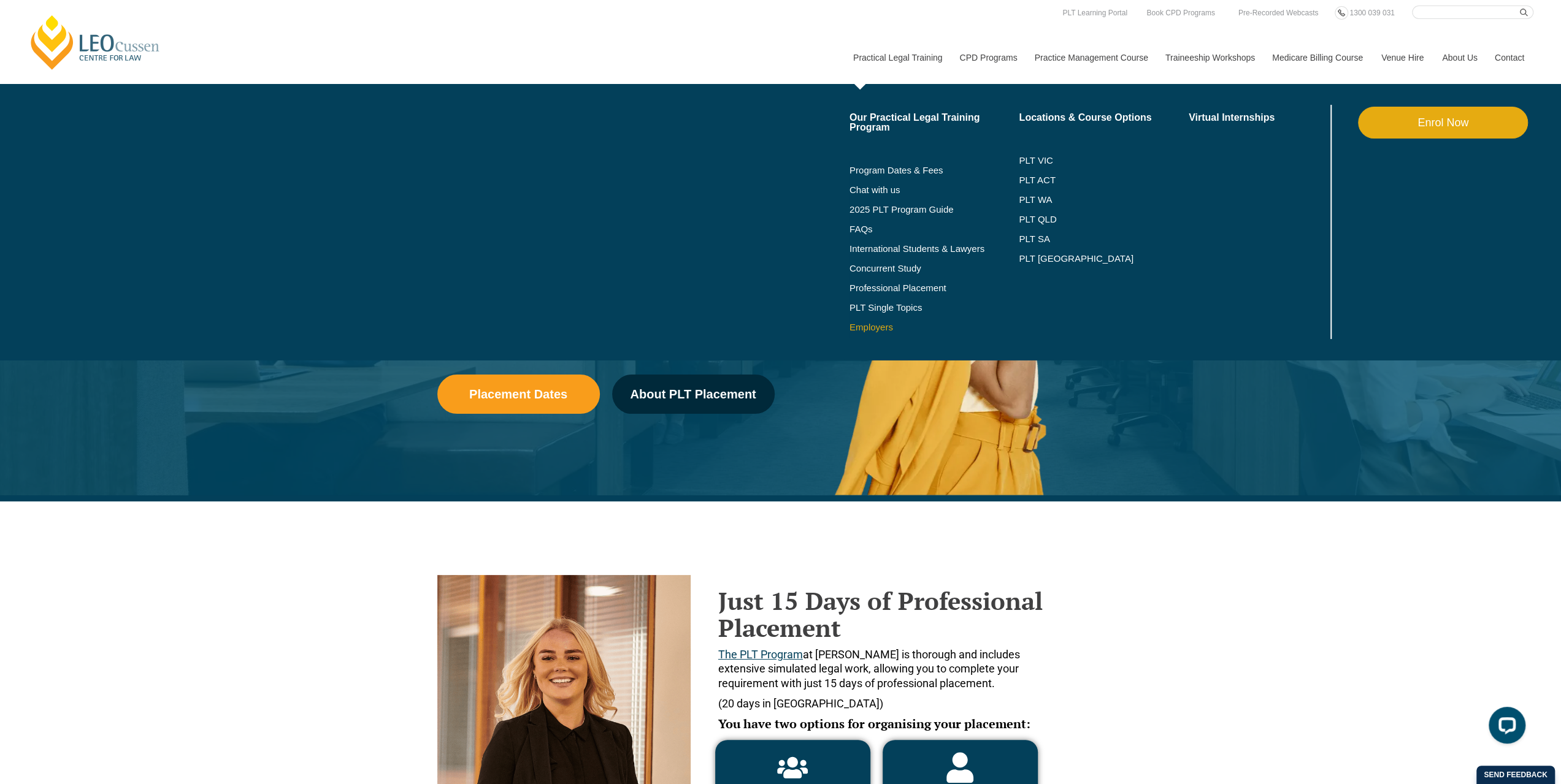
click at [870, 328] on link "Employers" at bounding box center [934, 327] width 170 height 10
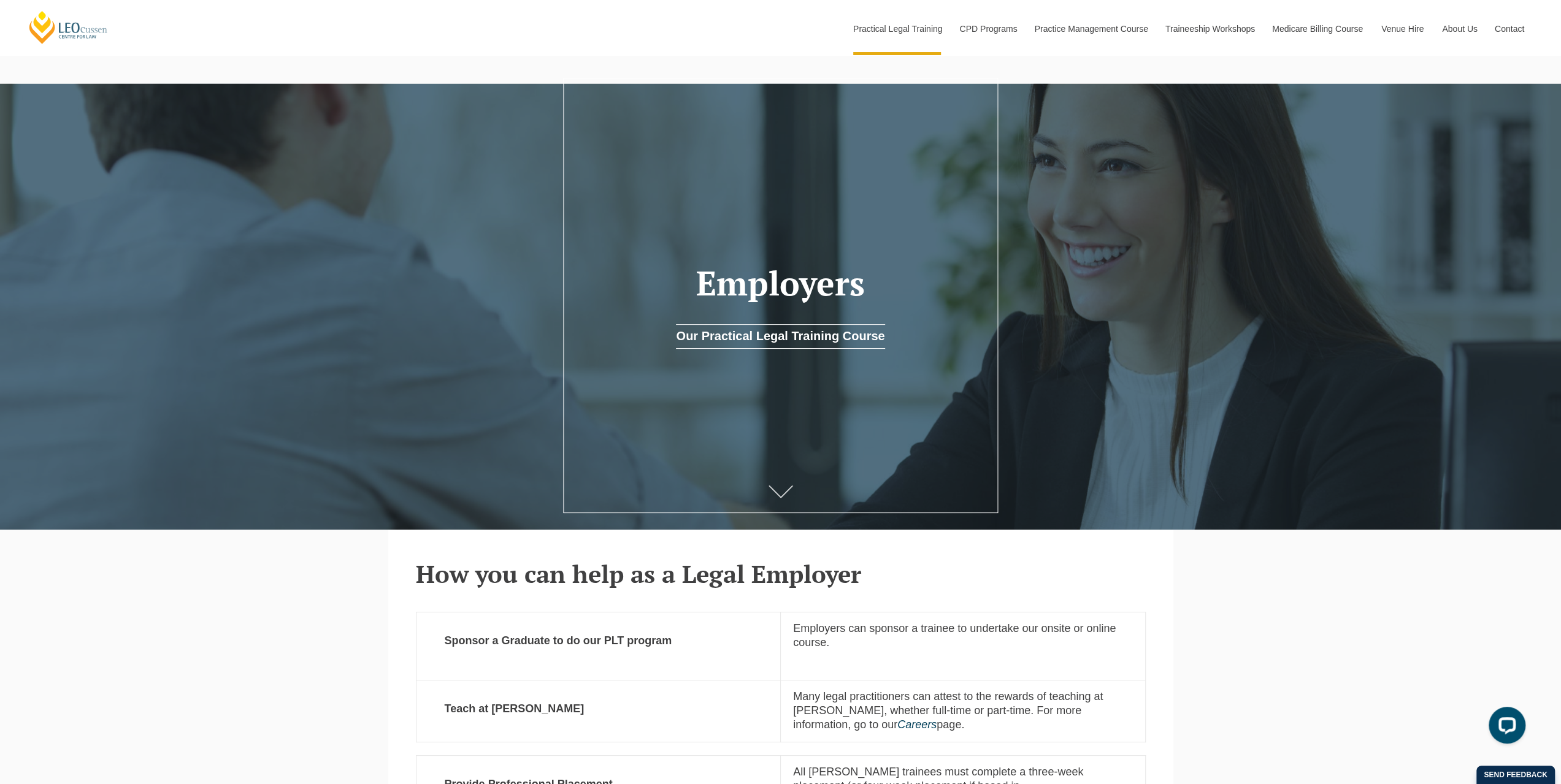
scroll to position [30, 0]
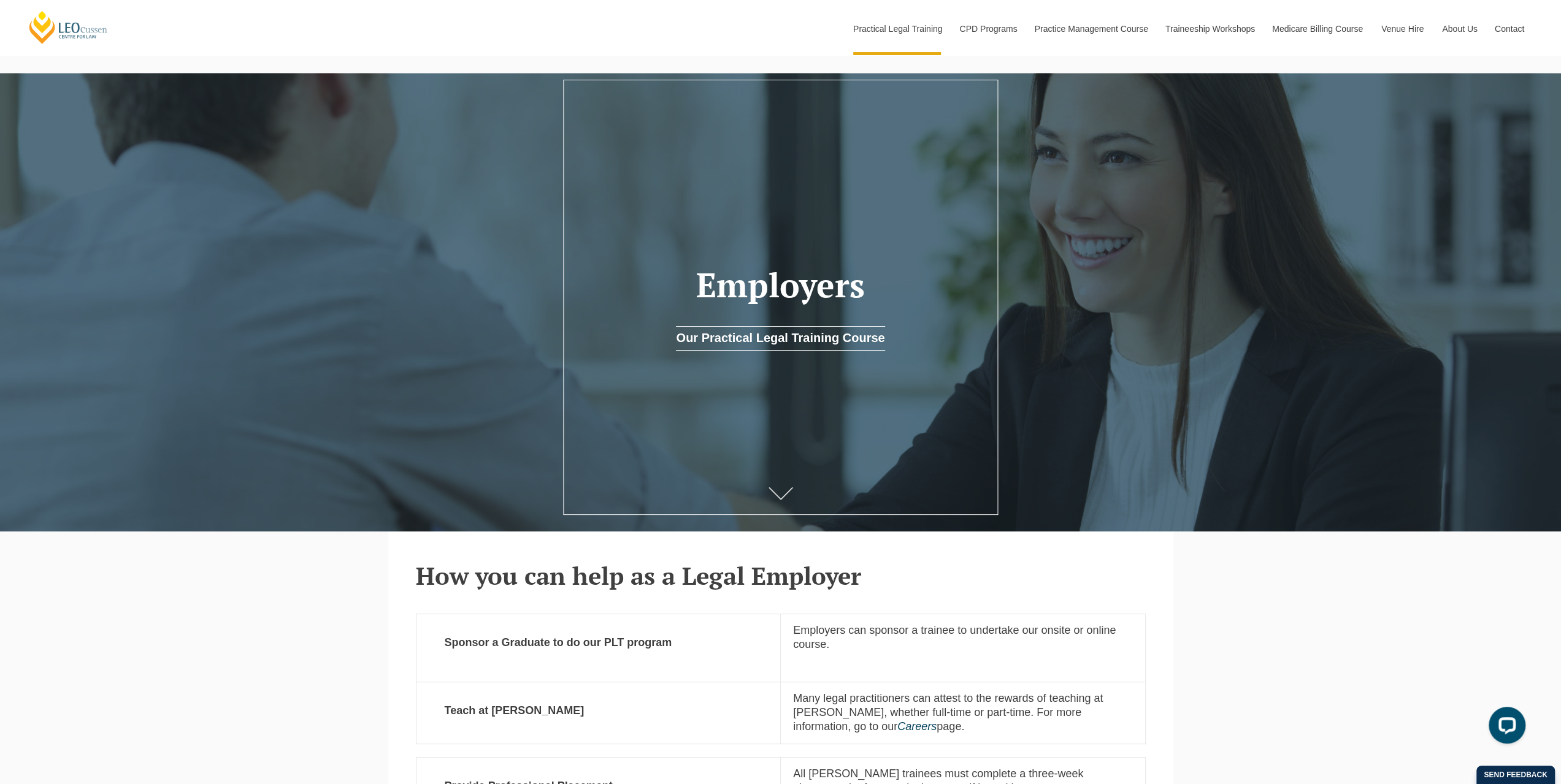
drag, startPoint x: 1326, startPoint y: 732, endPoint x: 1335, endPoint y: 686, distance: 46.9
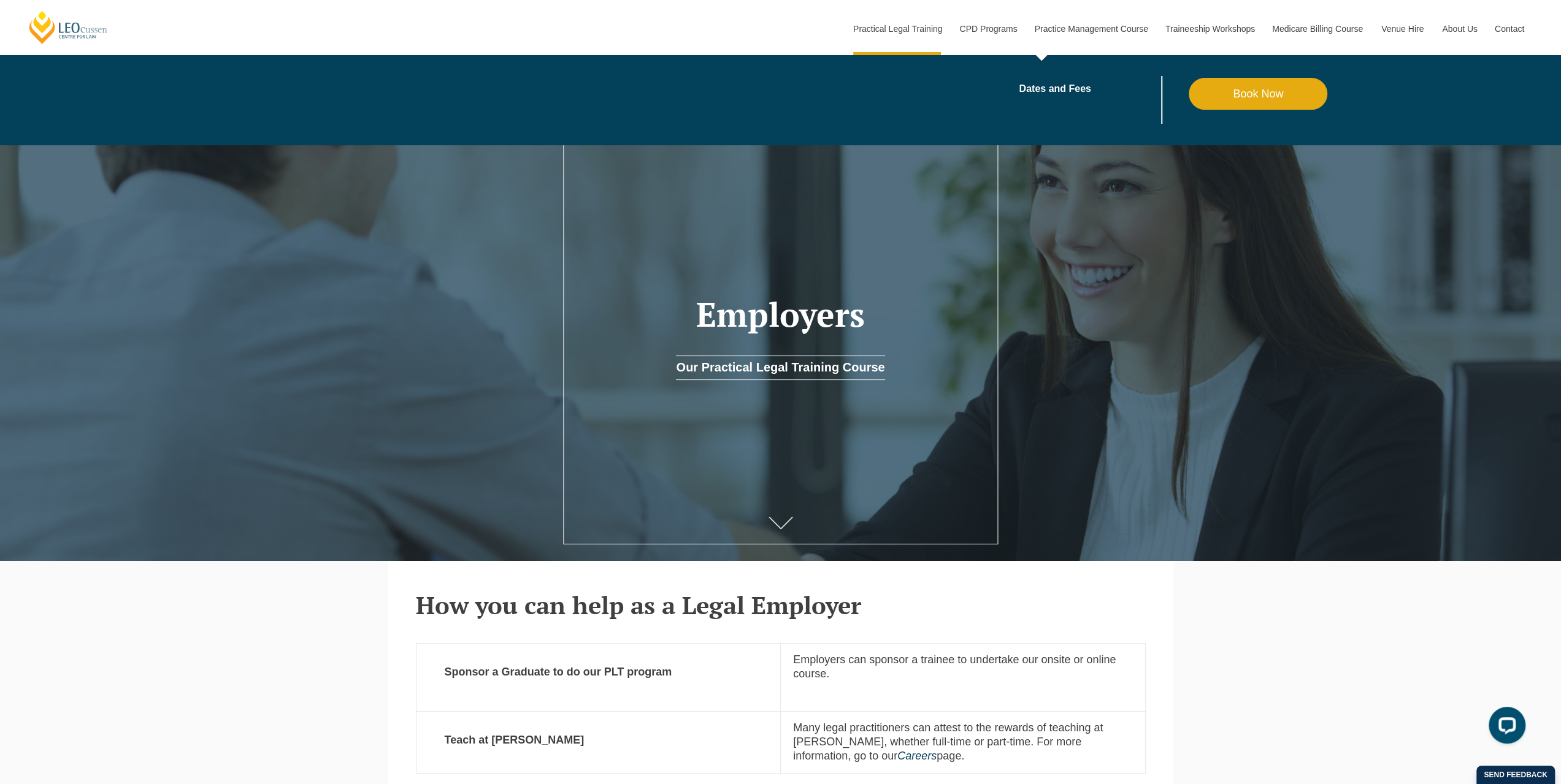
scroll to position [0, 0]
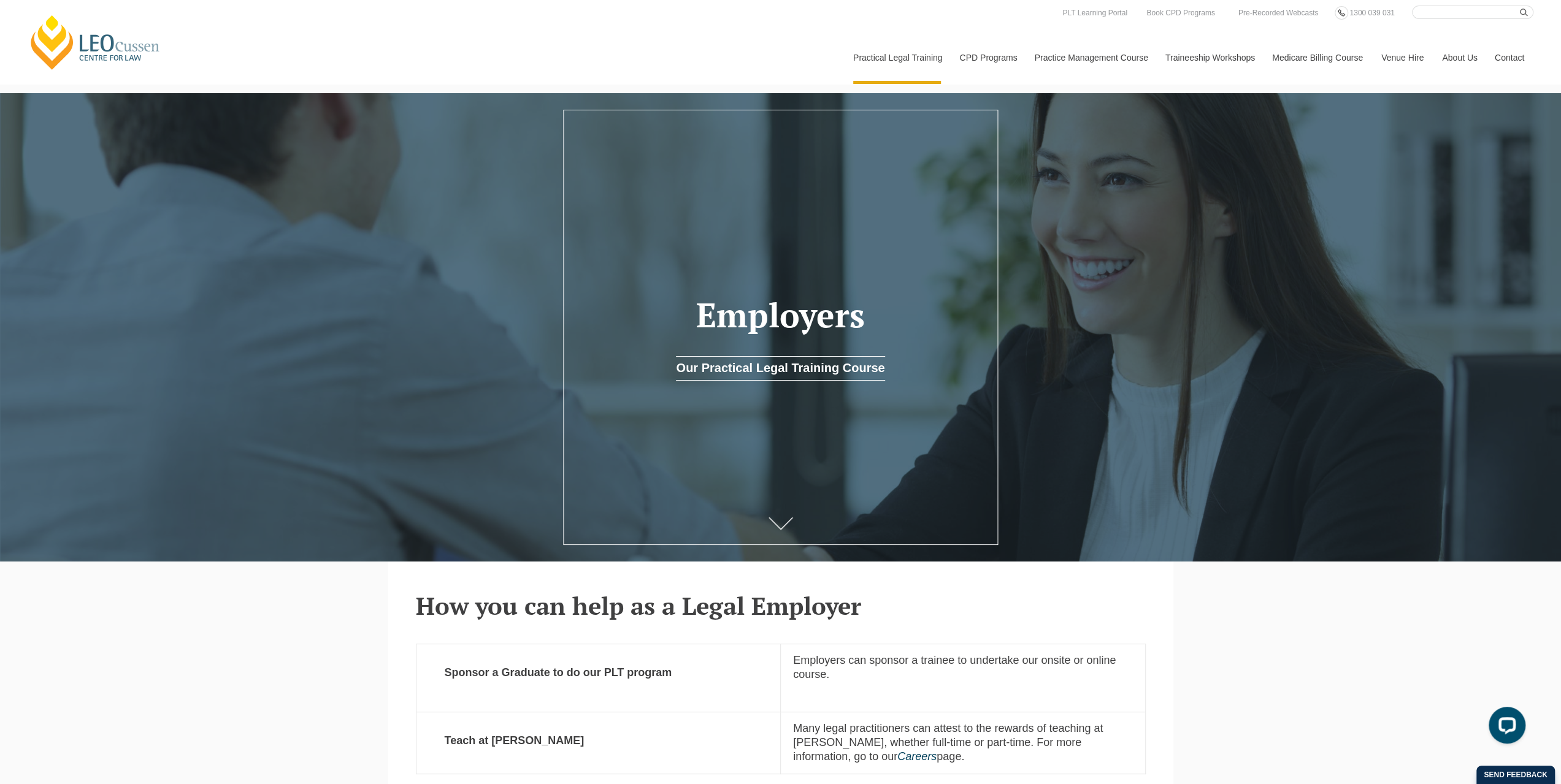
drag, startPoint x: 1331, startPoint y: 746, endPoint x: 1331, endPoint y: 716, distance: 30.0
